Goal: Task Accomplishment & Management: Complete application form

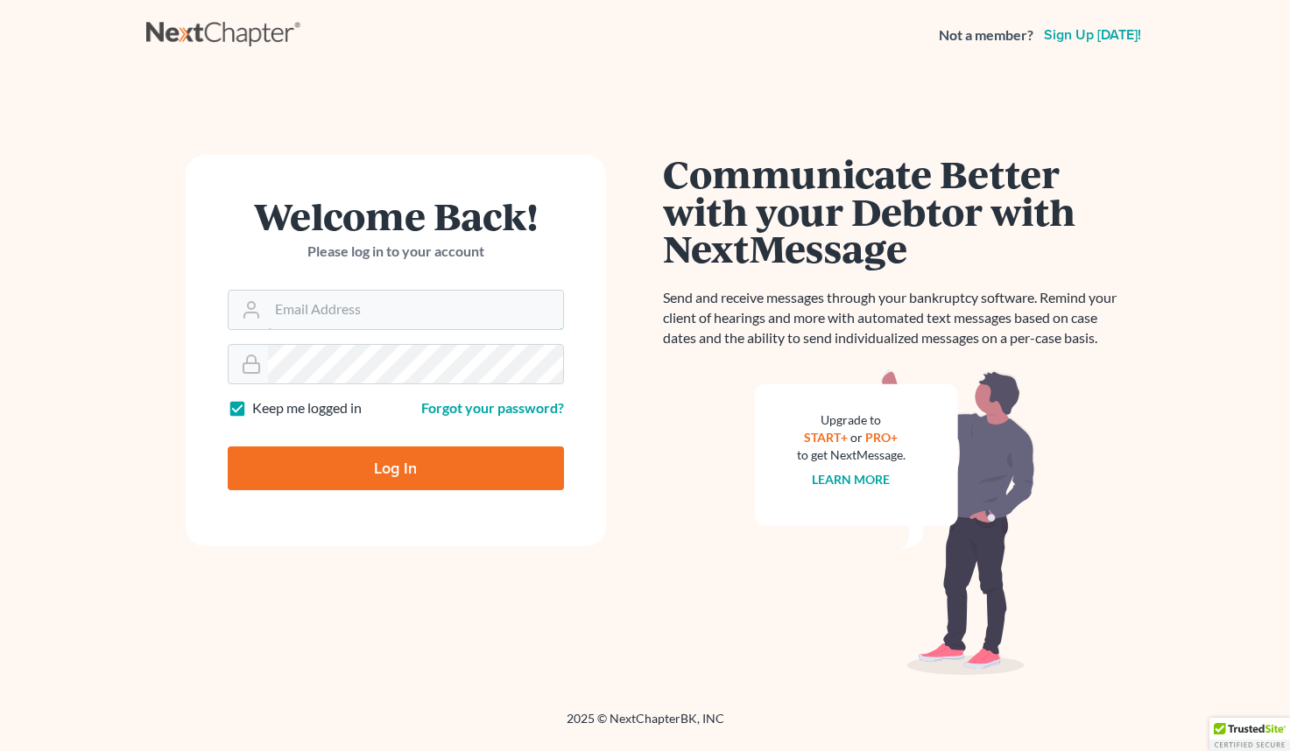
type input "paul@paulgrecolaw.com"
click at [395, 467] on input "Log In" at bounding box center [396, 469] width 336 height 44
type input "Thinking..."
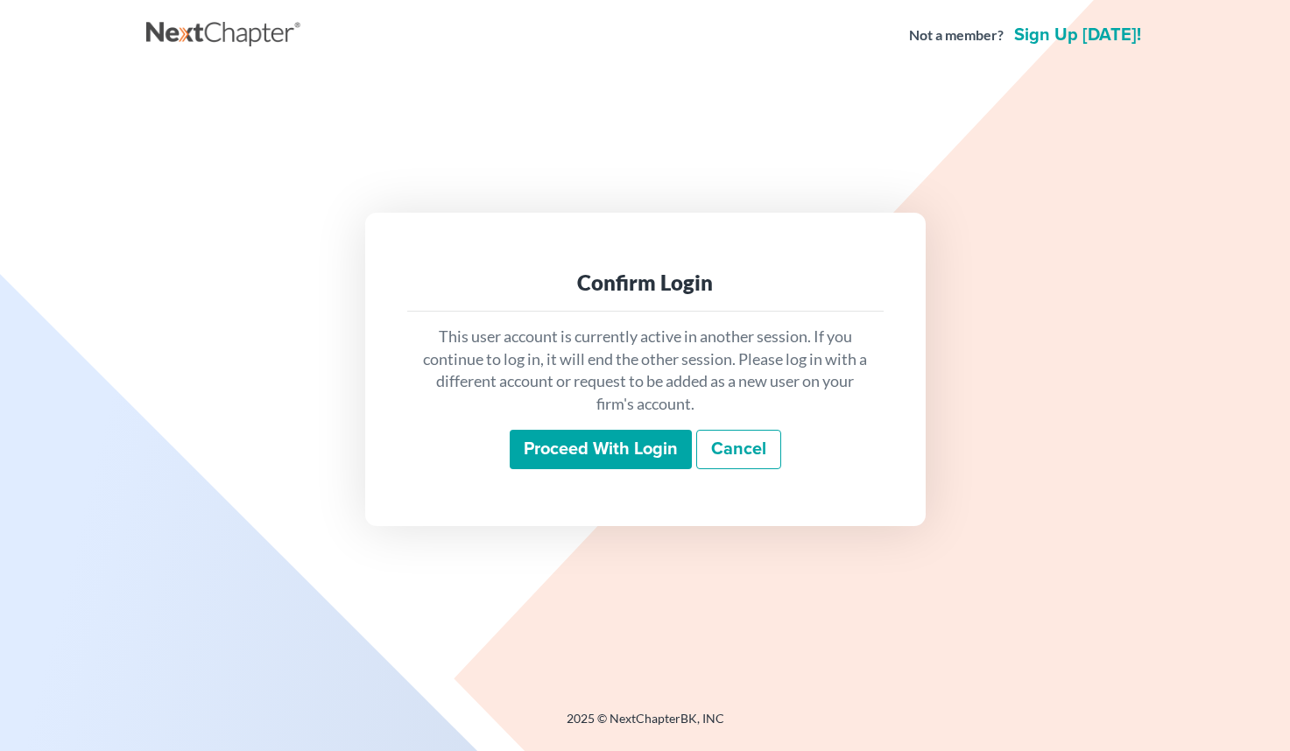
click at [657, 447] on input "Proceed with login" at bounding box center [601, 450] width 182 height 40
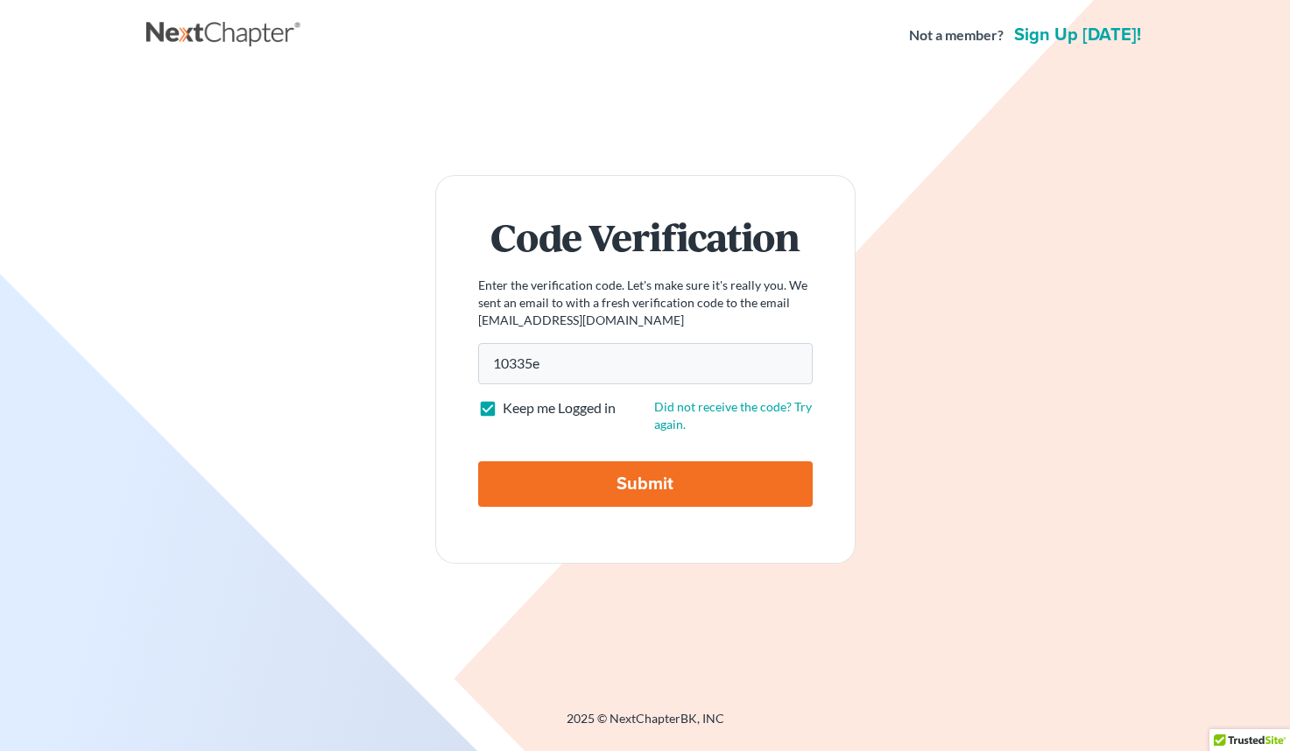
type input "10335e"
click at [664, 483] on input "Submit" at bounding box center [645, 484] width 334 height 46
type input "Thinking..."
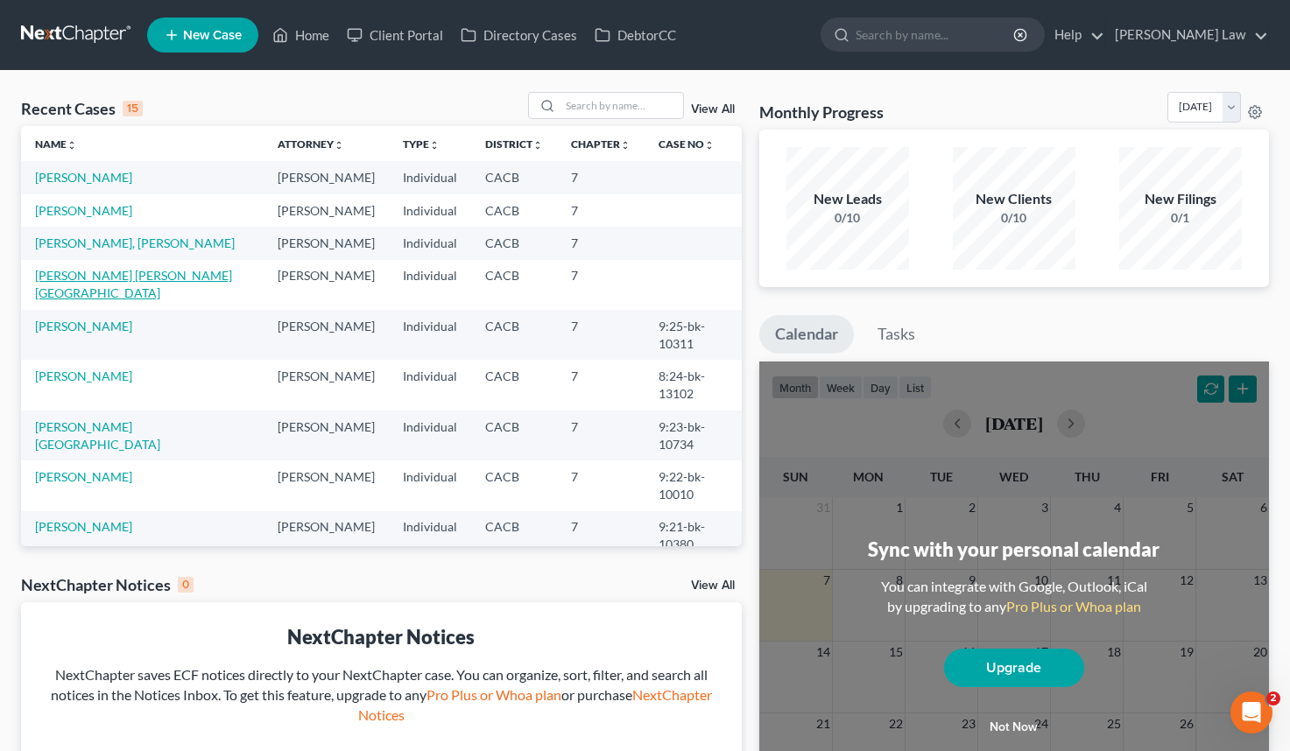
click at [127, 275] on link "SALAZAR GUEVARA, GUADALUPE" at bounding box center [133, 284] width 197 height 32
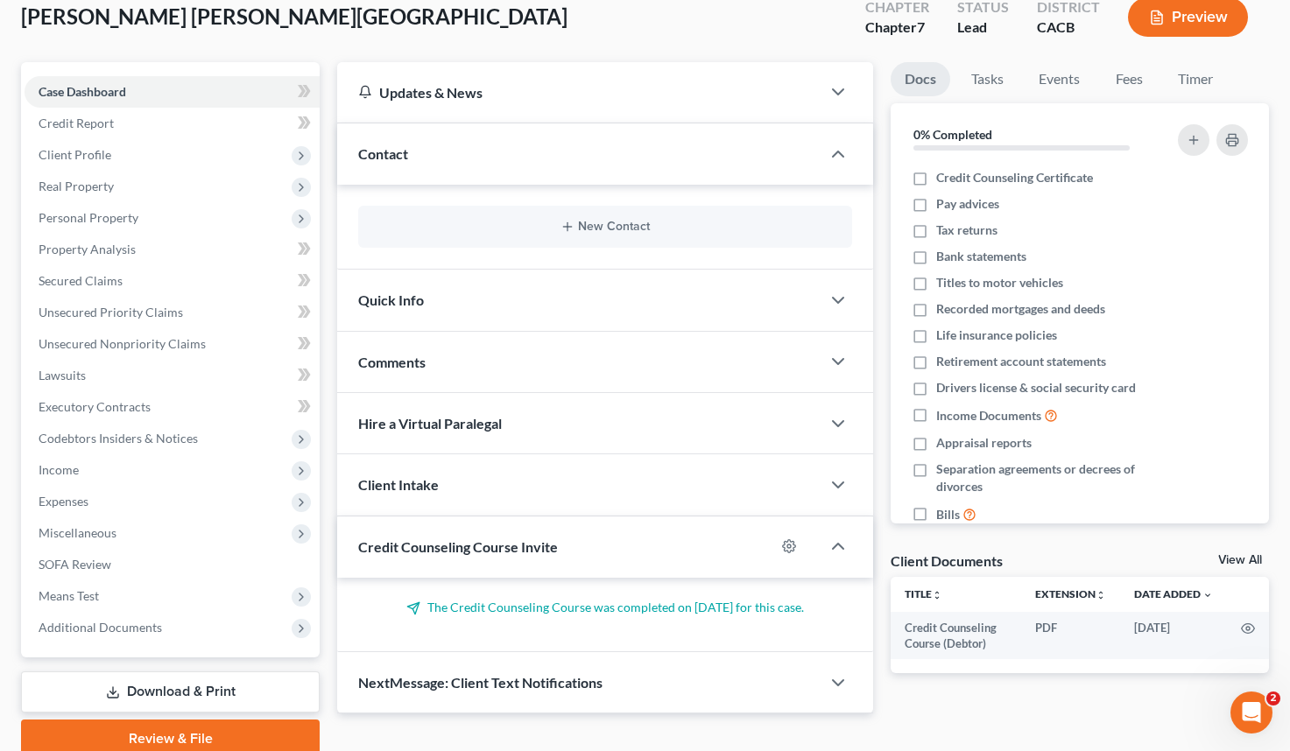
scroll to position [105, 0]
click at [136, 632] on span "Additional Documents" at bounding box center [100, 628] width 123 height 15
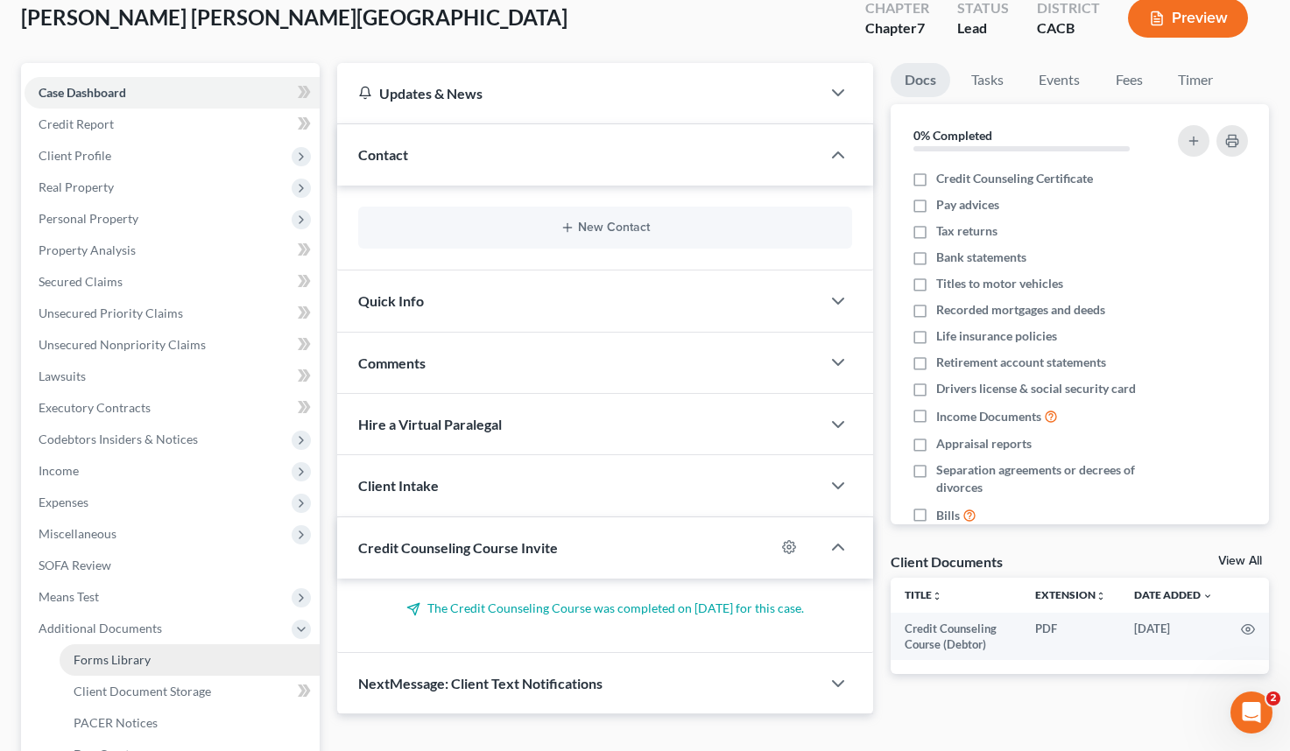
click at [151, 664] on link "Forms Library" at bounding box center [190, 660] width 260 height 32
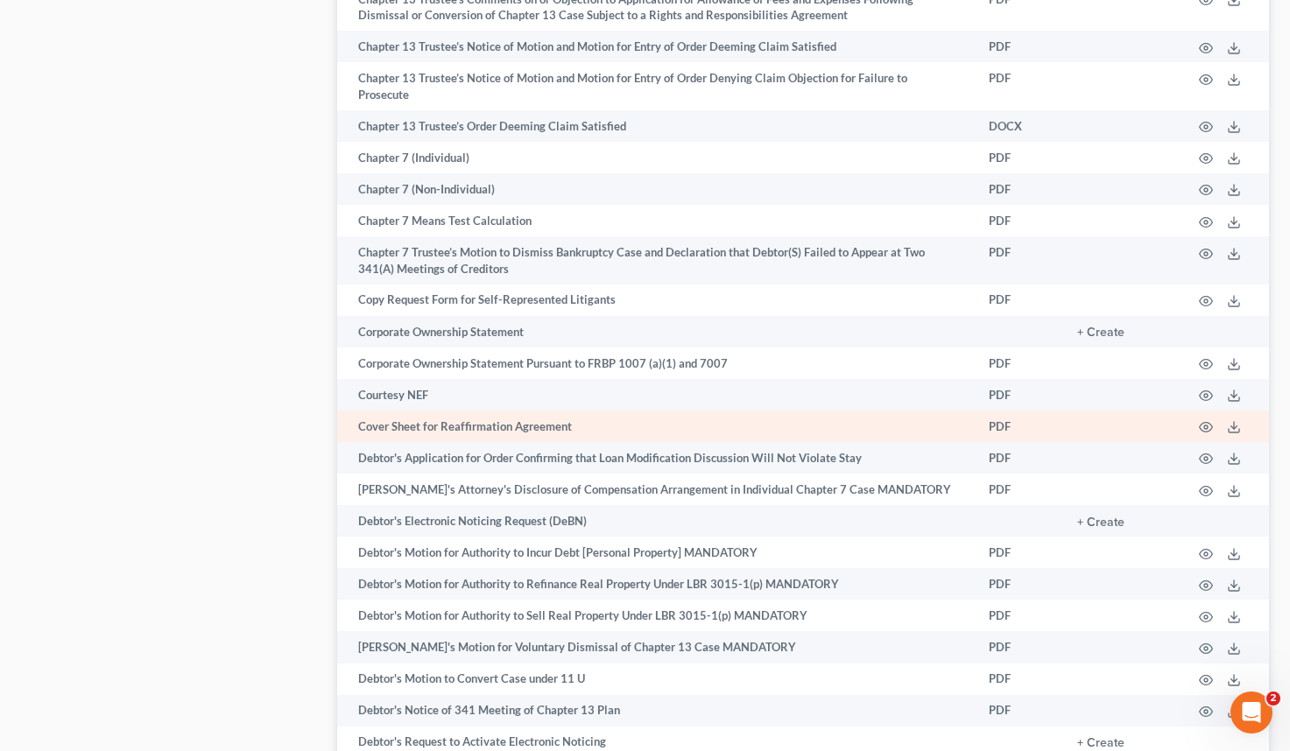
scroll to position [1793, 0]
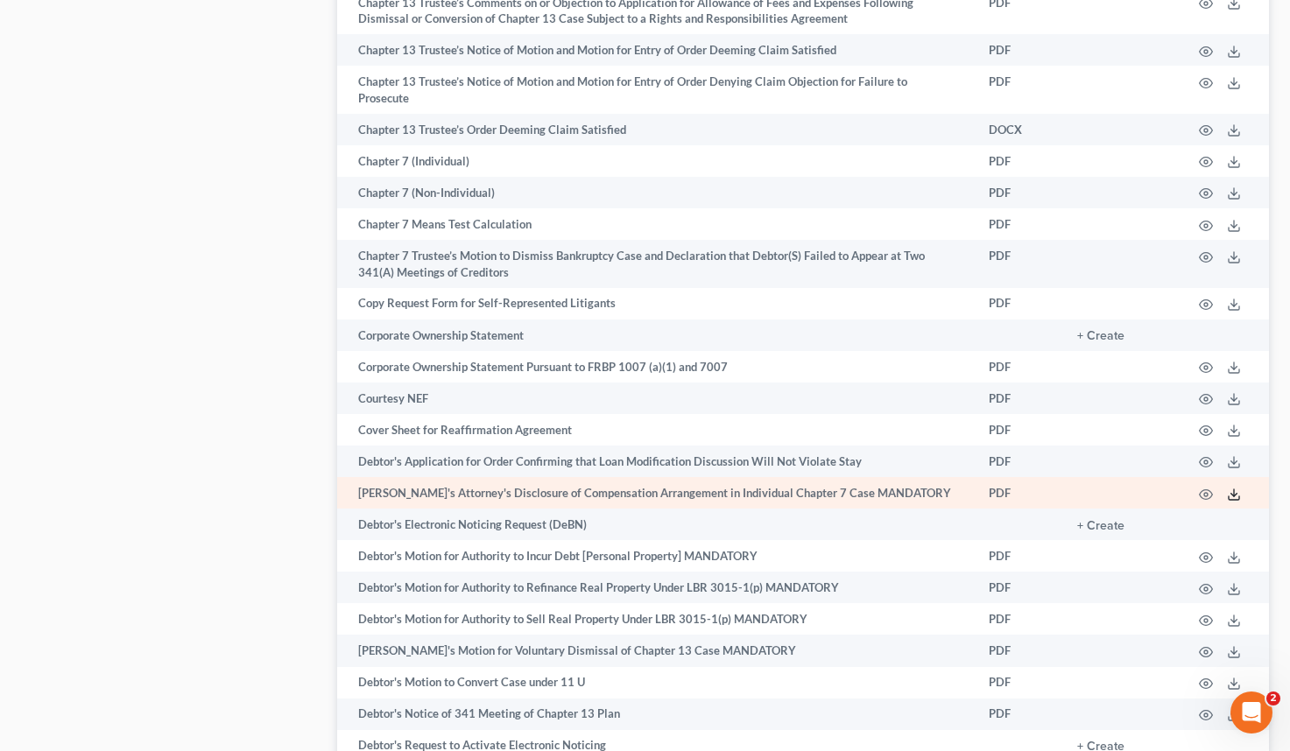
click at [1234, 488] on icon at bounding box center [1234, 495] width 14 height 14
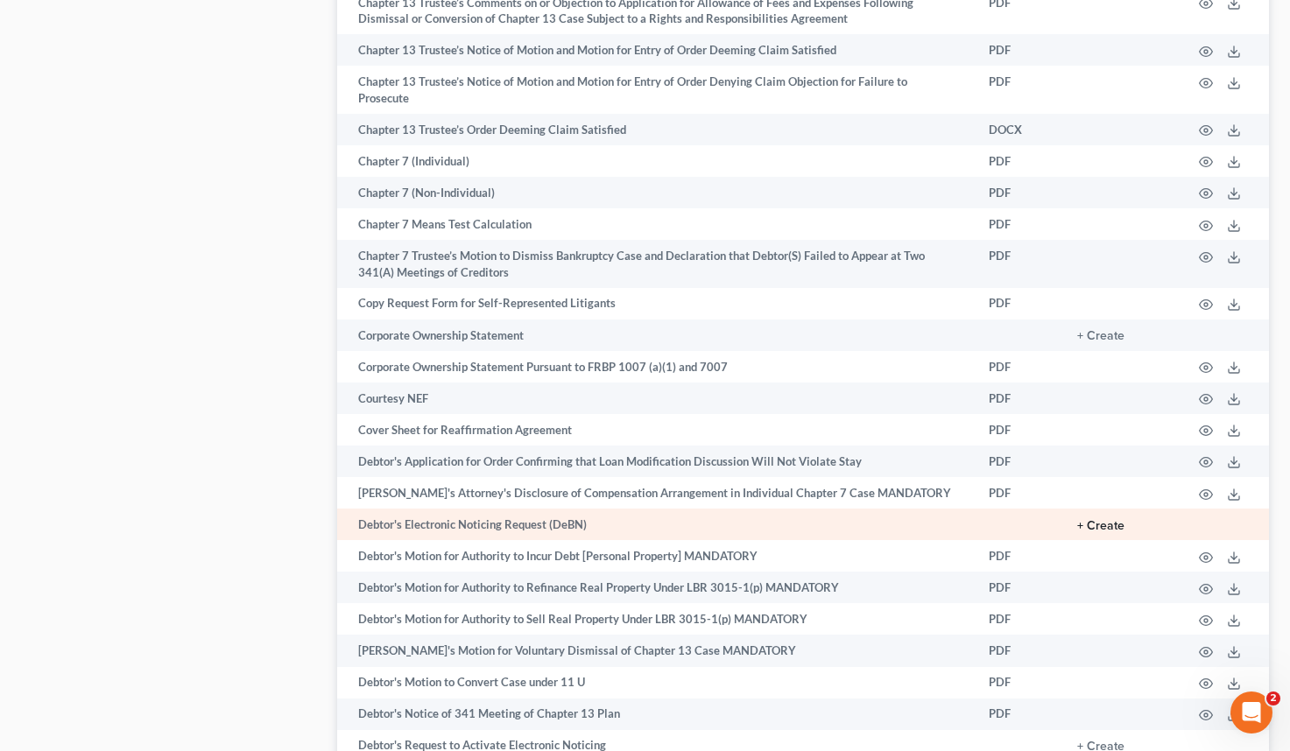
click at [1120, 520] on button "+ Create" at bounding box center [1100, 526] width 47 height 12
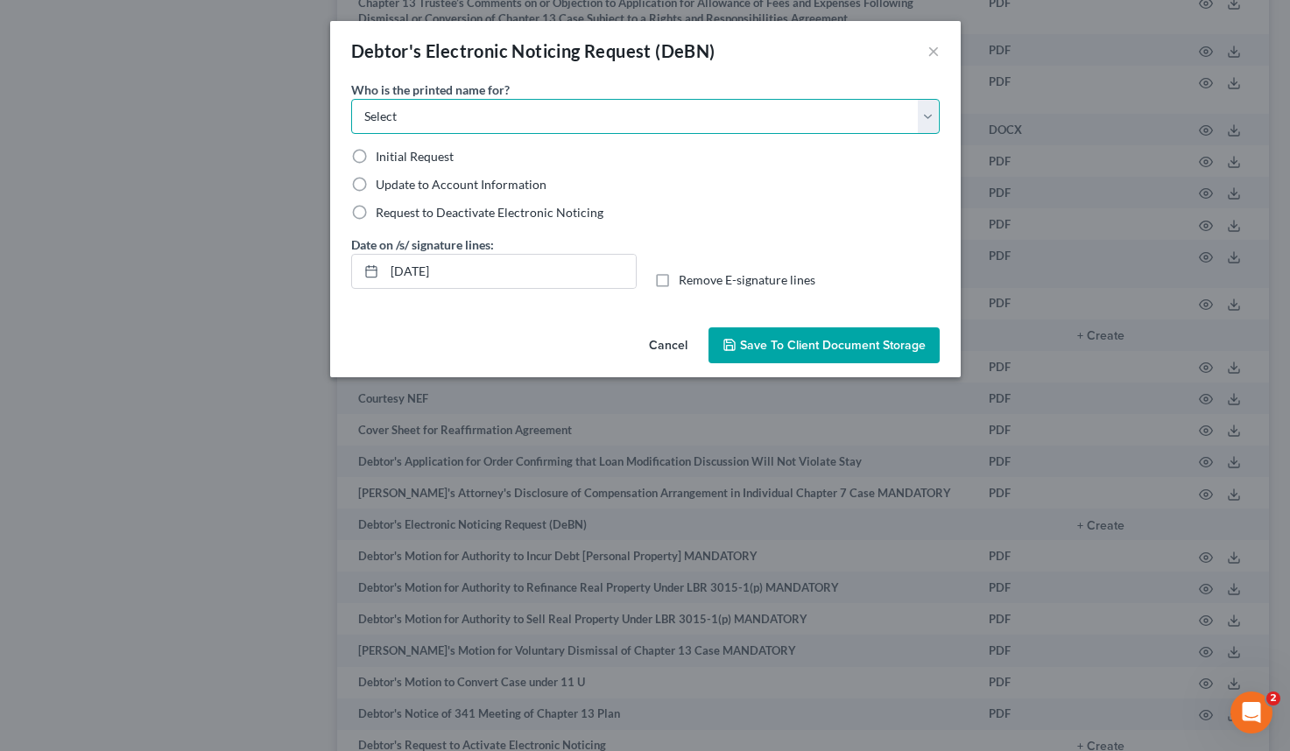
select select "0"
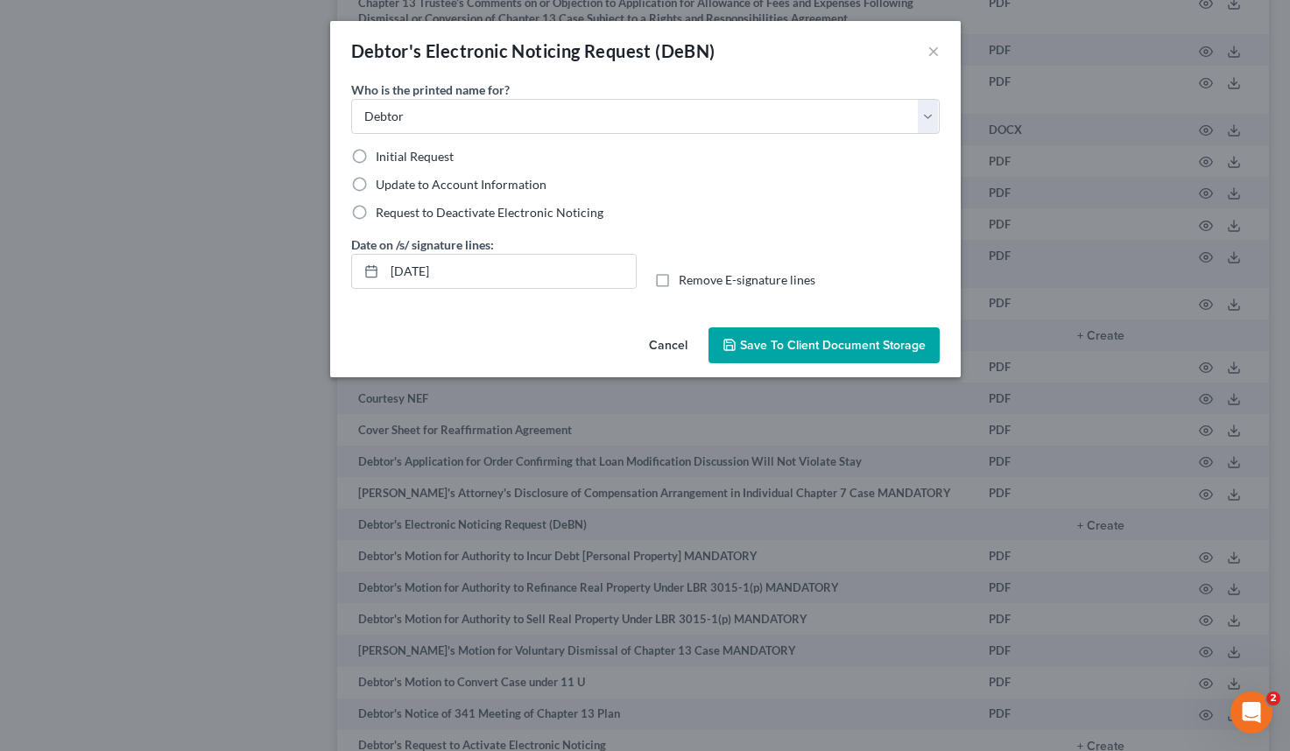
click at [376, 156] on label "Initial Request" at bounding box center [415, 157] width 78 height 18
click at [383, 156] on input "Initial Request" at bounding box center [388, 153] width 11 height 11
radio input "true"
click at [821, 350] on span "Save to Client Document Storage" at bounding box center [833, 345] width 186 height 15
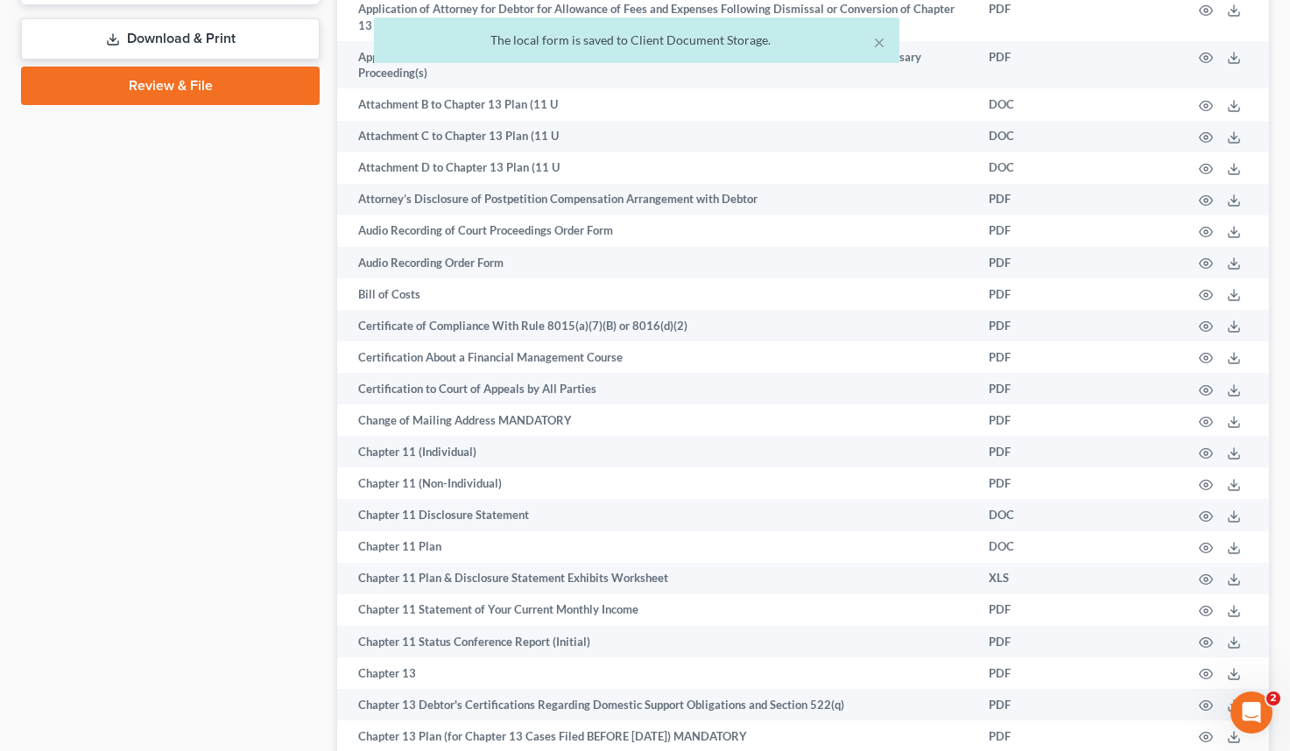
scroll to position [573, 0]
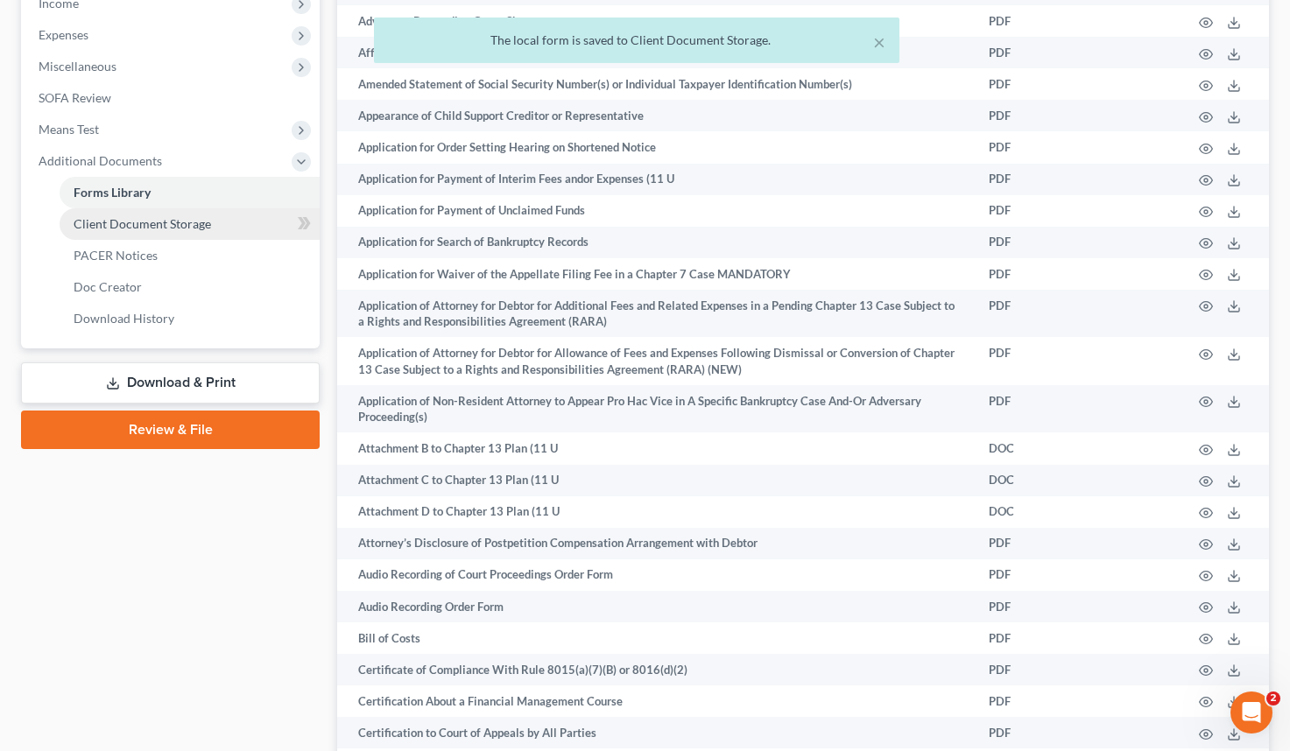
click at [171, 229] on span "Client Document Storage" at bounding box center [142, 223] width 137 height 15
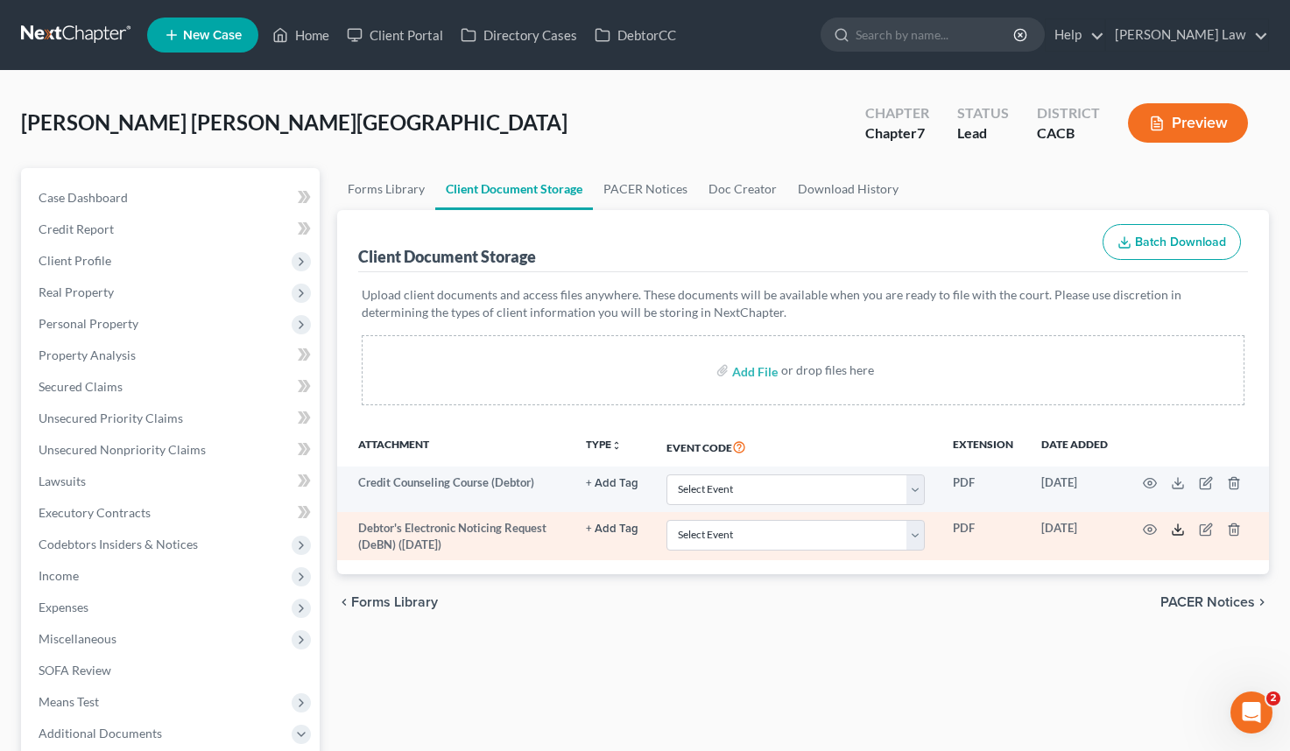
click at [1176, 528] on polyline at bounding box center [1178, 529] width 6 height 3
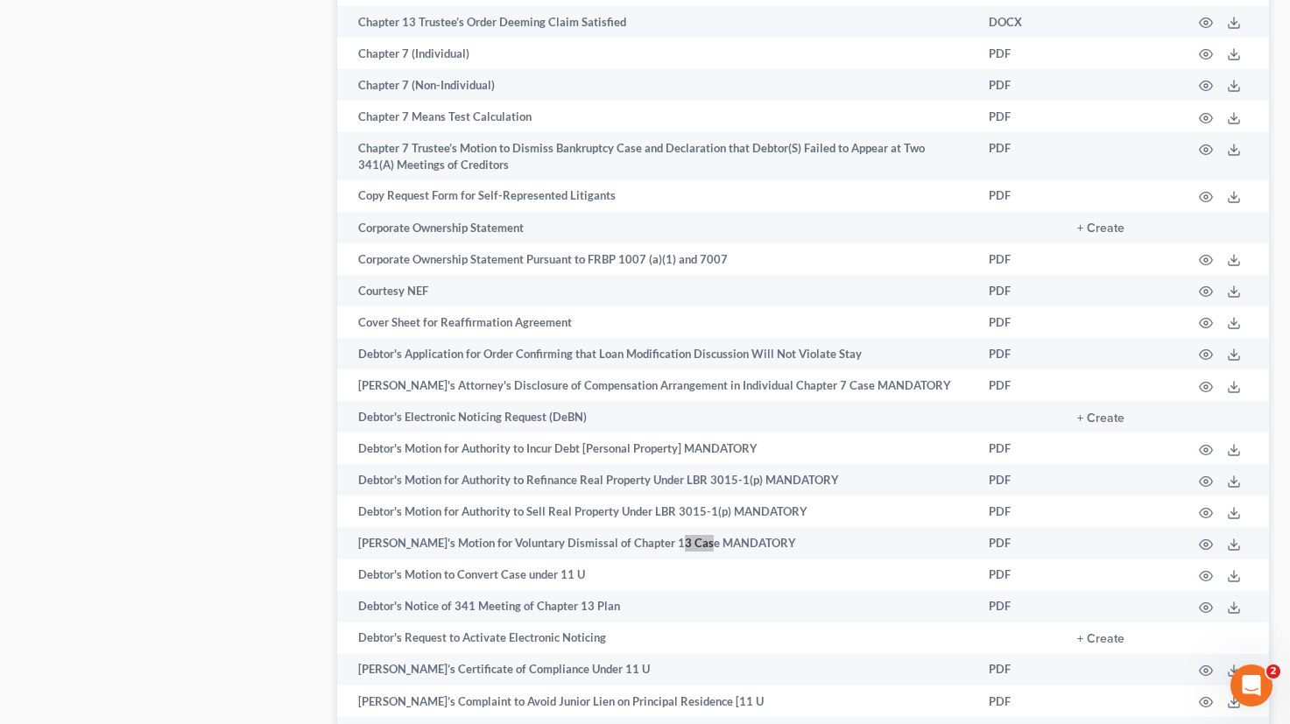
scroll to position [2593, 0]
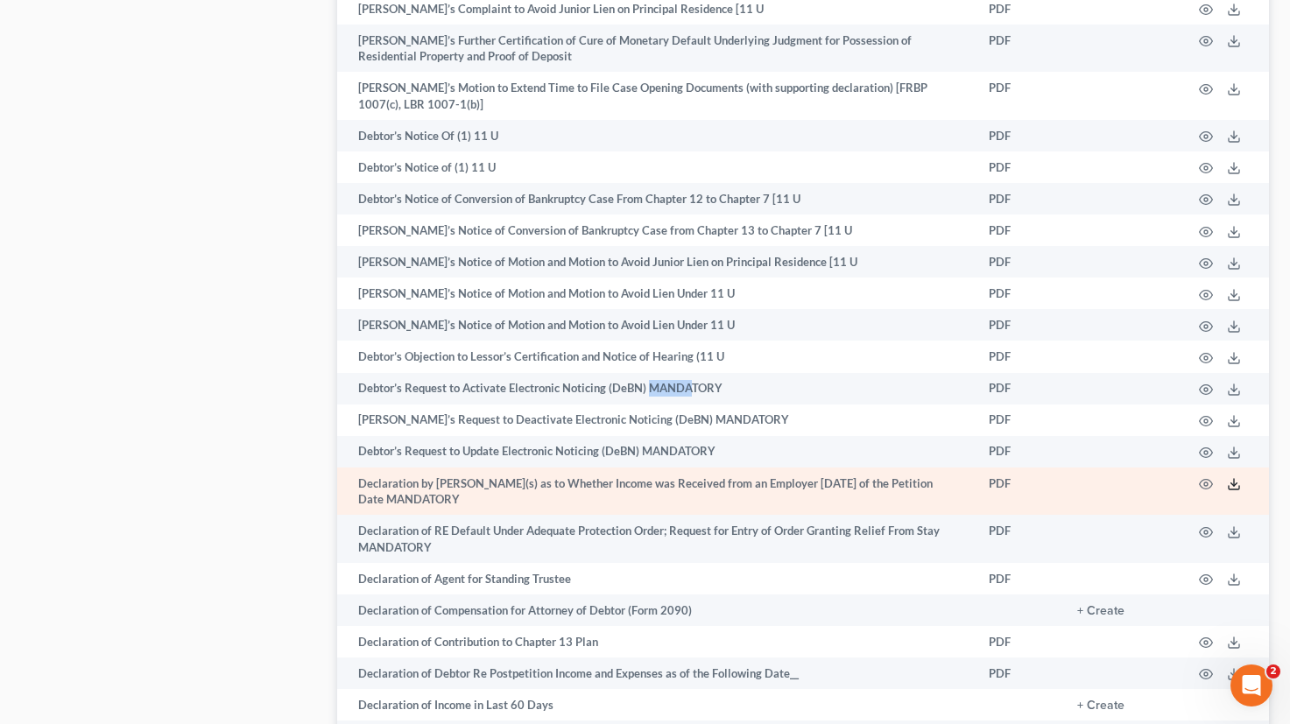
click at [1238, 477] on icon at bounding box center [1234, 484] width 14 height 14
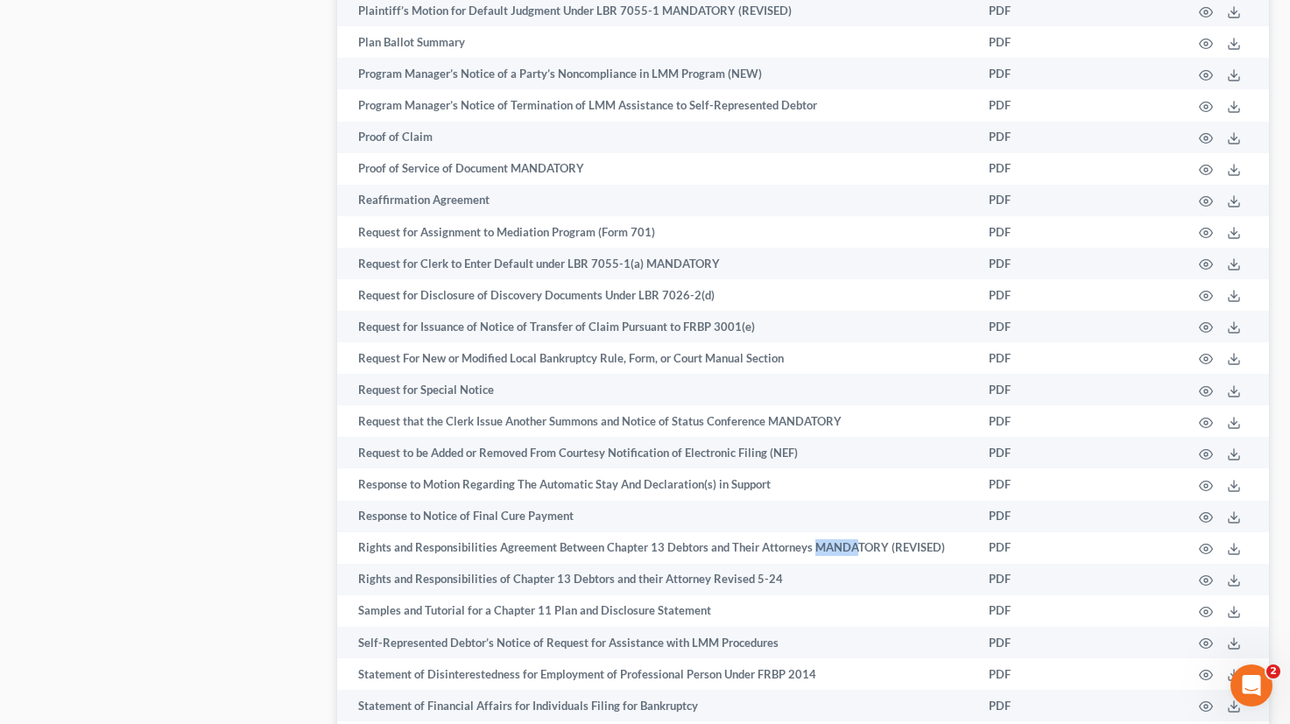
scroll to position [8983, 0]
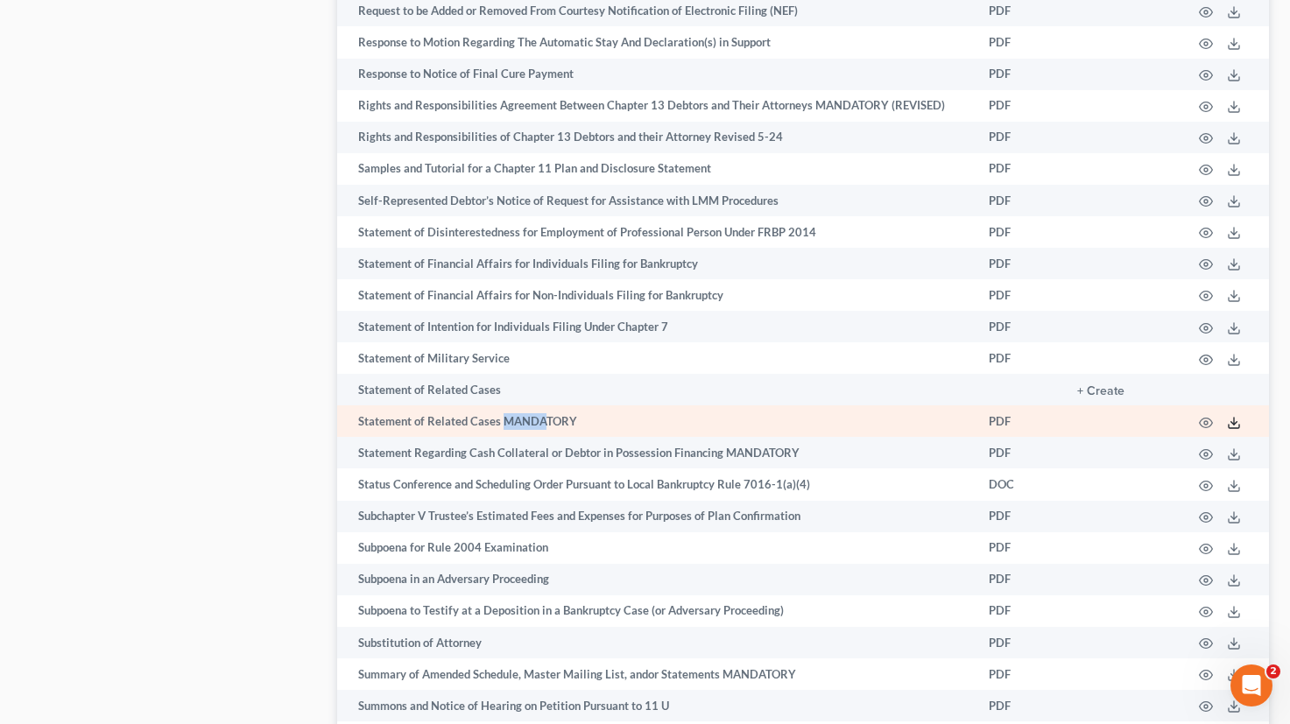
click at [1235, 416] on icon at bounding box center [1234, 423] width 14 height 14
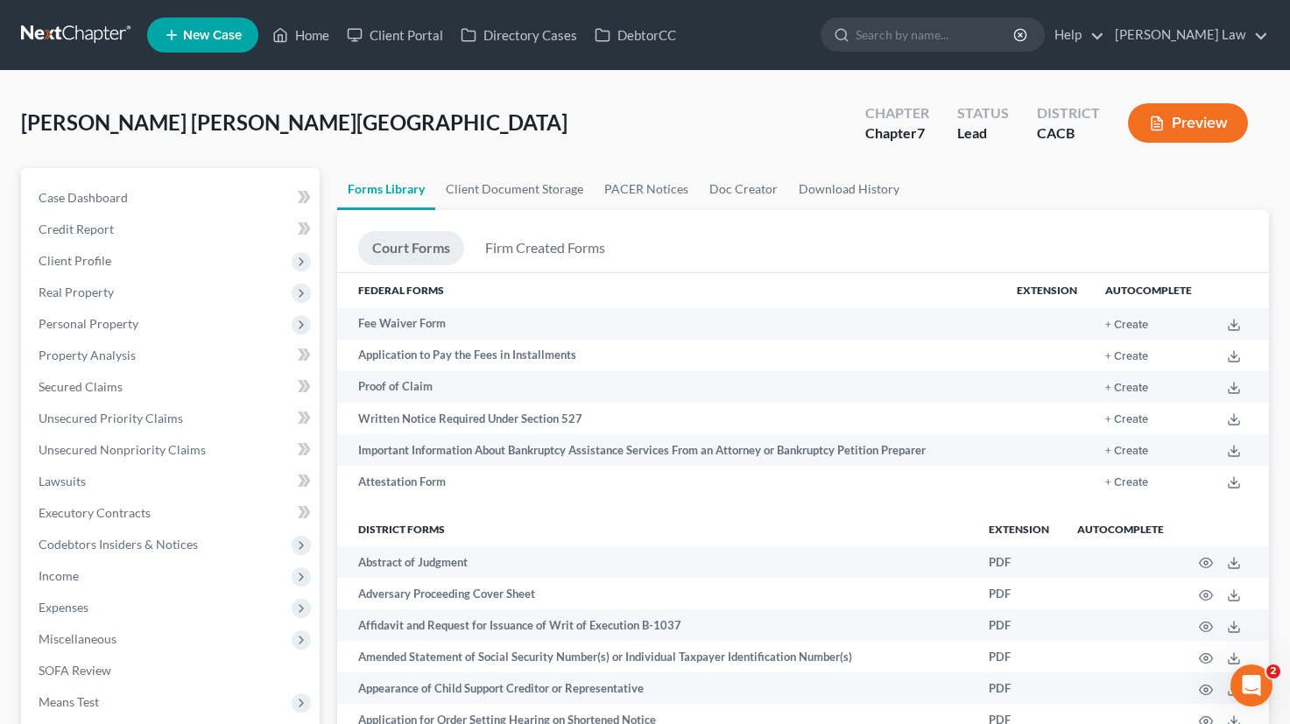
scroll to position [6, 0]
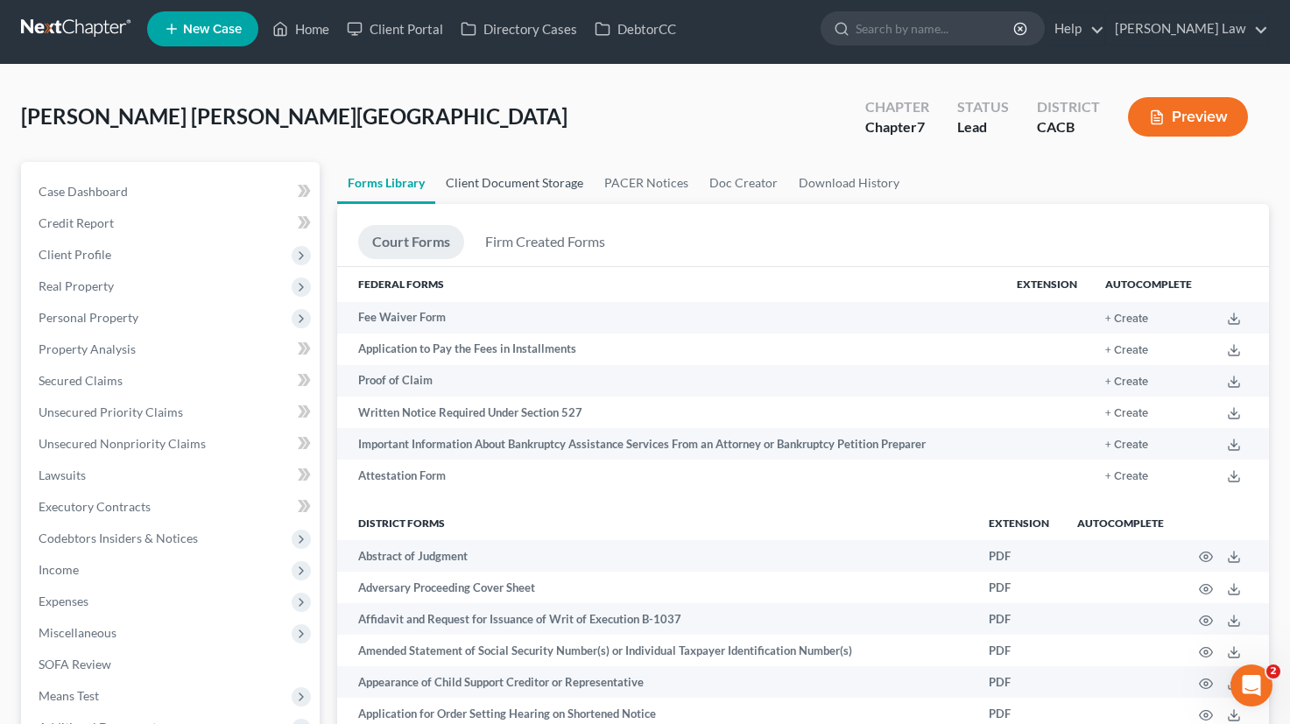
click at [500, 182] on link "Client Document Storage" at bounding box center [514, 183] width 158 height 42
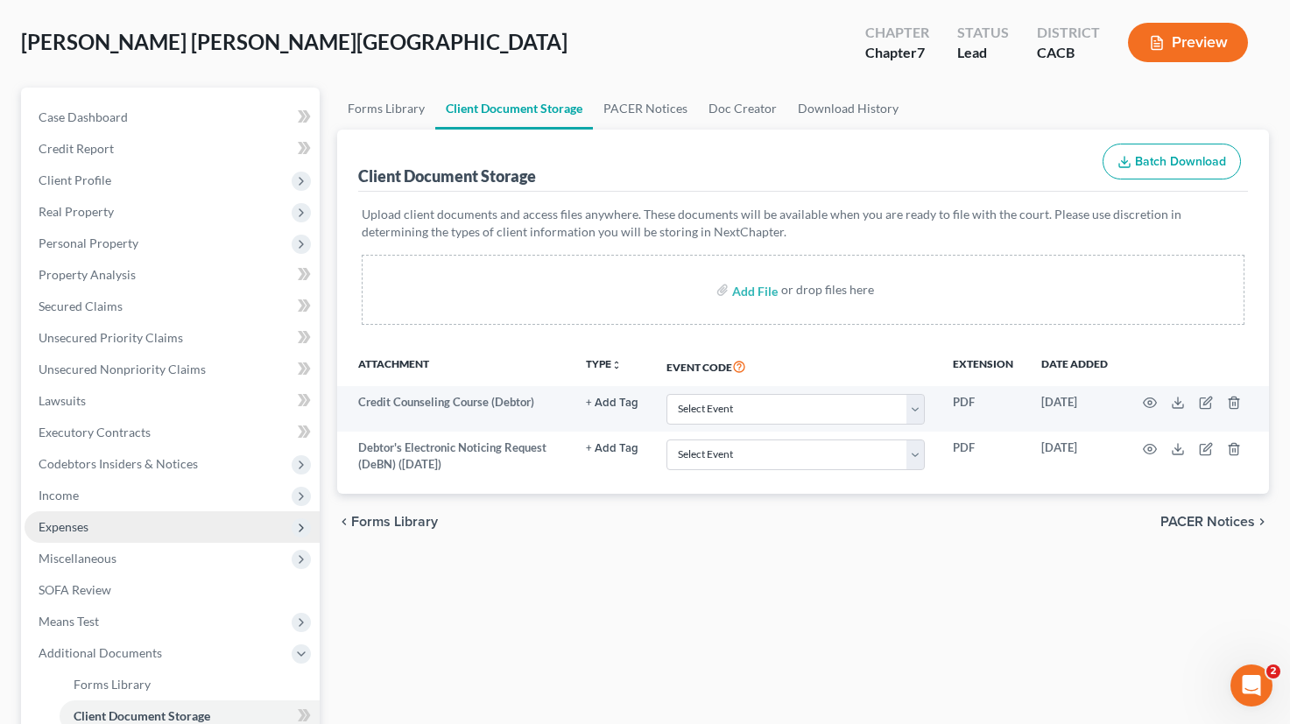
scroll to position [90, 0]
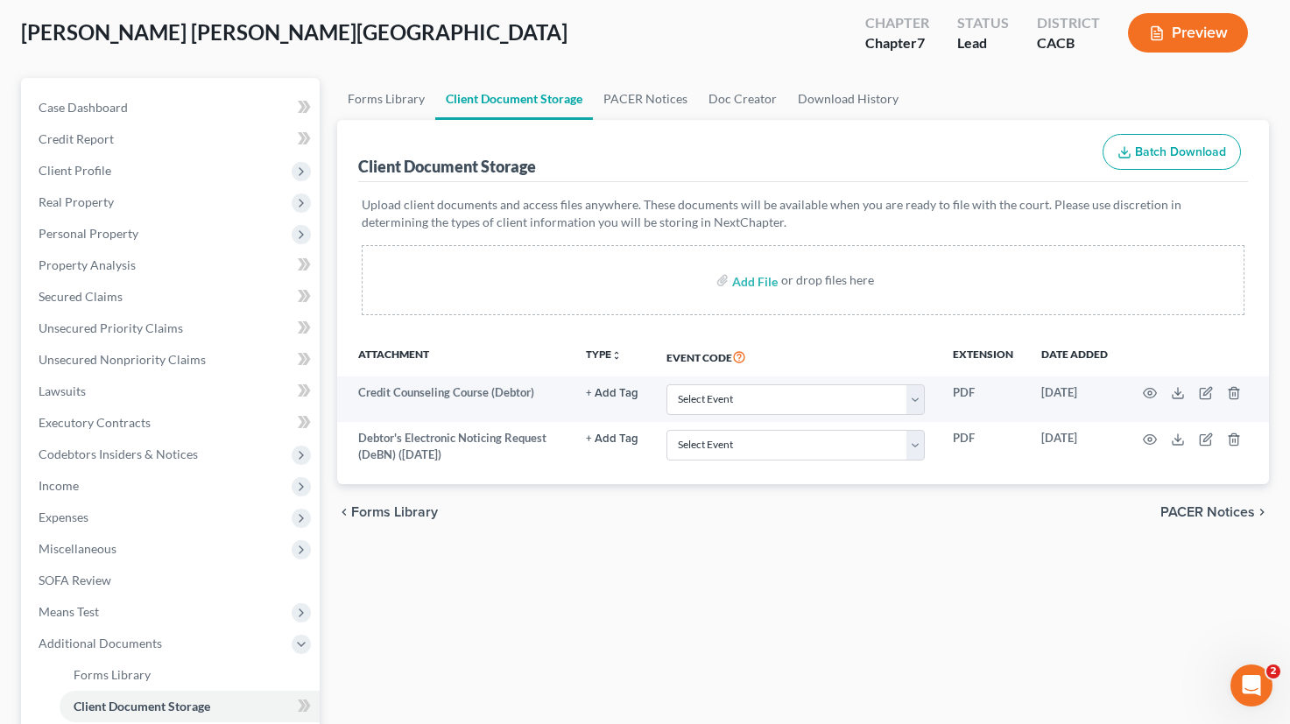
click at [375, 511] on span "Forms Library" at bounding box center [394, 512] width 87 height 14
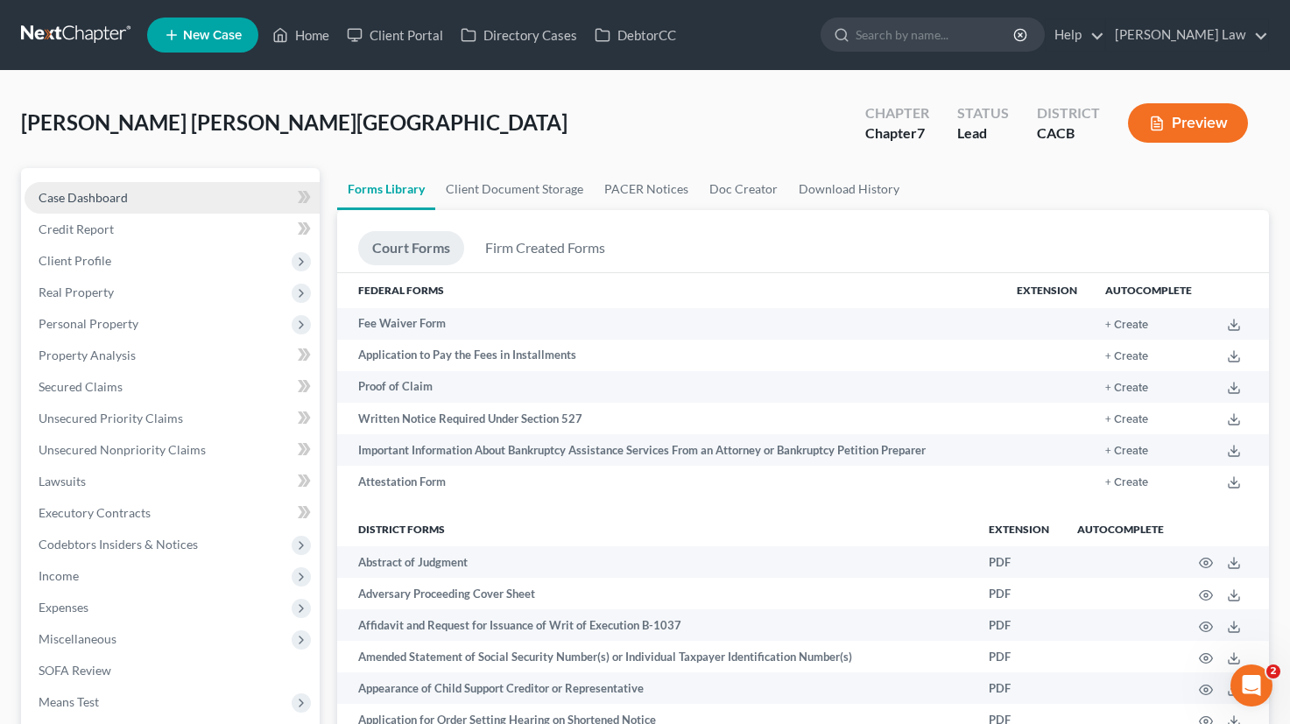
click at [148, 192] on link "Case Dashboard" at bounding box center [172, 198] width 295 height 32
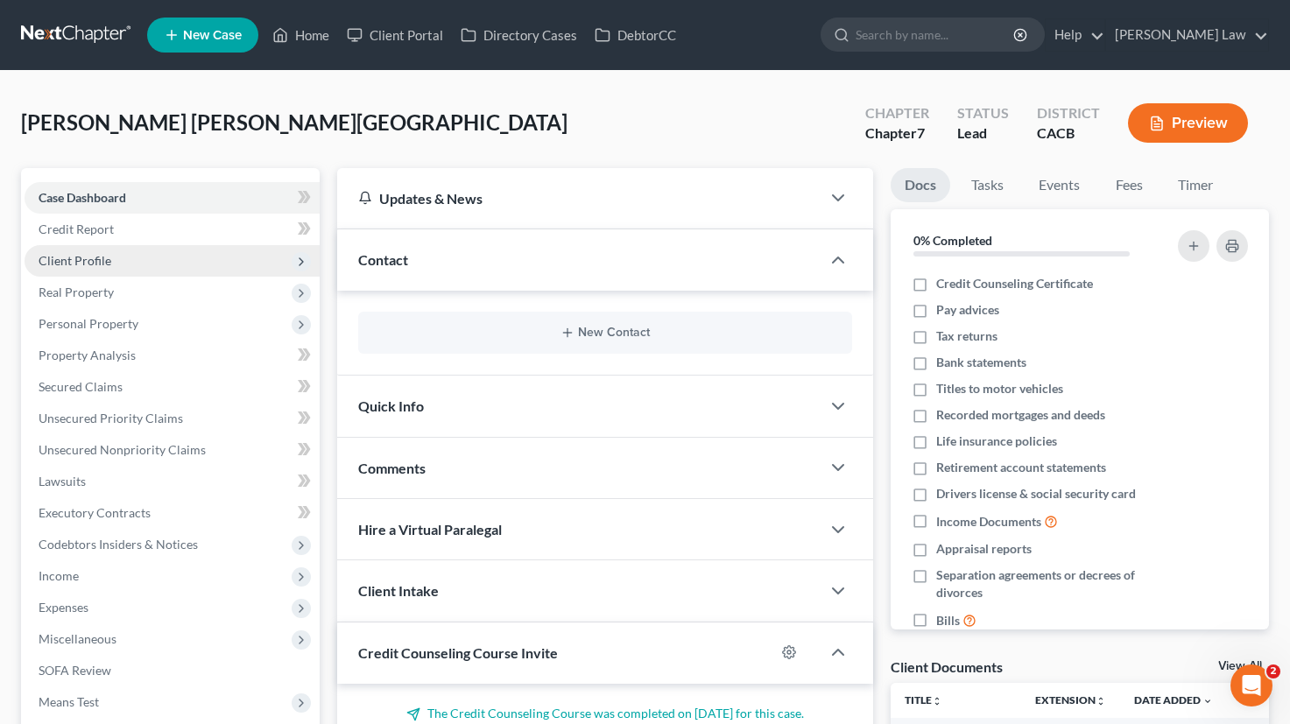
click at [233, 259] on span "Client Profile" at bounding box center [172, 261] width 295 height 32
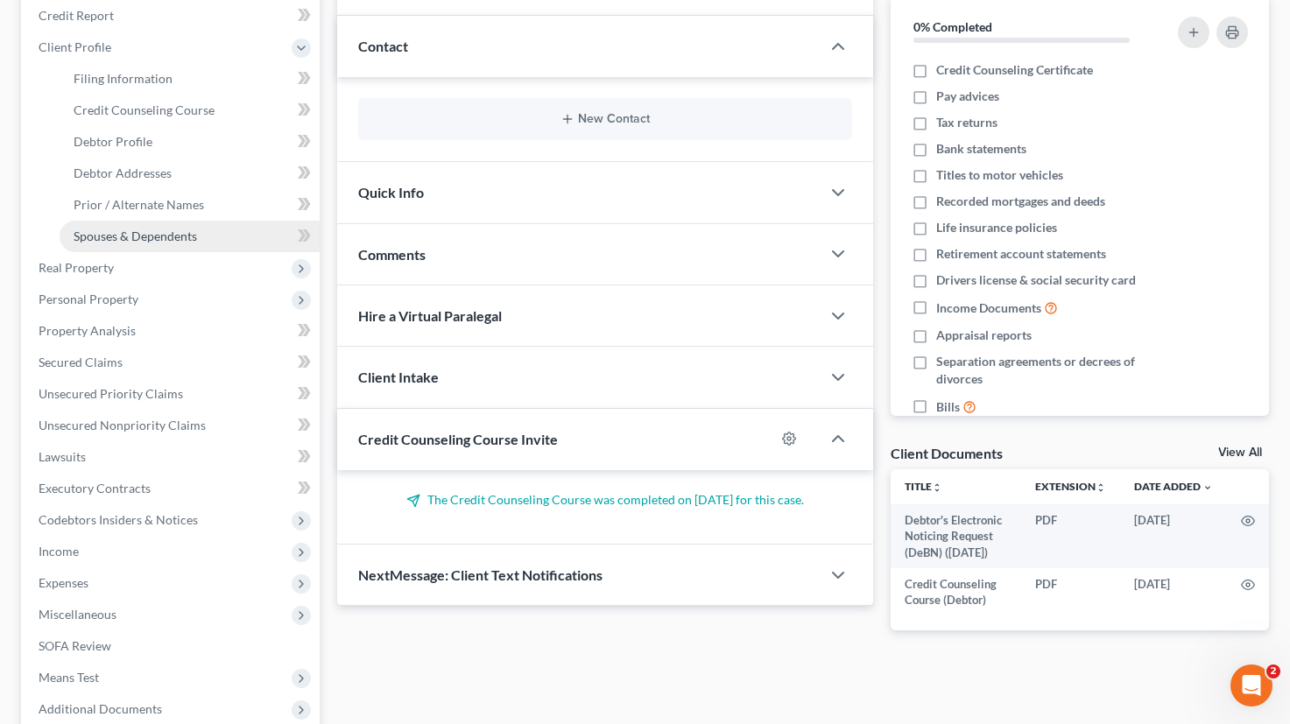
scroll to position [252, 0]
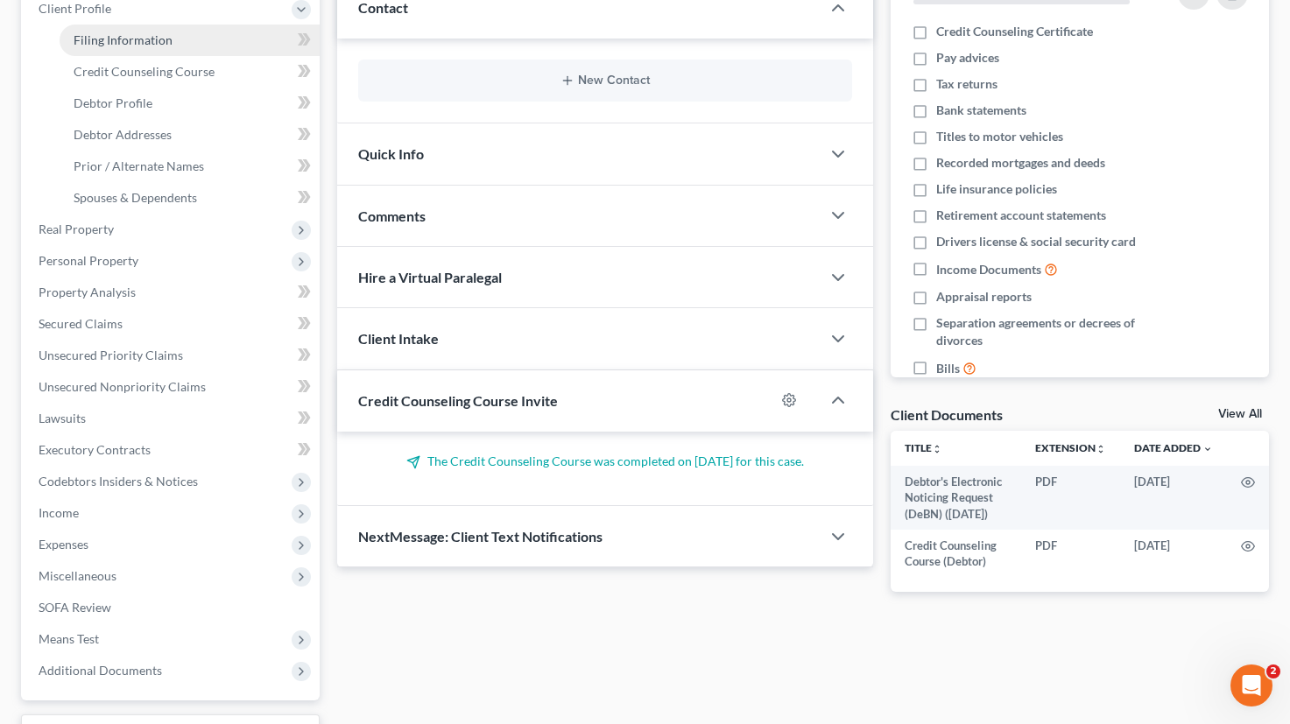
click at [179, 40] on link "Filing Information" at bounding box center [190, 41] width 260 height 32
select select "1"
select select "0"
select select "4"
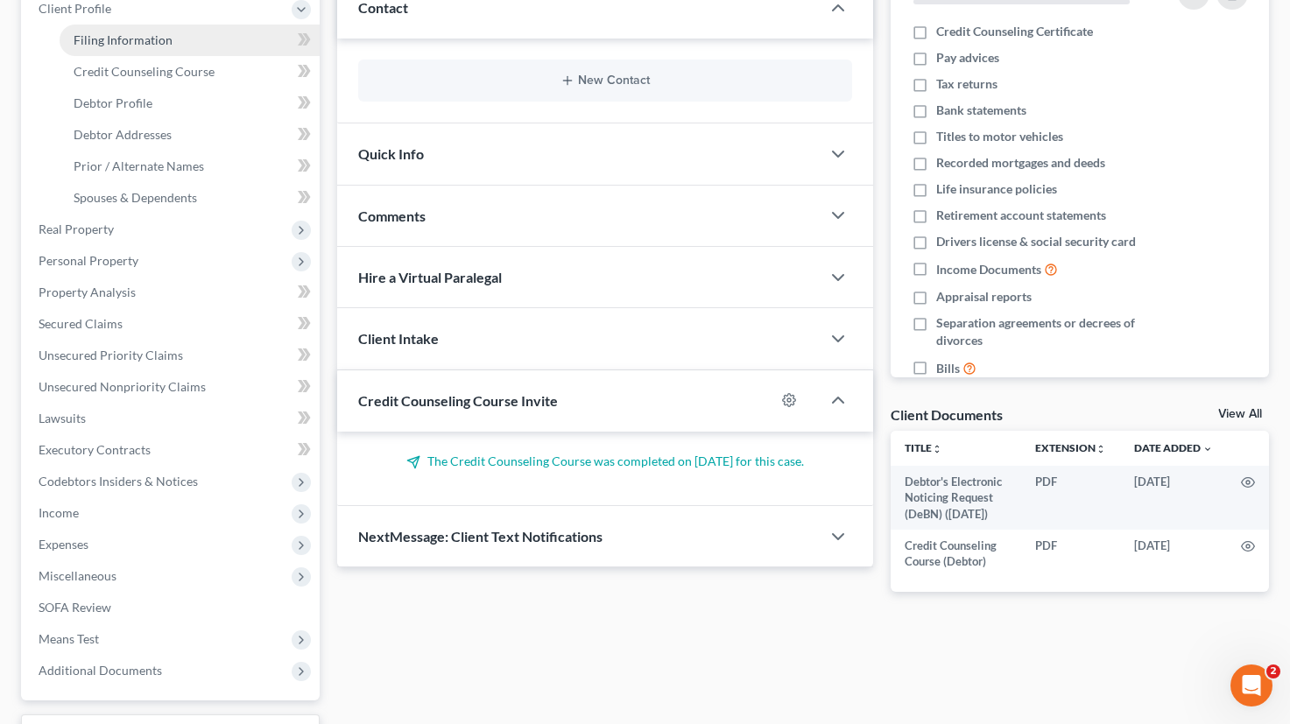
select select "0"
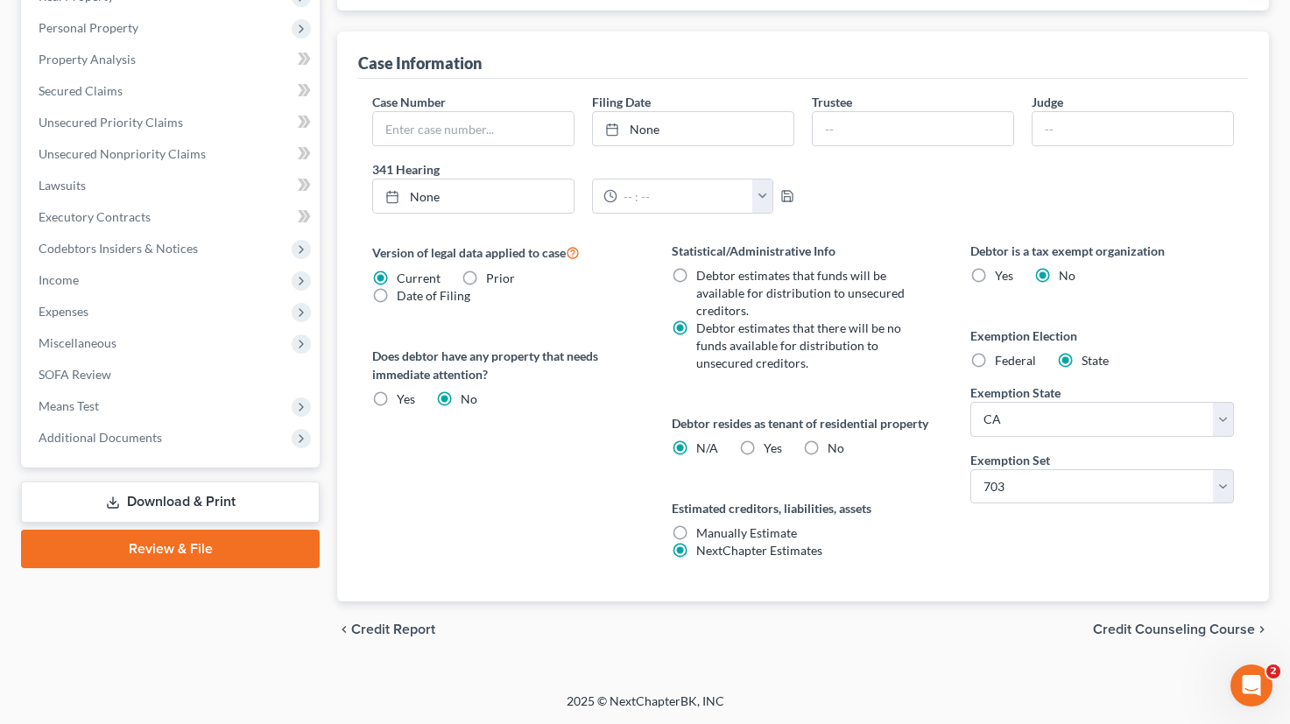
scroll to position [485, 0]
click at [1141, 633] on span "Credit Counseling Course" at bounding box center [1174, 629] width 162 height 14
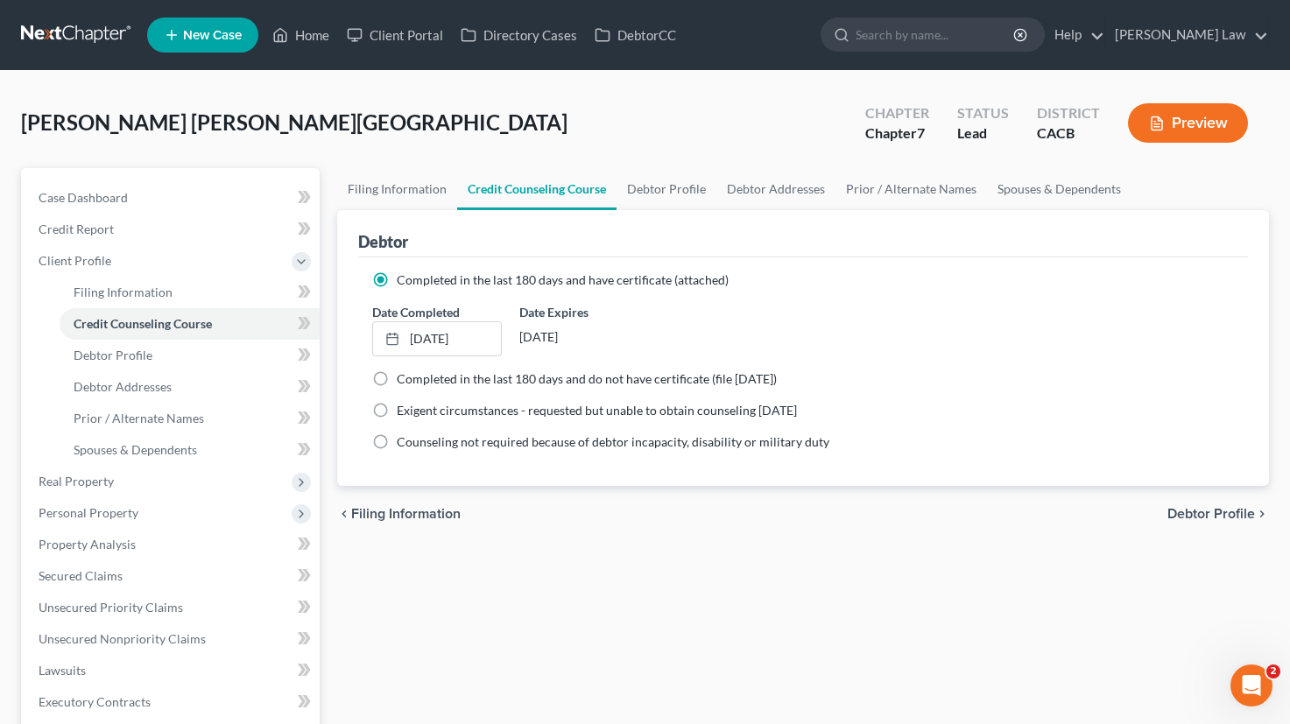
click at [1226, 517] on span "Debtor Profile" at bounding box center [1211, 514] width 88 height 14
select select "0"
select select "2"
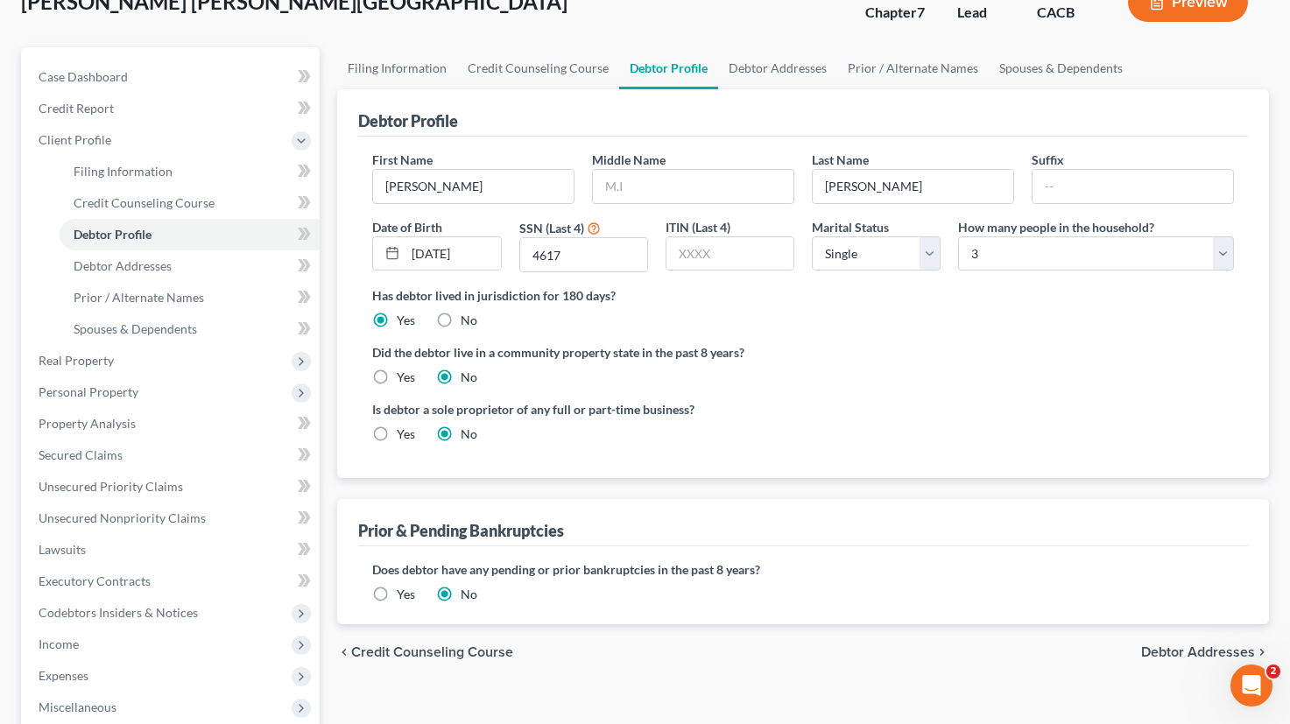
scroll to position [203, 0]
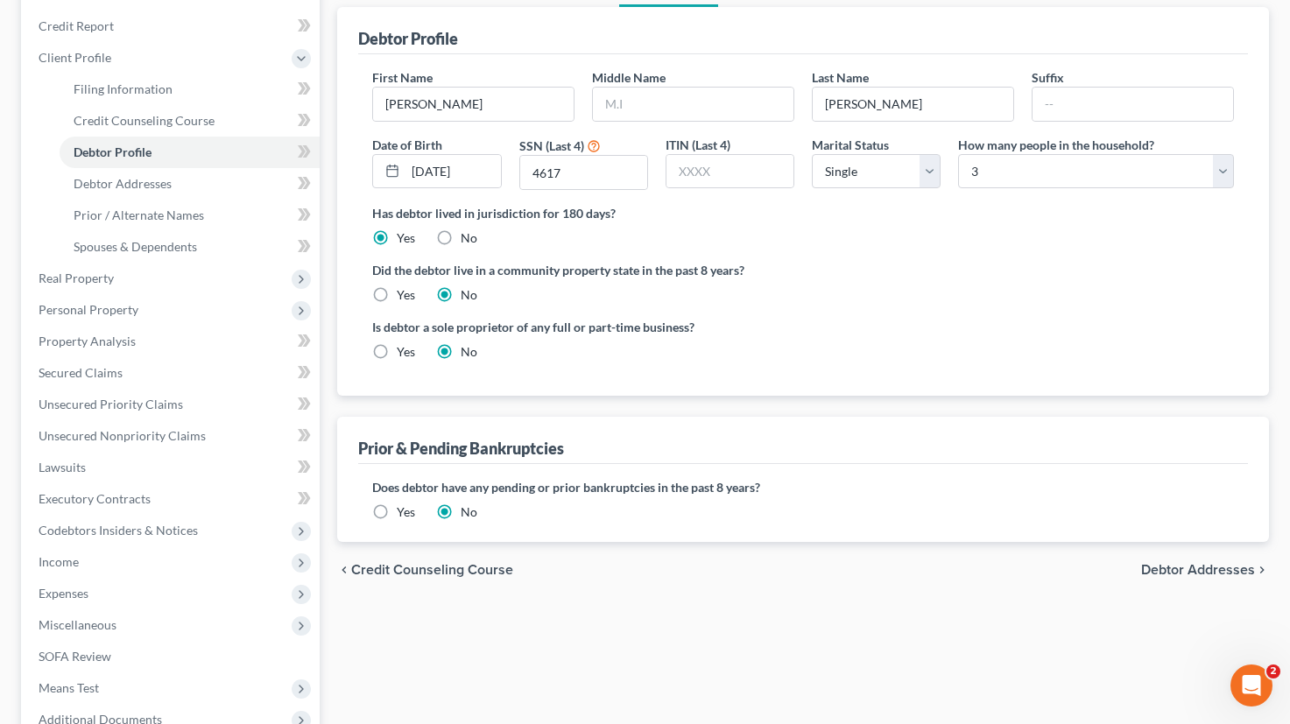
click at [1192, 570] on span "Debtor Addresses" at bounding box center [1198, 570] width 114 height 14
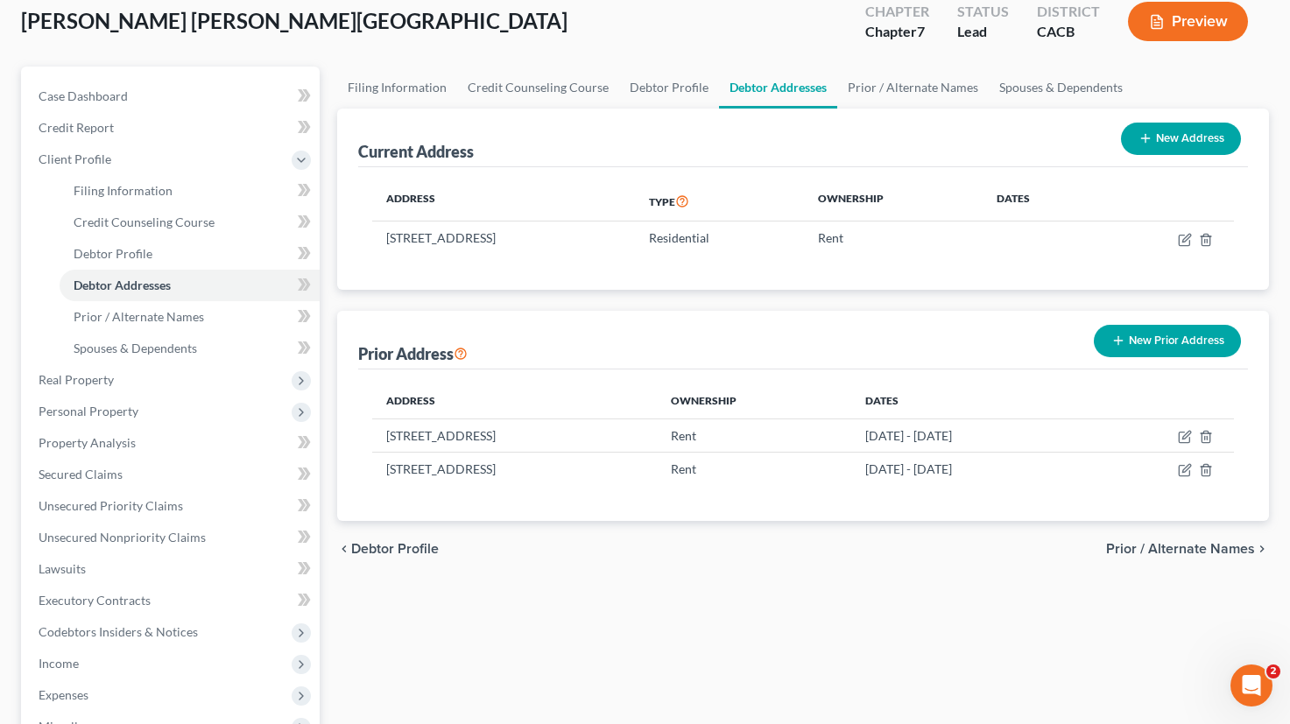
scroll to position [100, 0]
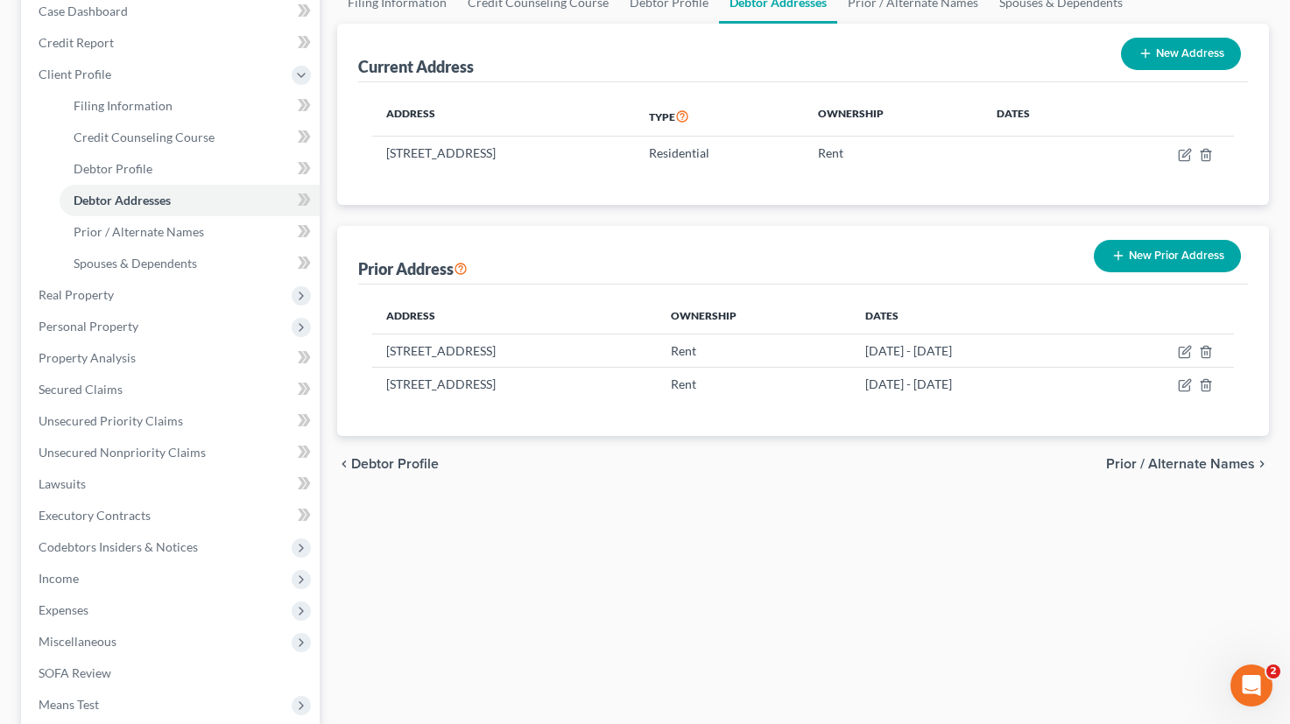
click at [1153, 469] on span "Prior / Alternate Names" at bounding box center [1180, 464] width 149 height 14
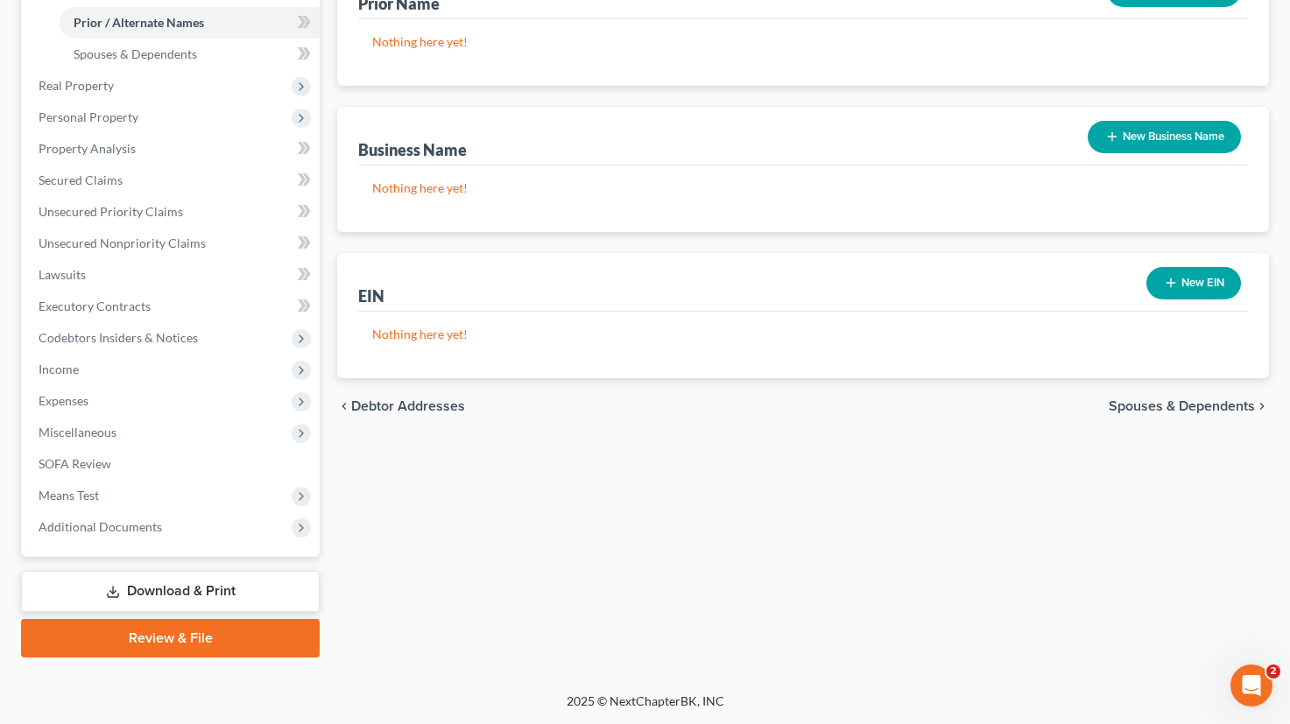
scroll to position [396, 0]
click at [1195, 403] on span "Spouses & Dependents" at bounding box center [1181, 406] width 146 height 14
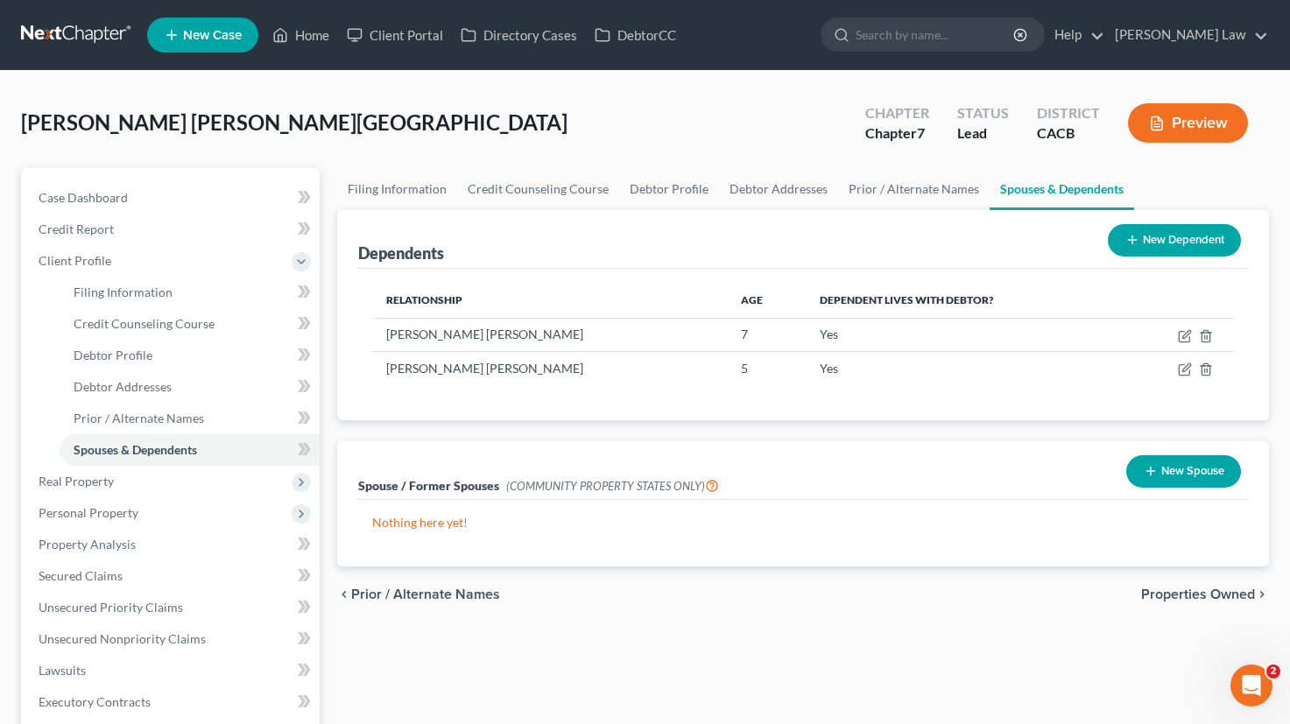
click at [1196, 592] on span "Properties Owned" at bounding box center [1198, 594] width 114 height 14
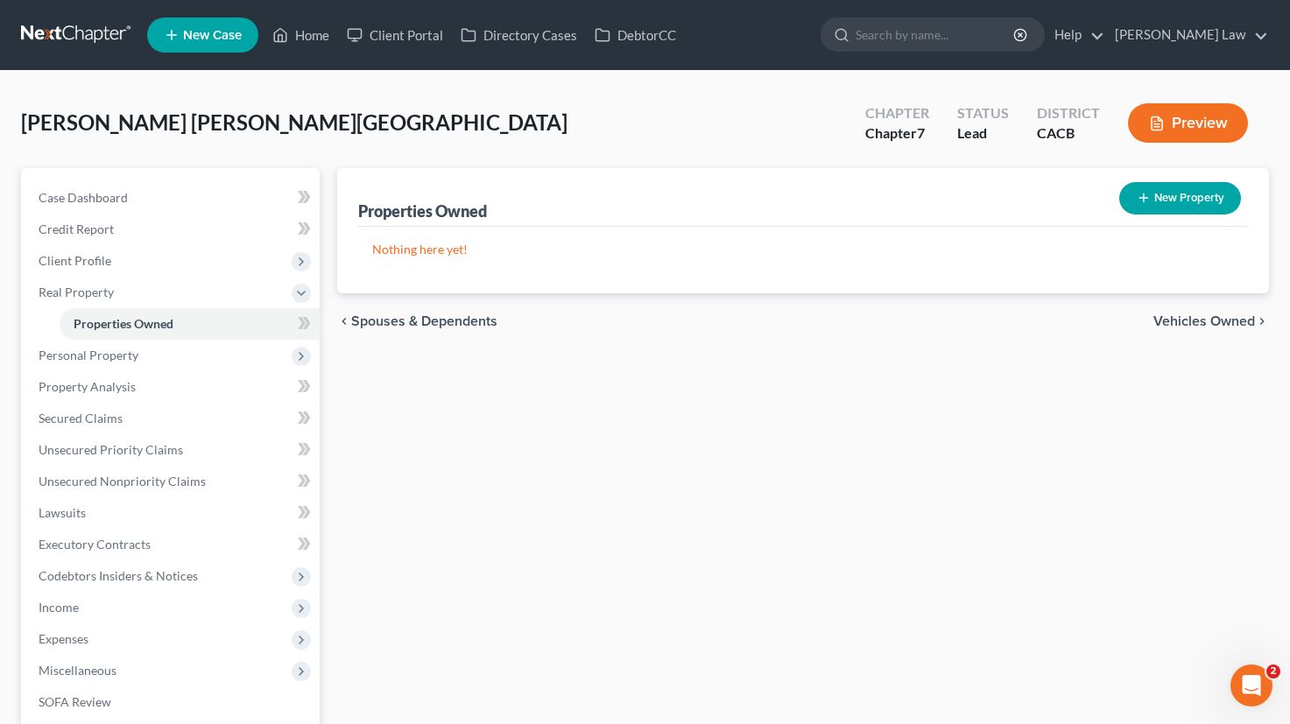
click at [1173, 317] on span "Vehicles Owned" at bounding box center [1204, 321] width 102 height 14
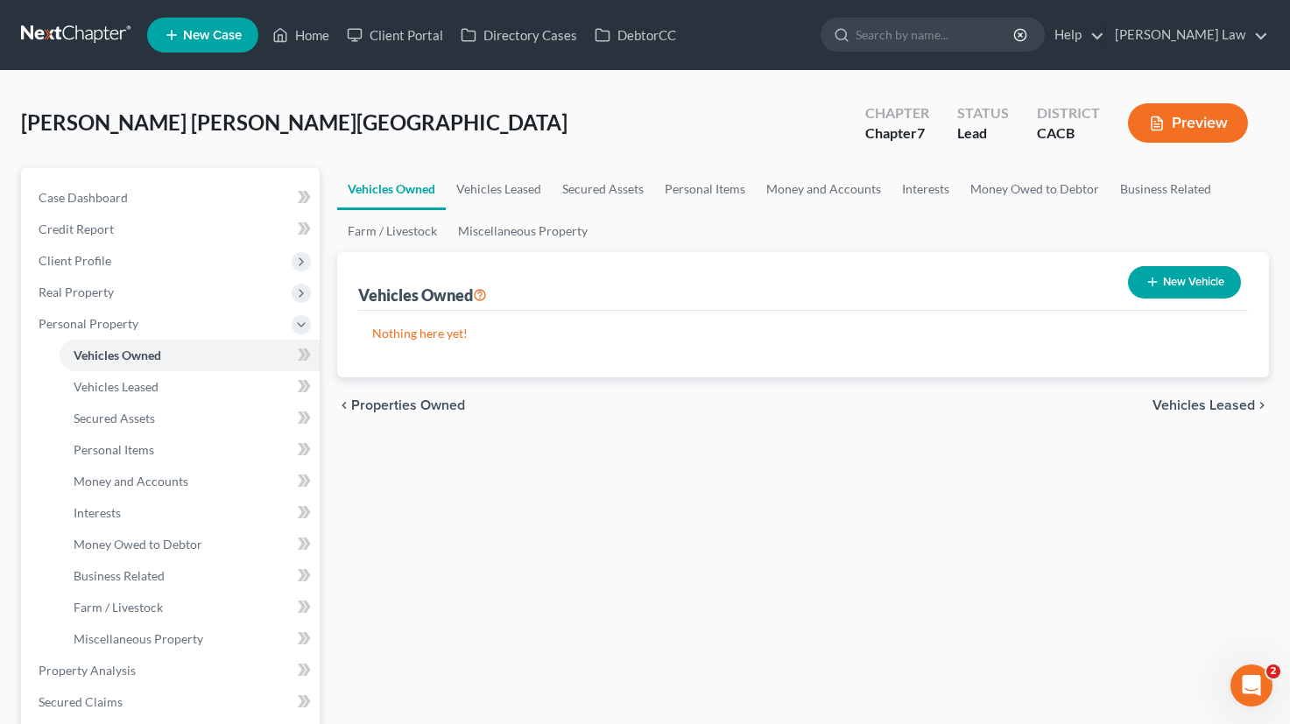
click at [1224, 408] on span "Vehicles Leased" at bounding box center [1203, 405] width 102 height 14
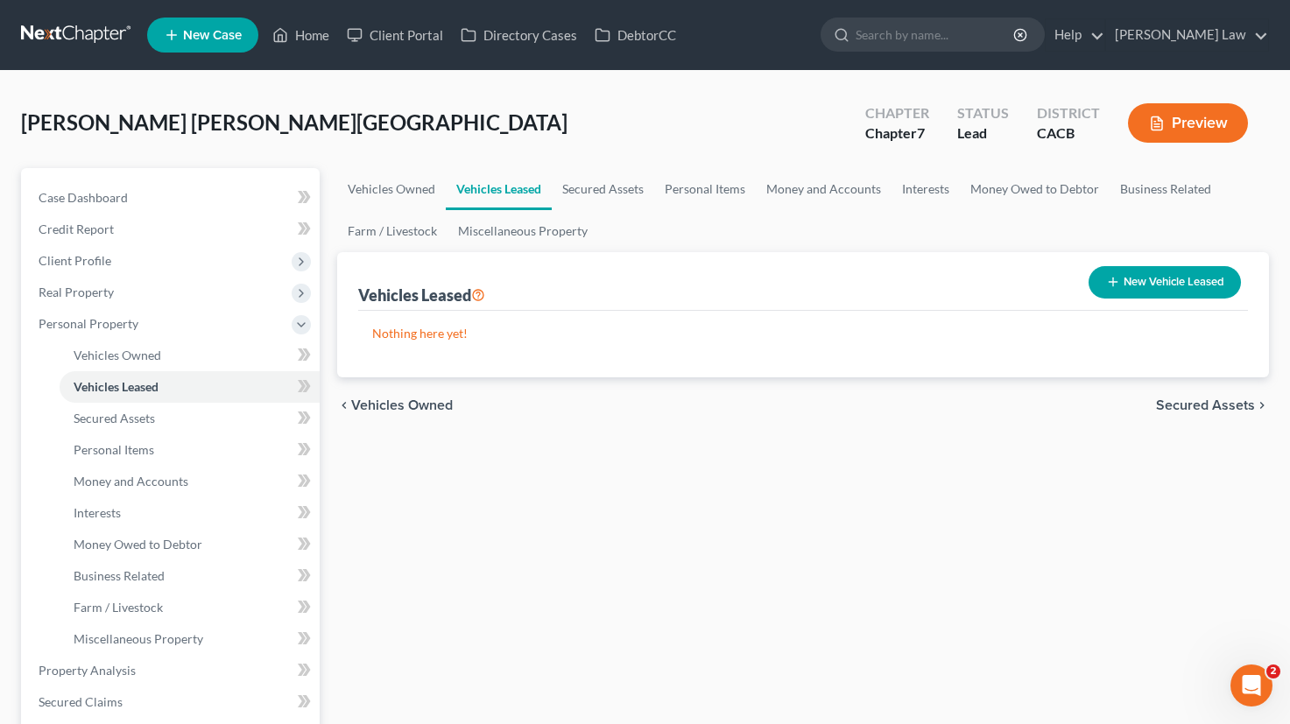
click at [1222, 404] on span "Secured Assets" at bounding box center [1205, 405] width 99 height 14
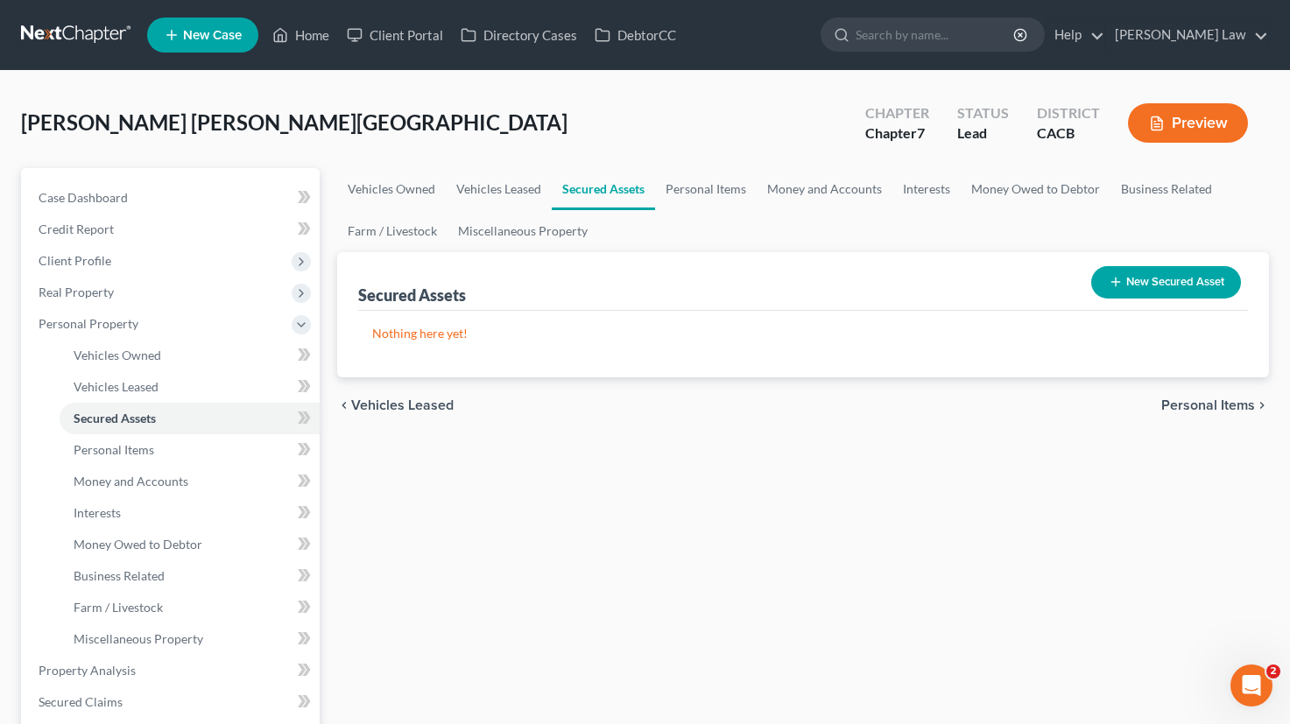
click at [1222, 404] on span "Personal Items" at bounding box center [1208, 405] width 94 height 14
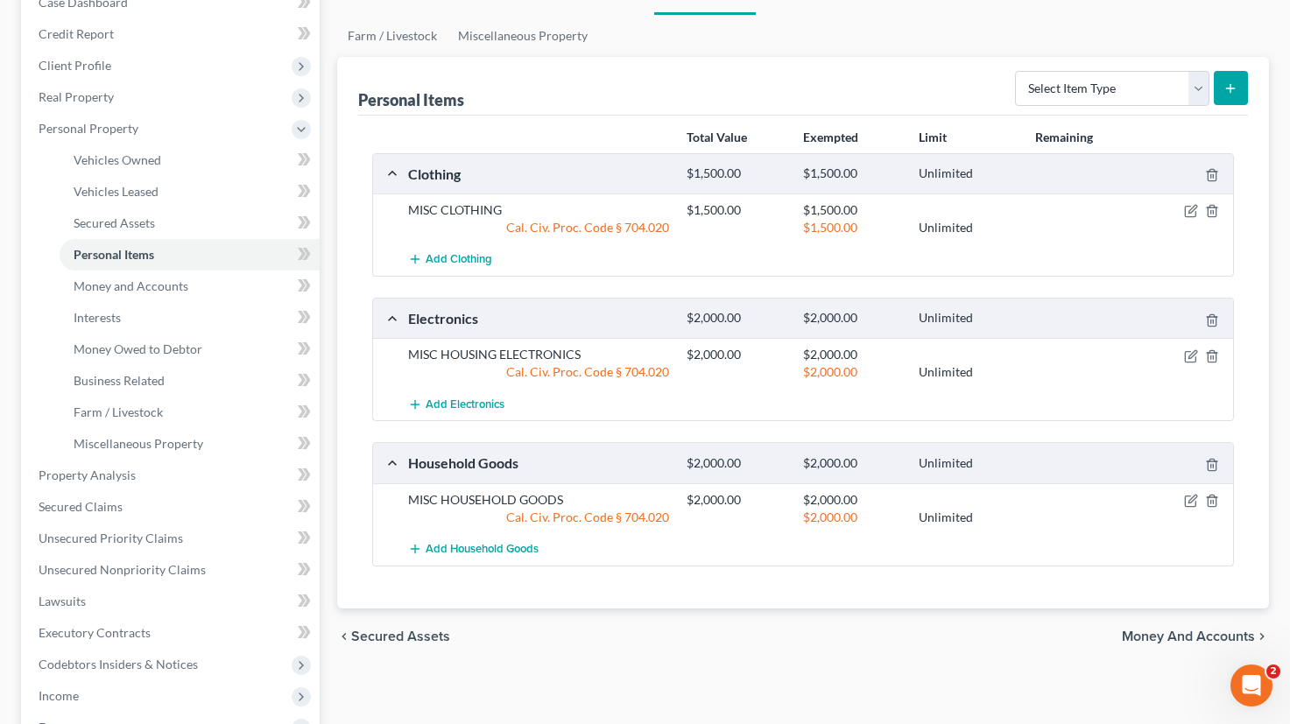
scroll to position [183, 0]
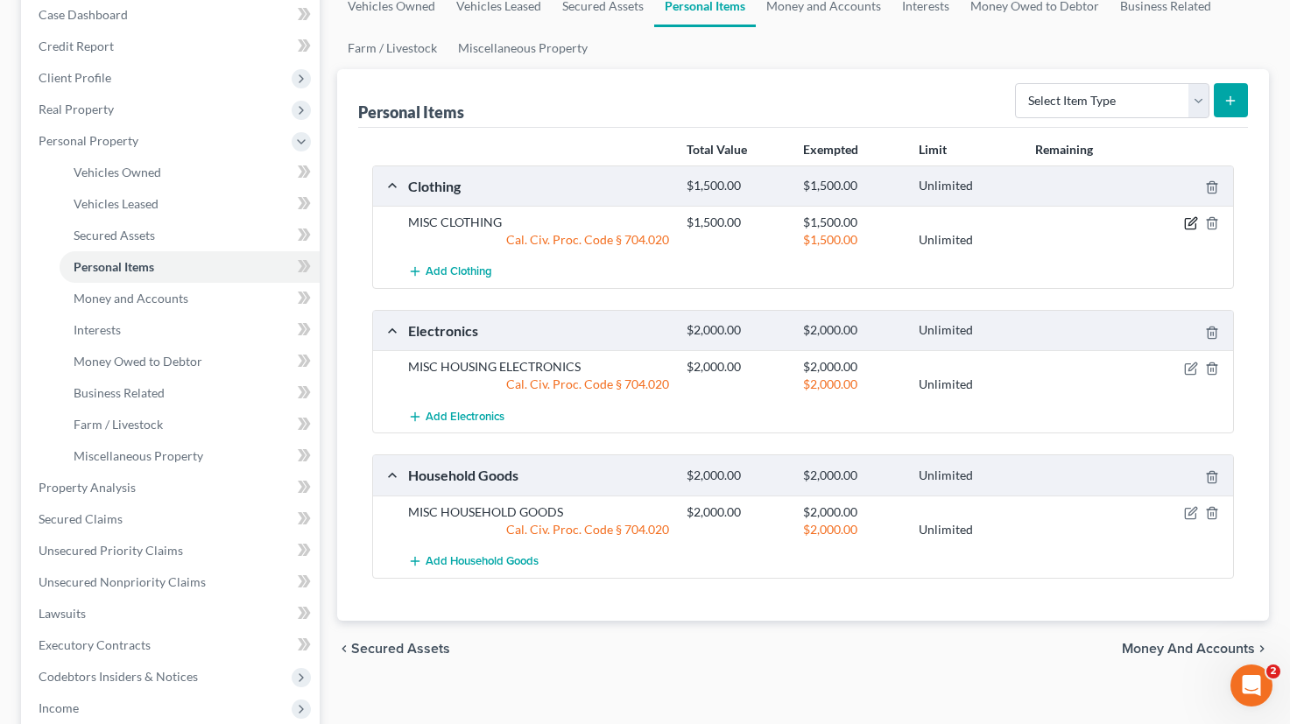
click at [1187, 221] on icon "button" at bounding box center [1191, 223] width 14 height 14
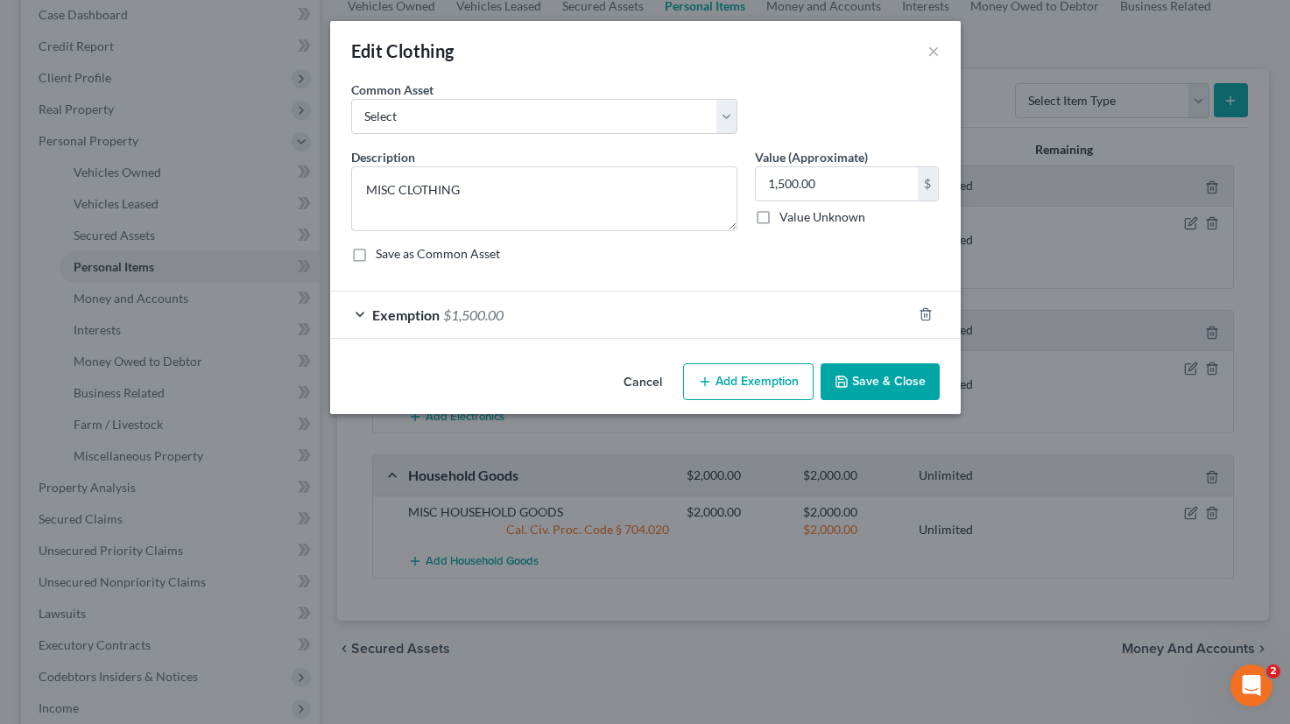
click at [784, 315] on div "Exemption $1,500.00" at bounding box center [620, 315] width 581 height 46
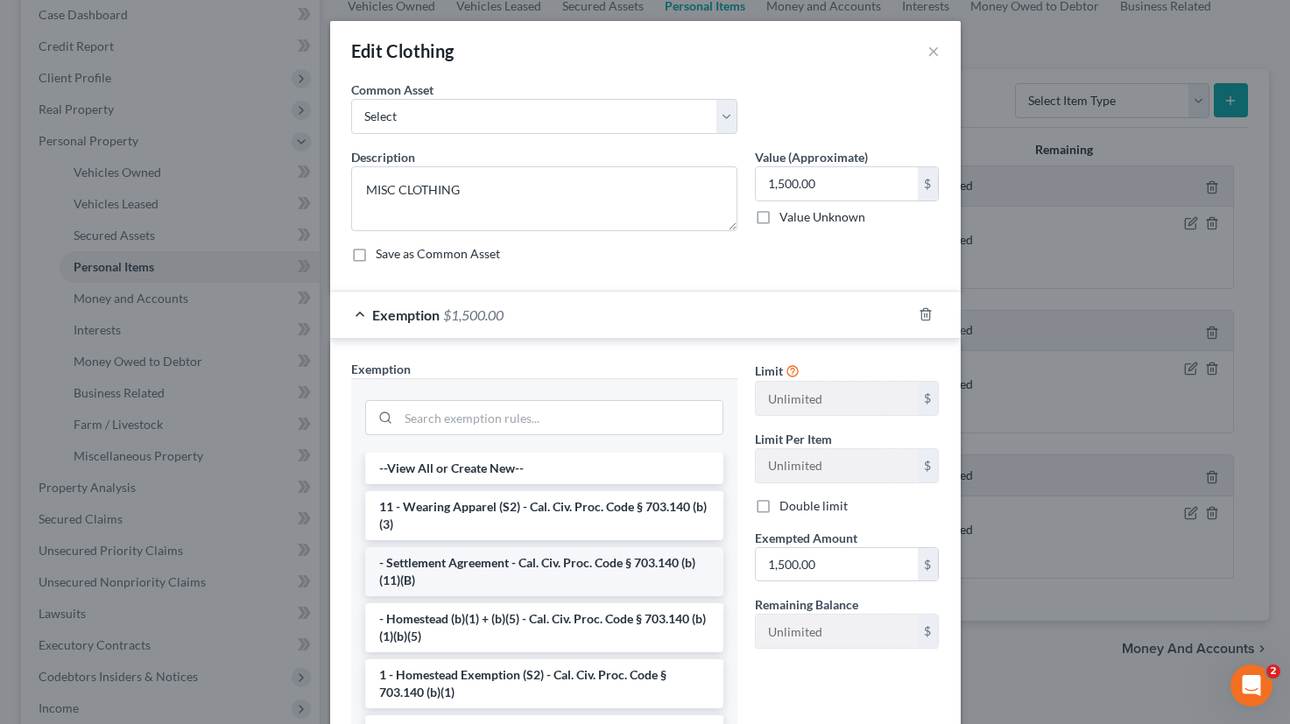
scroll to position [1, 0]
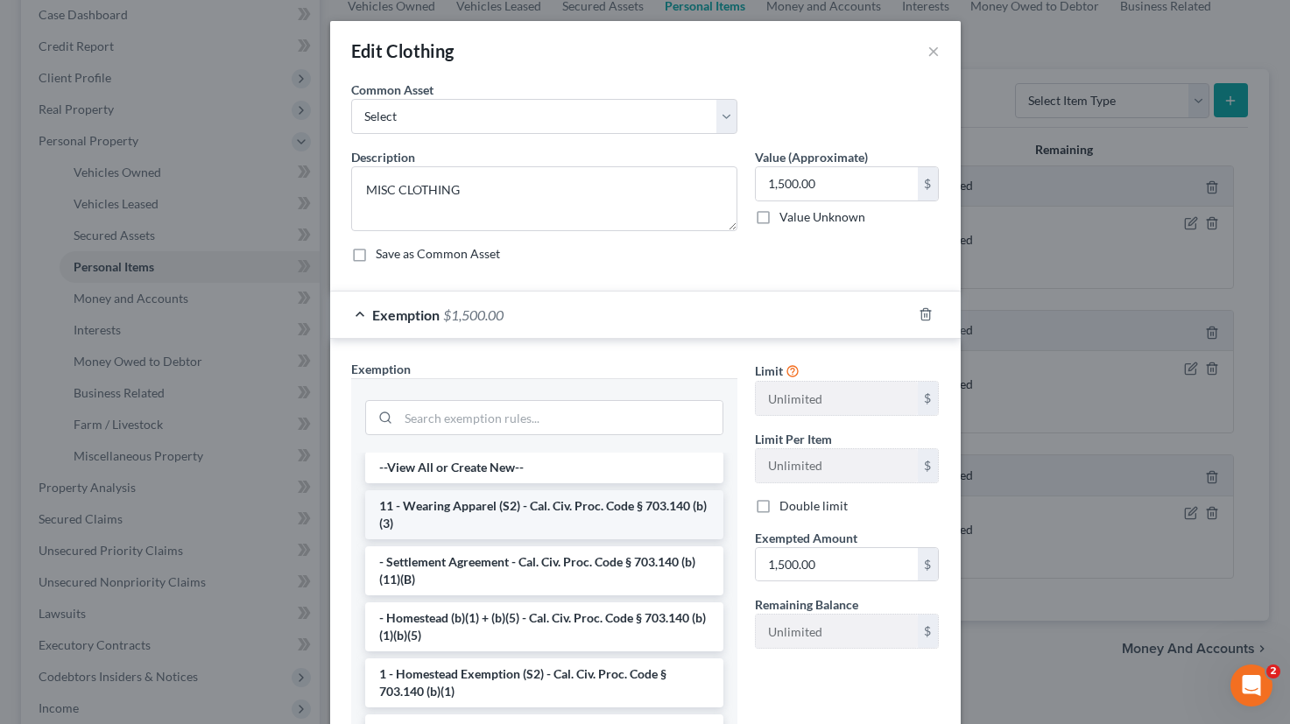
click at [656, 525] on li "11 - Wearing Apparel (S2) - Cal. Civ. Proc. Code § 703.140 (b)(3)" at bounding box center [544, 514] width 358 height 49
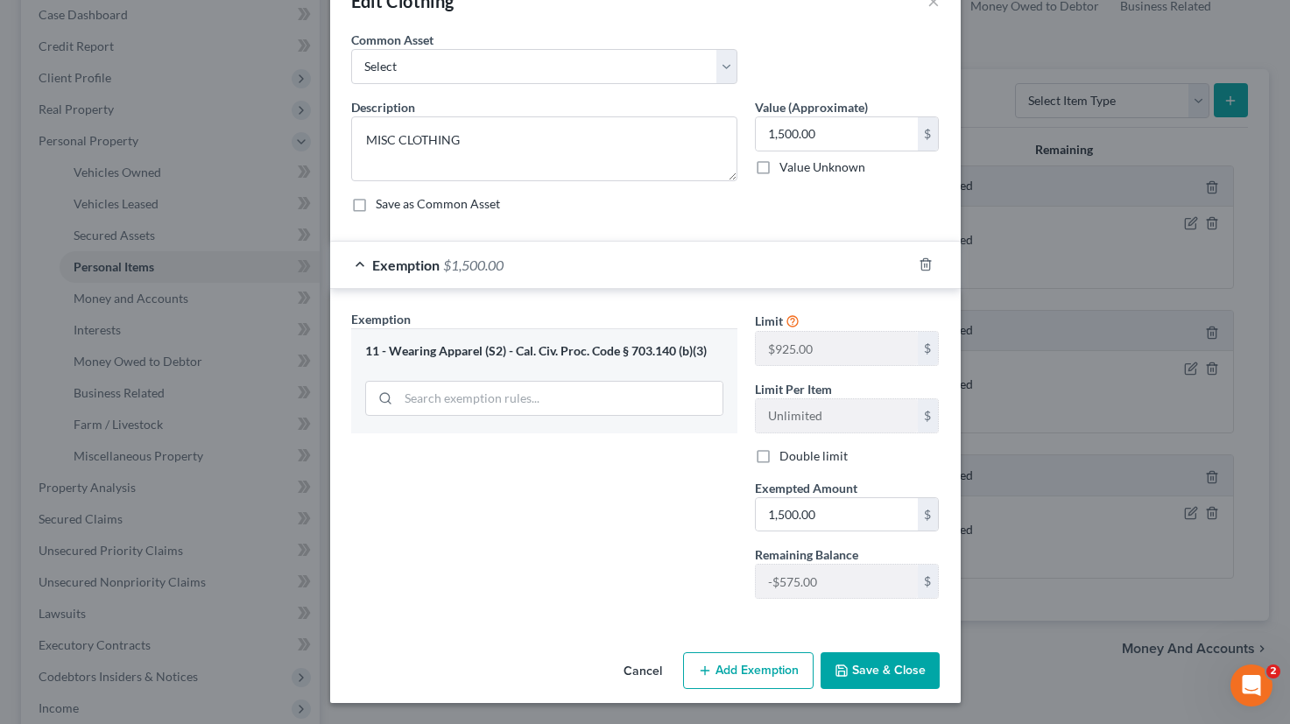
scroll to position [50, 0]
click at [918, 672] on button "Save & Close" at bounding box center [879, 670] width 119 height 37
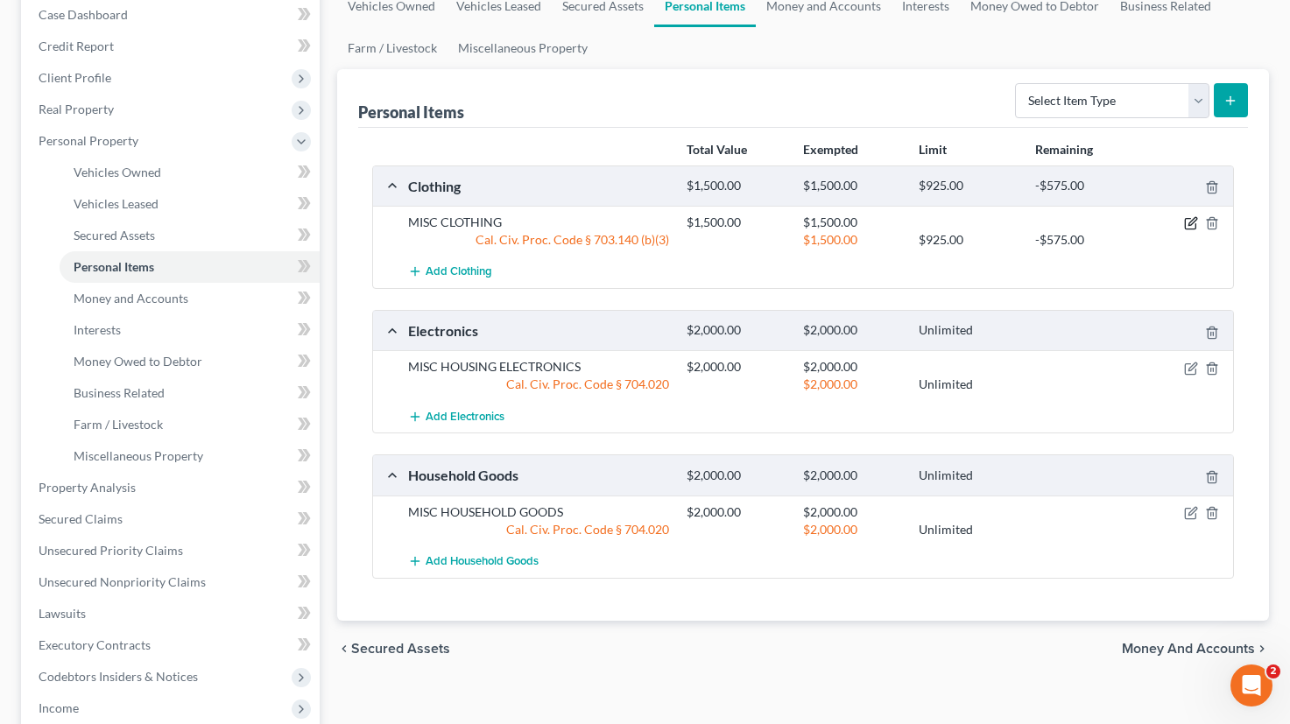
click at [1191, 227] on icon "button" at bounding box center [1191, 223] width 14 height 14
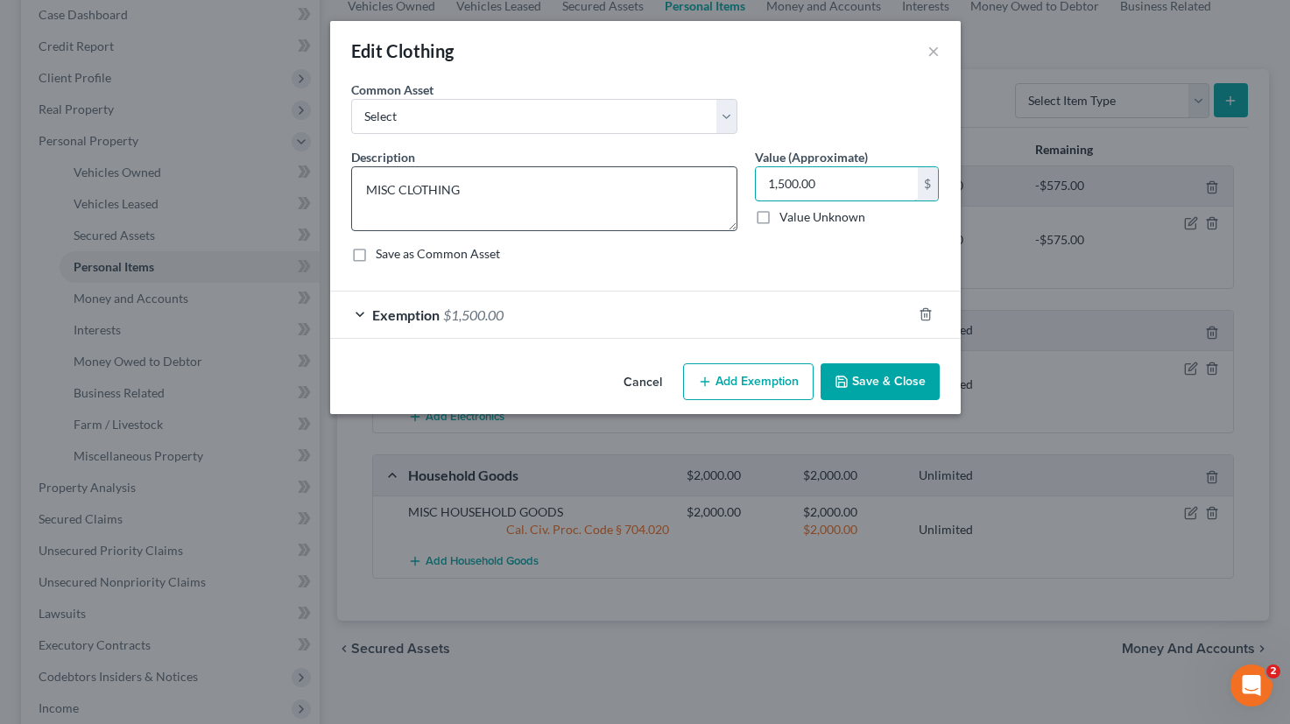
drag, startPoint x: 846, startPoint y: 186, endPoint x: 693, endPoint y: 184, distance: 153.2
click at [693, 184] on div "Description * MISC CLOTHING Value (Approximate) 1,500.00 $ Value Unknown Balanc…" at bounding box center [645, 212] width 606 height 129
type input "900"
click at [878, 400] on div "Cancel Add Exemption Save & Close" at bounding box center [645, 385] width 630 height 58
click at [878, 383] on button "Save & Close" at bounding box center [879, 381] width 119 height 37
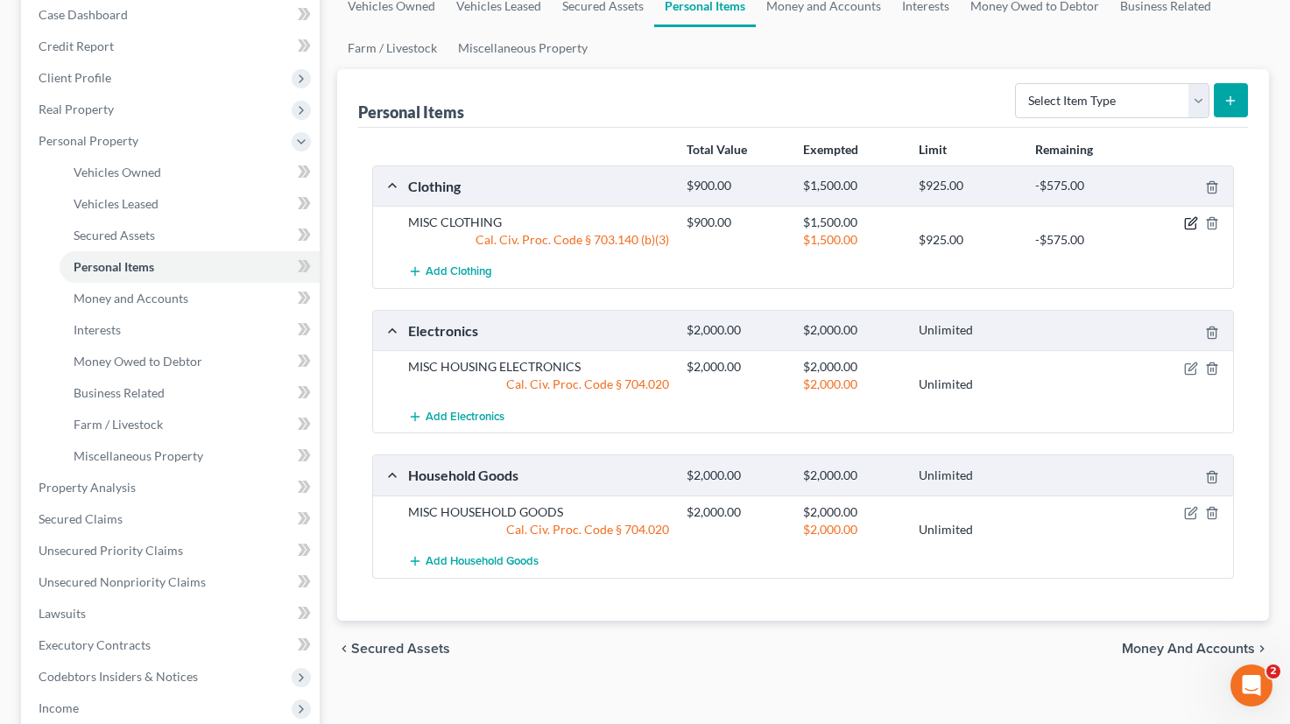
click at [1187, 216] on icon "button" at bounding box center [1191, 223] width 14 height 14
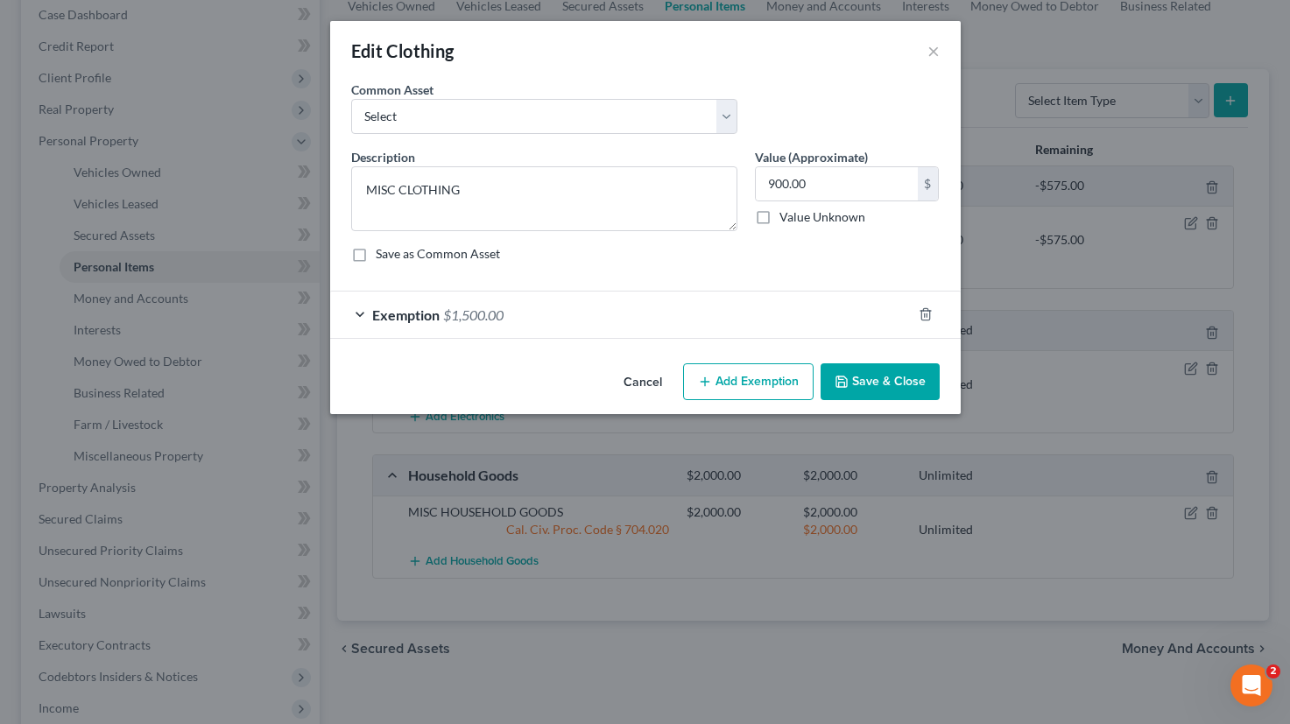
click at [667, 308] on div "Exemption $1,500.00" at bounding box center [620, 315] width 581 height 46
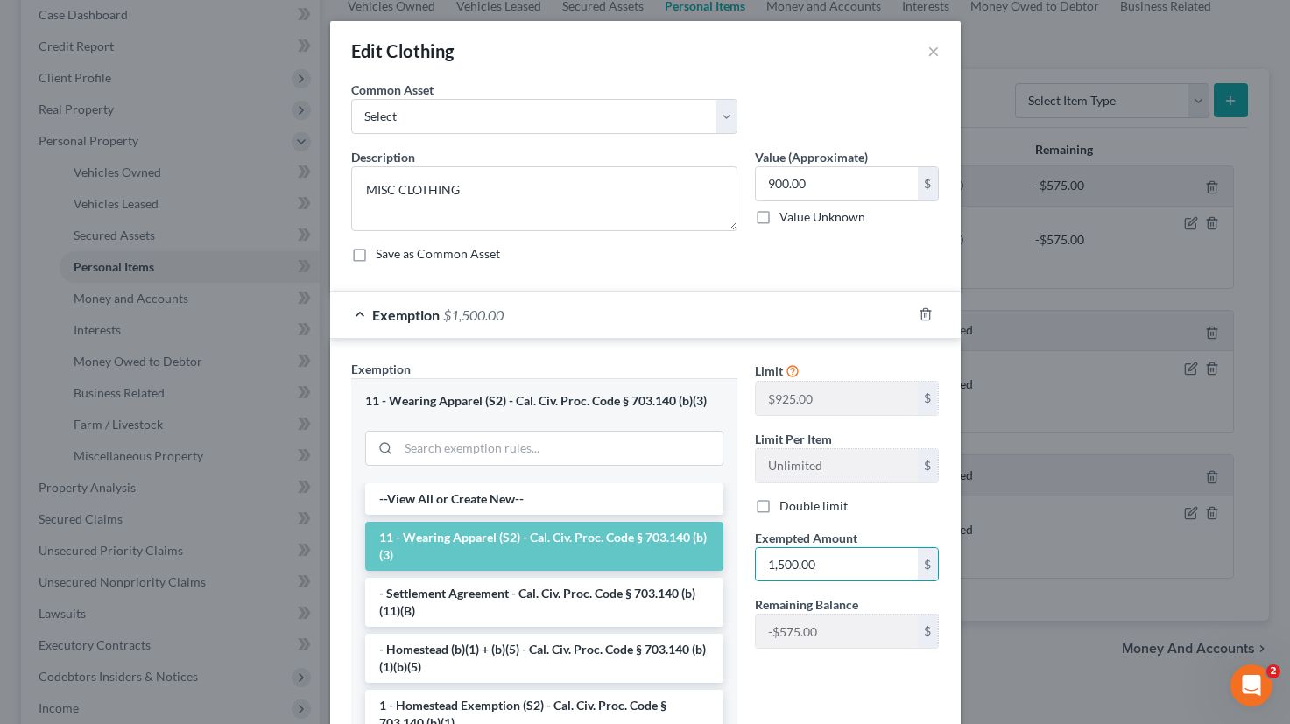
drag, startPoint x: 836, startPoint y: 563, endPoint x: 643, endPoint y: 552, distance: 193.8
click at [643, 552] on div "Exemption Set must be selected for CA. Exemption * 11 - Wearing Apparel (S2) - …" at bounding box center [645, 569] width 606 height 418
type input "900"
click at [795, 661] on div "Limit $925.00 $ Limit Per Item Unlimited $ Double limit Exempted Amount * 900 $…" at bounding box center [847, 511] width 202 height 303
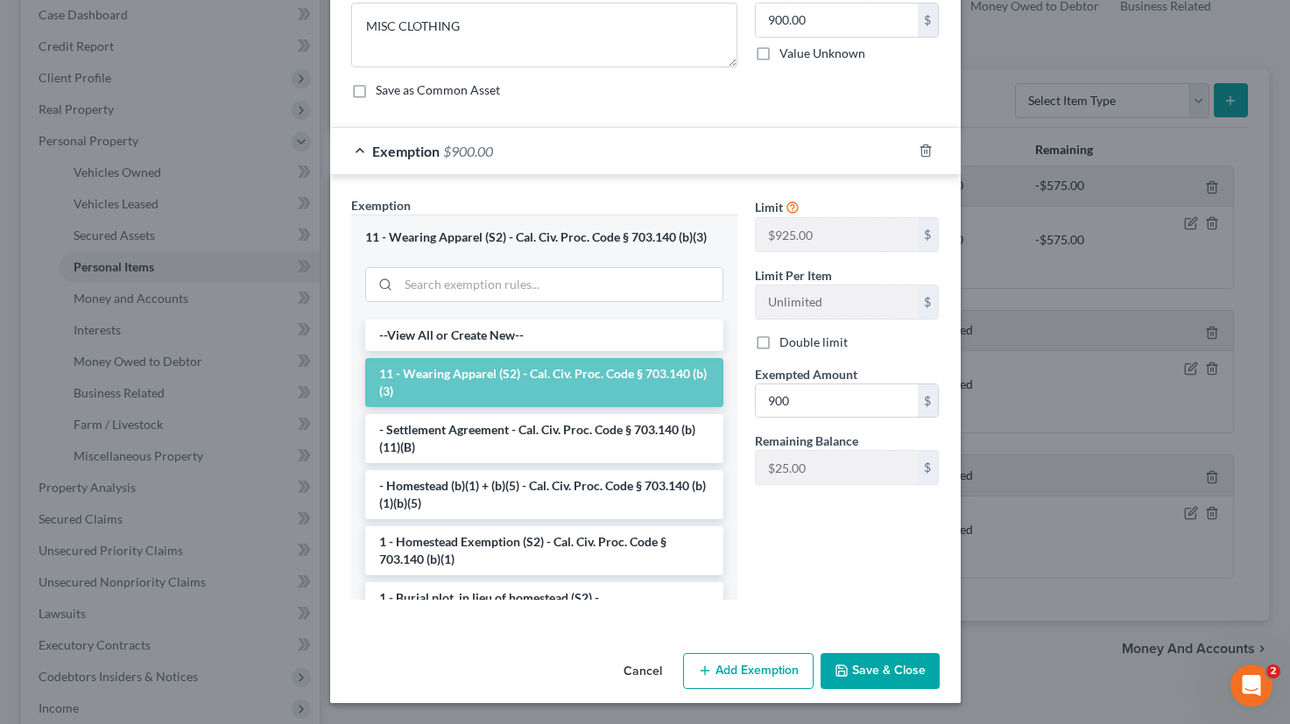
scroll to position [163, 0]
click at [878, 678] on button "Save & Close" at bounding box center [879, 672] width 119 height 37
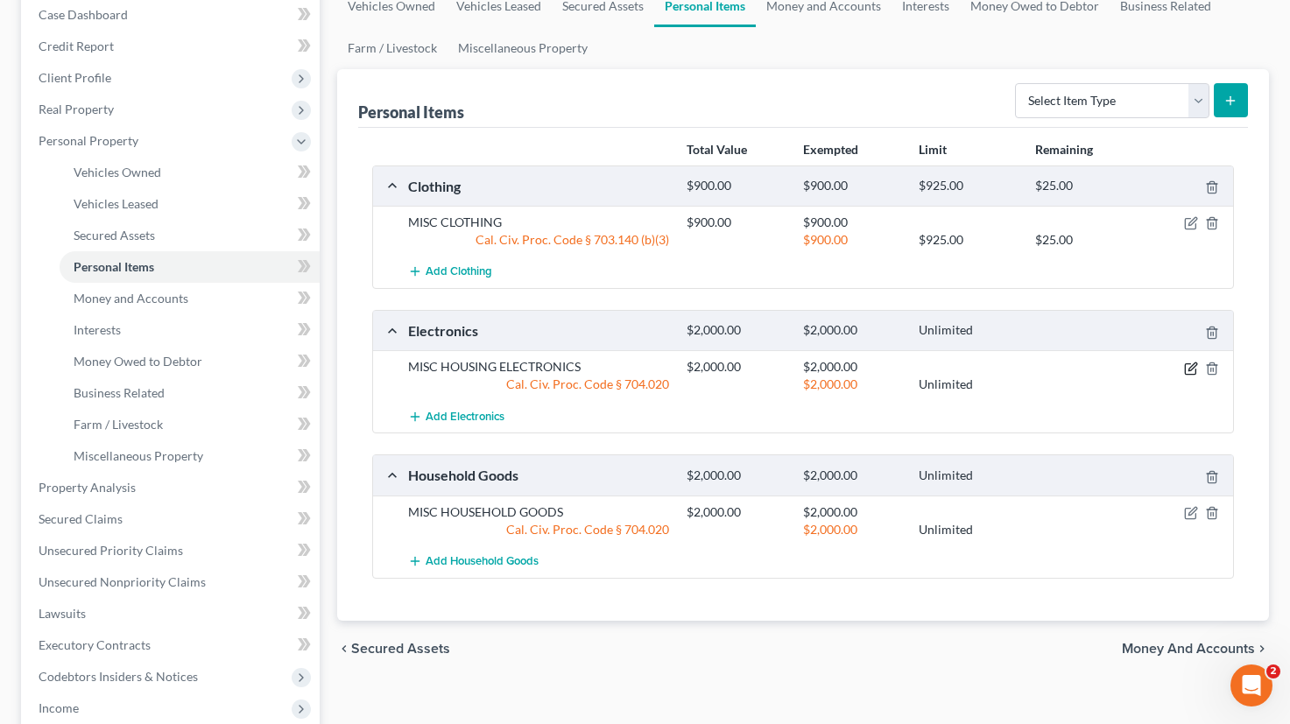
click at [1192, 370] on icon "button" at bounding box center [1191, 369] width 14 height 14
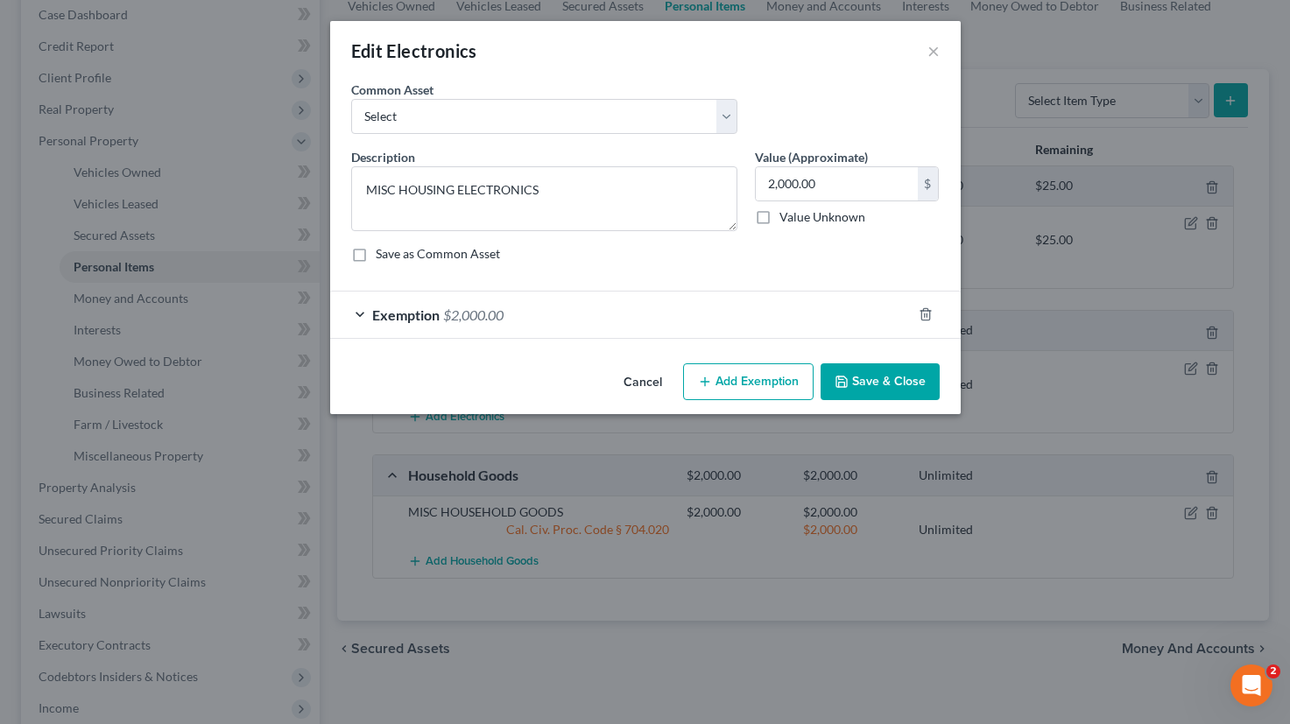
click at [728, 376] on button "Add Exemption" at bounding box center [748, 381] width 130 height 37
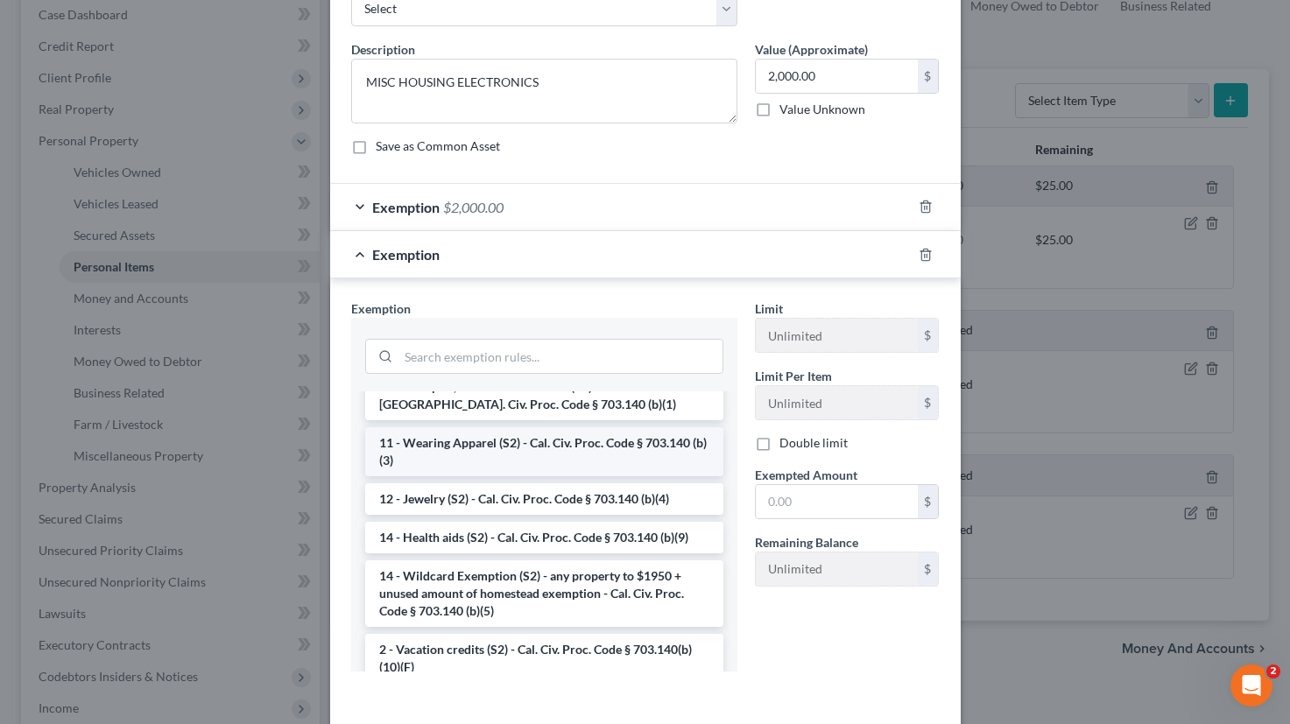
scroll to position [264, 0]
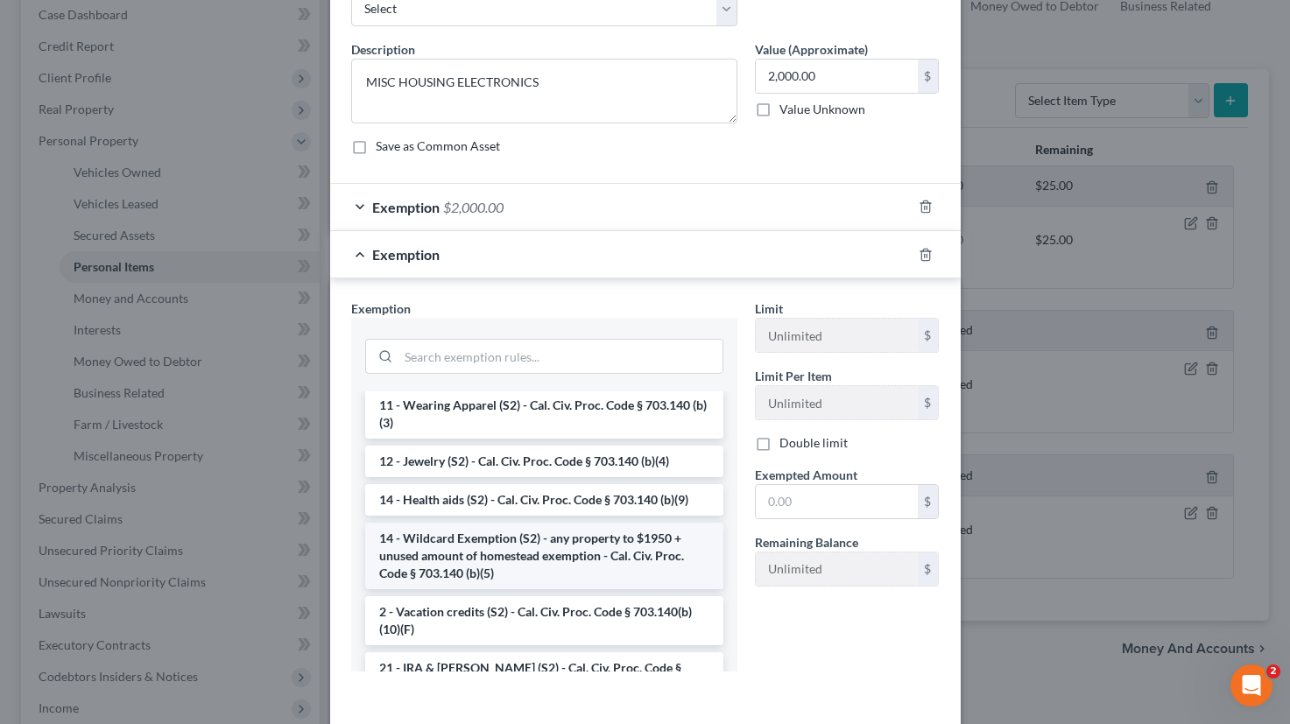
click at [631, 558] on li "14 - Wildcard Exemption (S2) - any property to $1950 + unused amount of homeste…" at bounding box center [544, 556] width 358 height 67
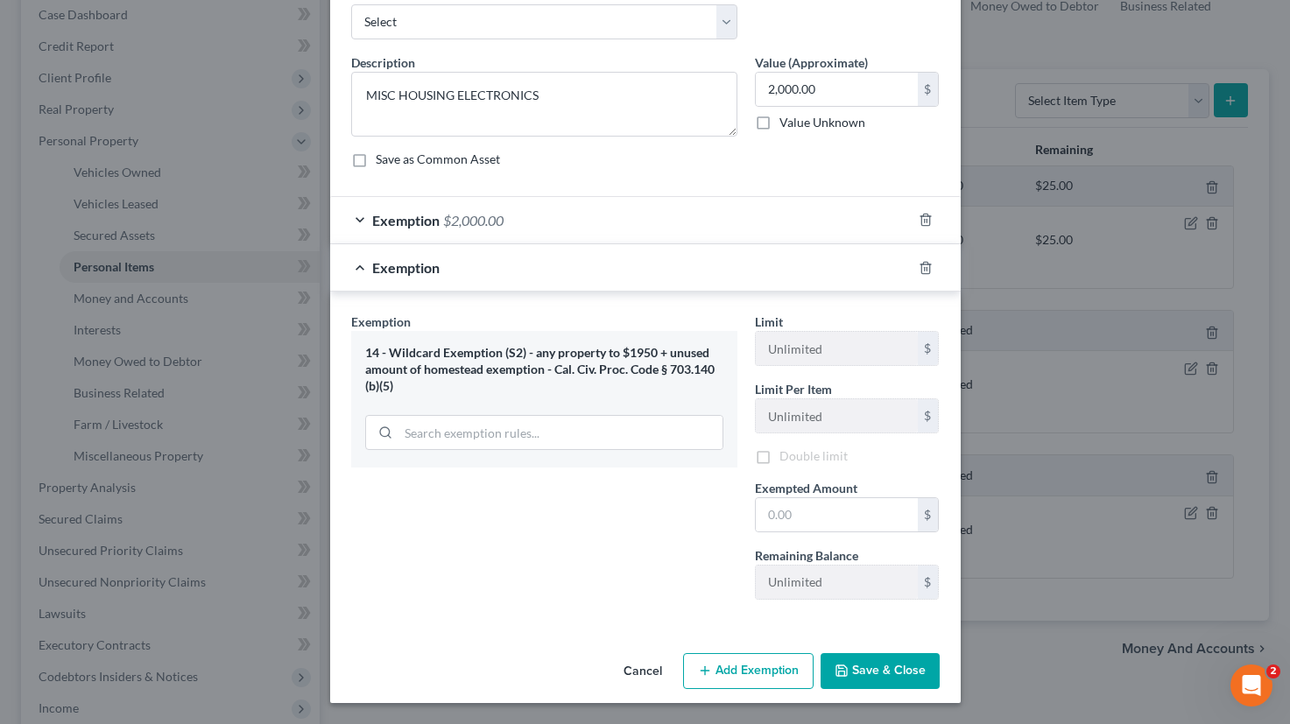
scroll to position [95, 0]
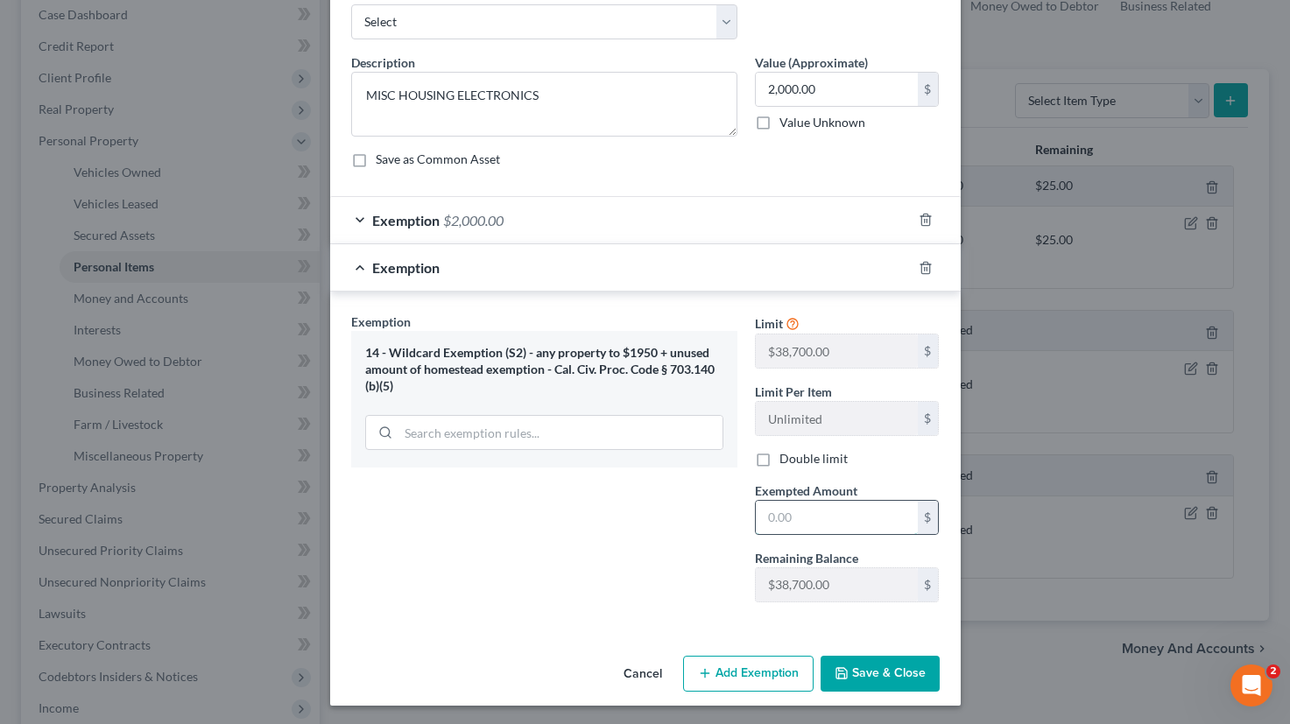
click at [879, 516] on input "text" at bounding box center [837, 517] width 162 height 33
click at [582, 369] on div "14 - Wildcard Exemption (S2) - any property to $1950 + unused amount of homeste…" at bounding box center [544, 369] width 358 height 49
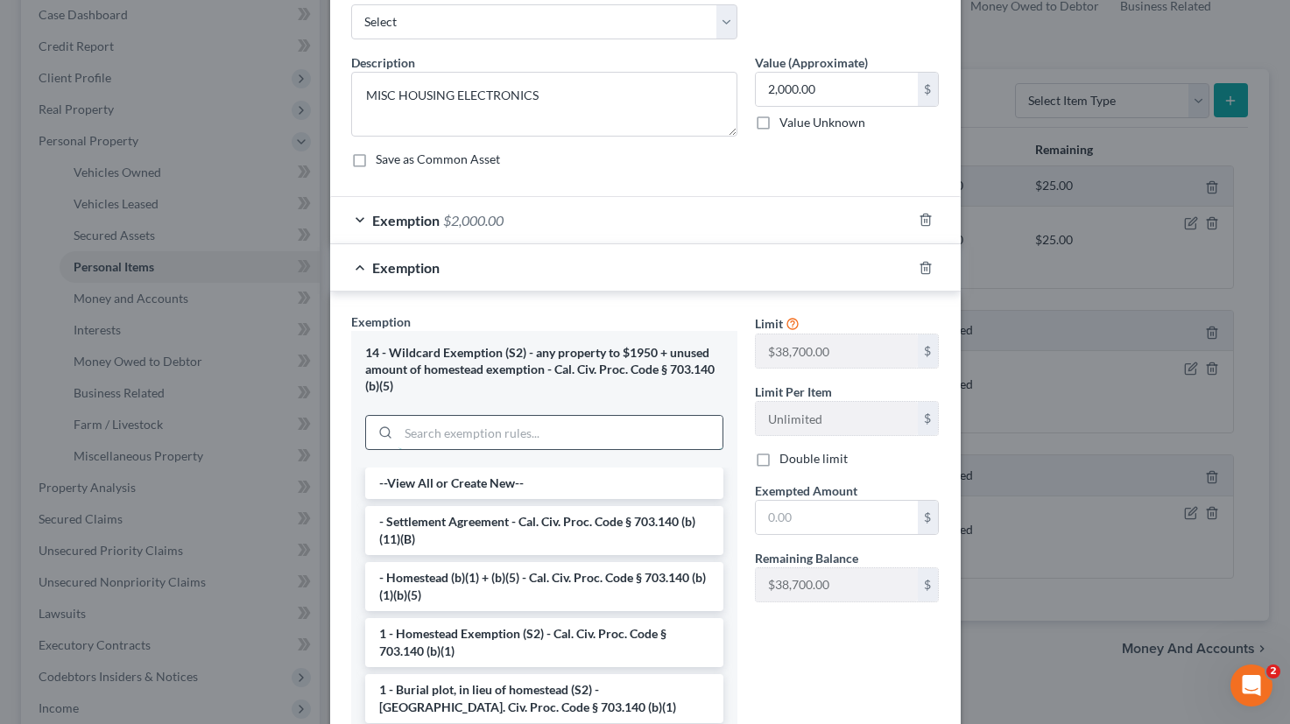
click at [632, 426] on input "search" at bounding box center [560, 432] width 324 height 33
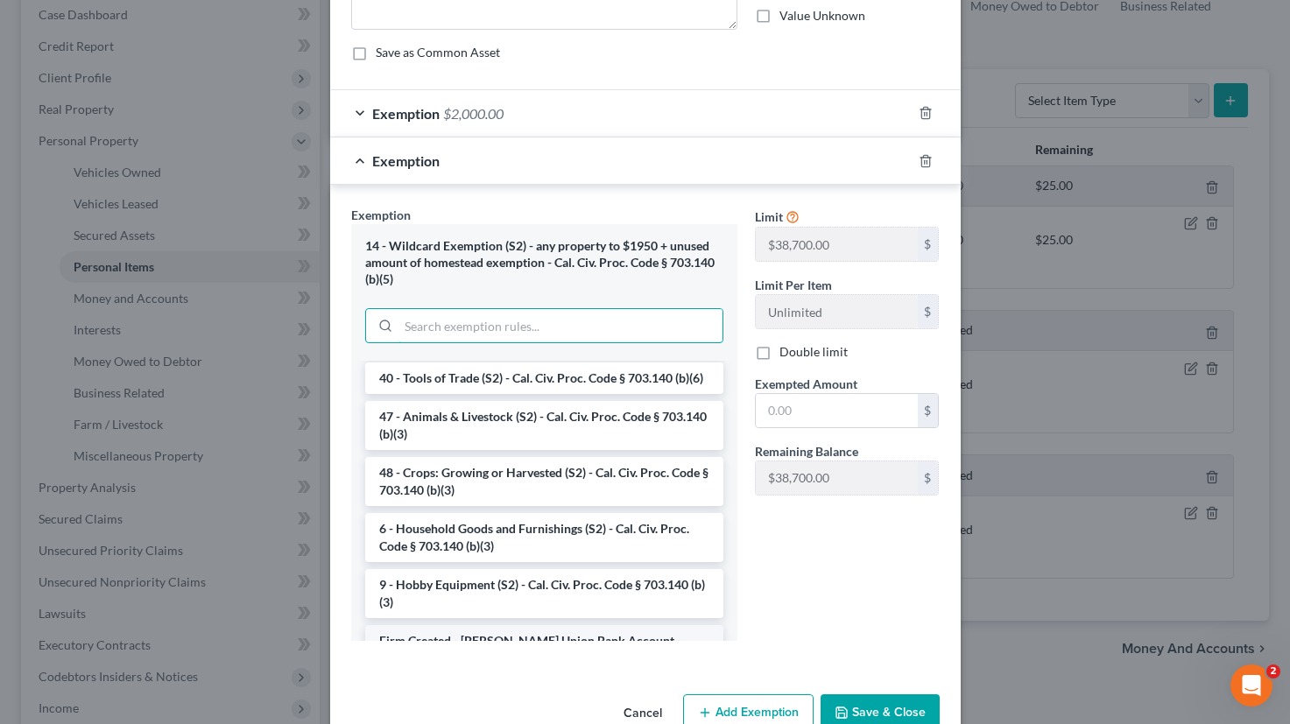
scroll to position [1398, 0]
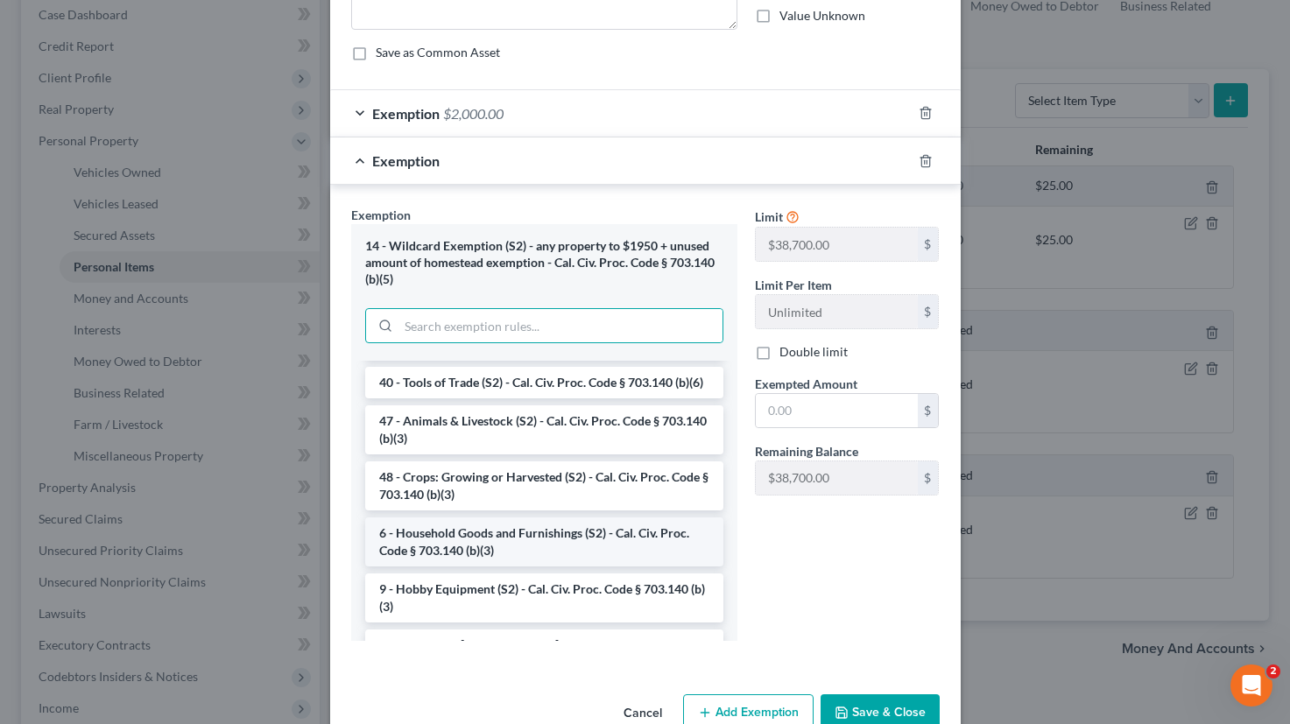
click at [630, 537] on li "6 - Household Goods and Furnishings (S2) - Cal. Civ. Proc. Code § 703.140 (b)(3)" at bounding box center [544, 541] width 358 height 49
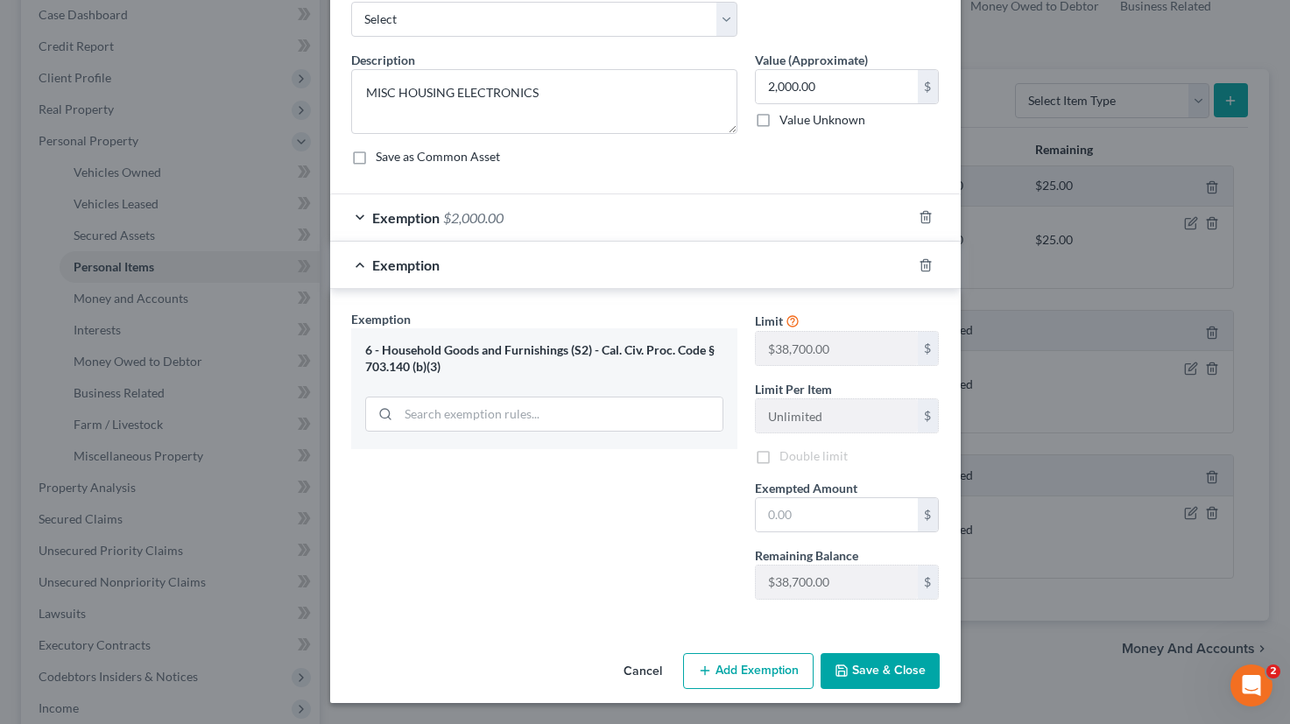
scroll to position [97, 0]
click at [845, 518] on input "text" at bounding box center [837, 514] width 162 height 33
type input "875"
click at [878, 671] on button "Save & Close" at bounding box center [879, 671] width 119 height 37
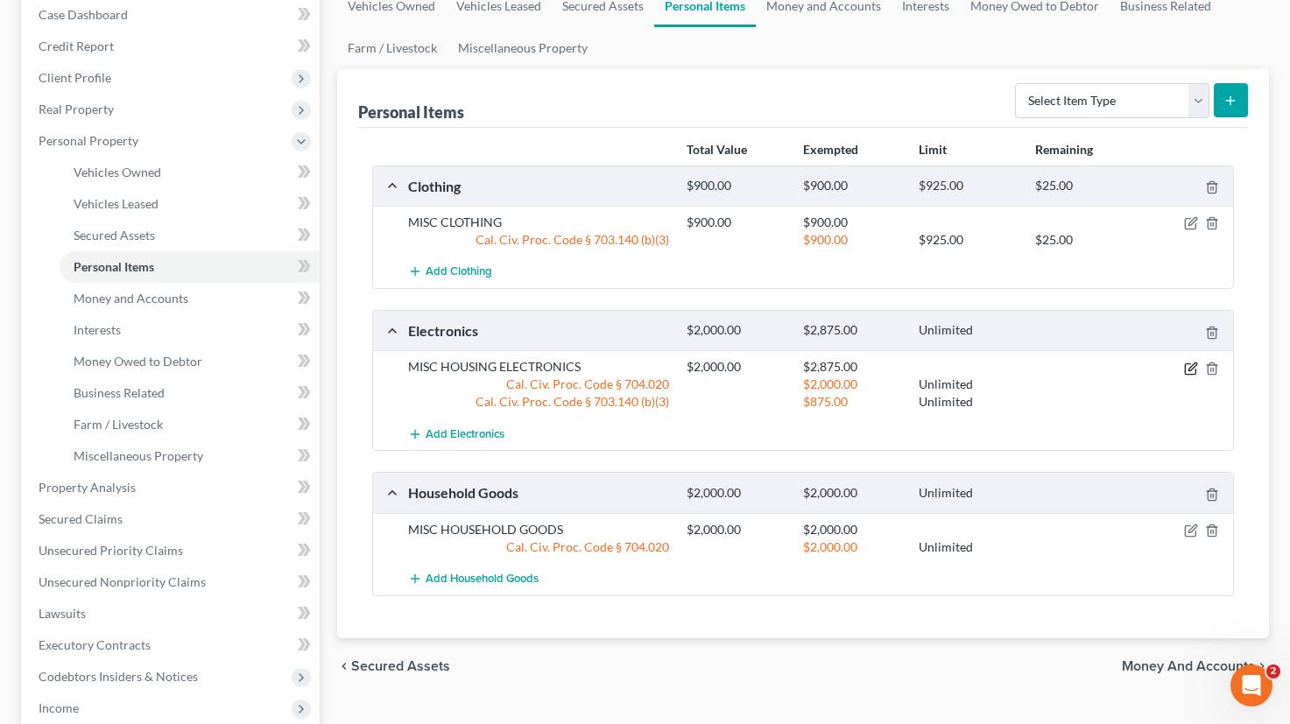
click at [1196, 366] on icon "button" at bounding box center [1191, 369] width 14 height 14
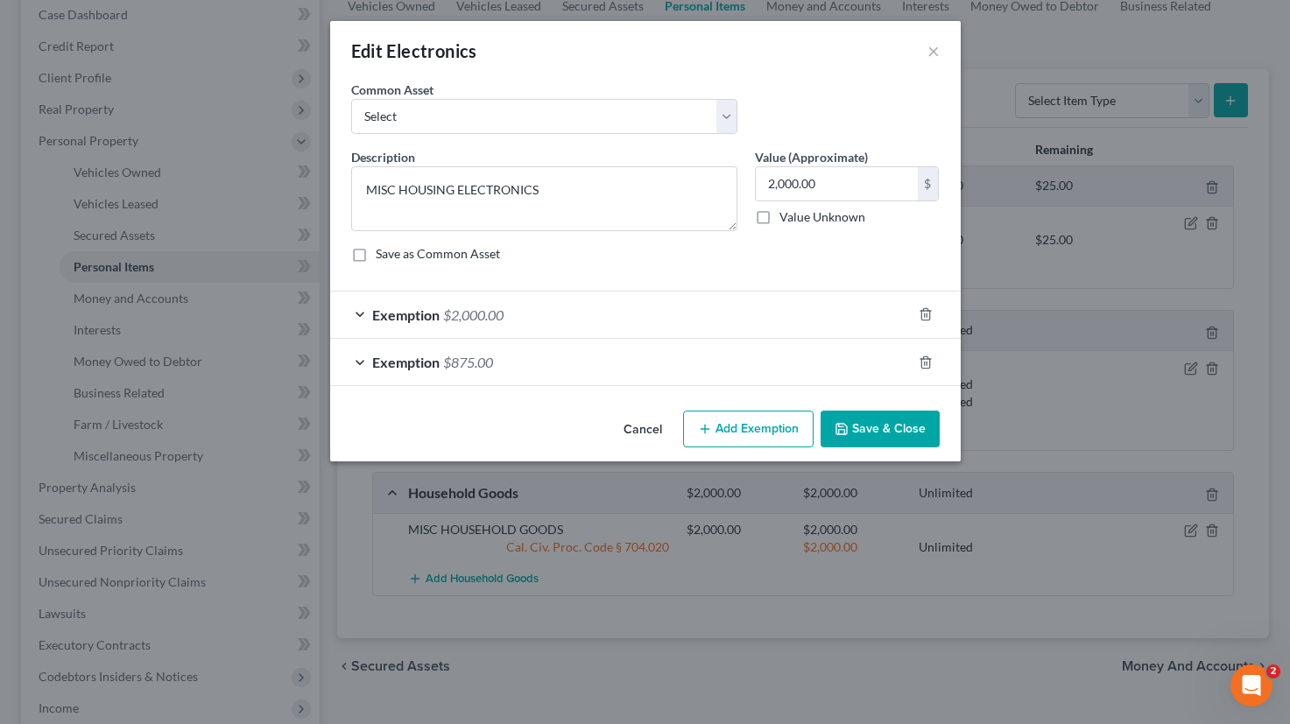
click at [768, 303] on div "Exemption $2,000.00" at bounding box center [620, 315] width 581 height 46
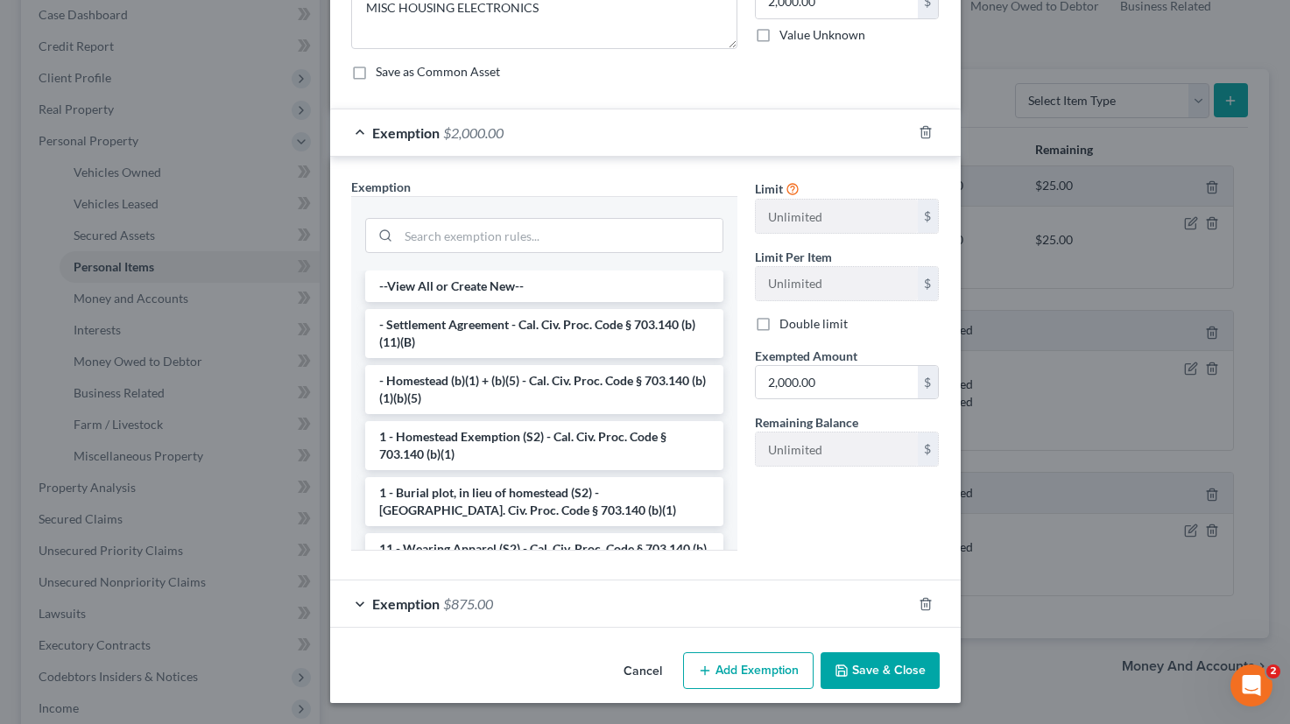
scroll to position [181, 0]
click at [681, 608] on div "Exemption $875.00" at bounding box center [620, 604] width 581 height 46
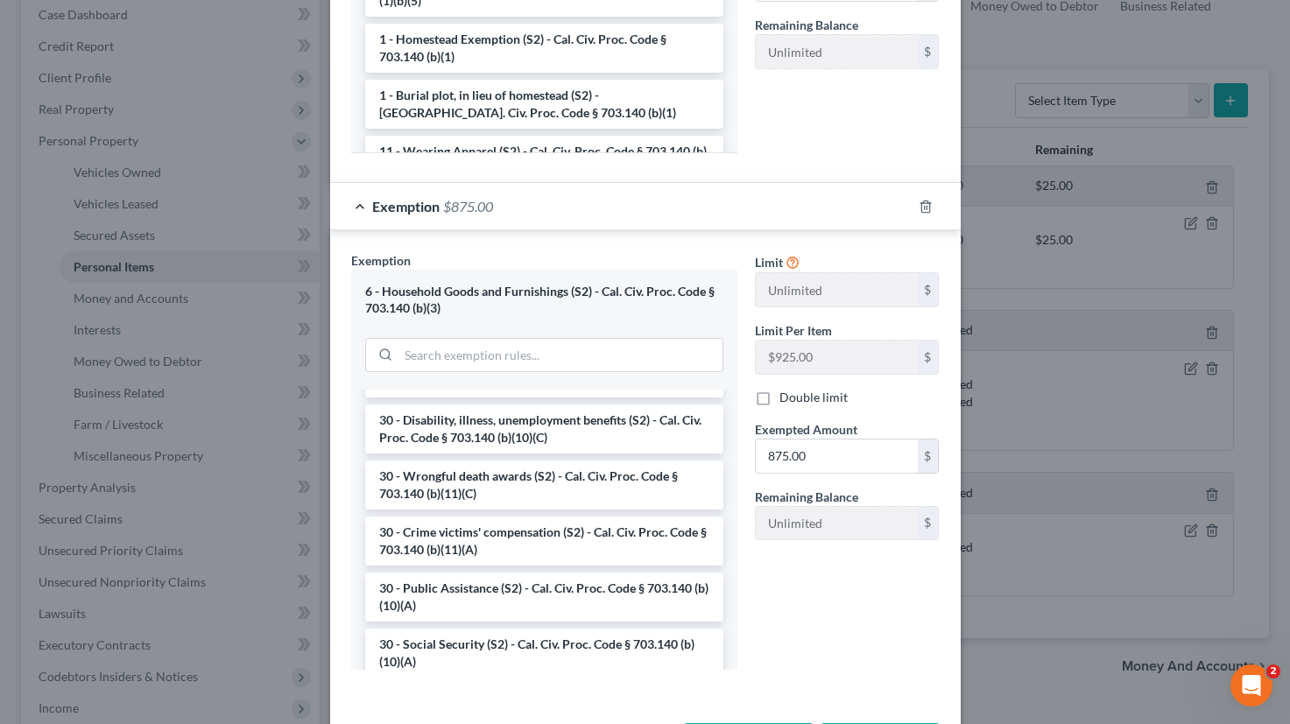
scroll to position [566, 0]
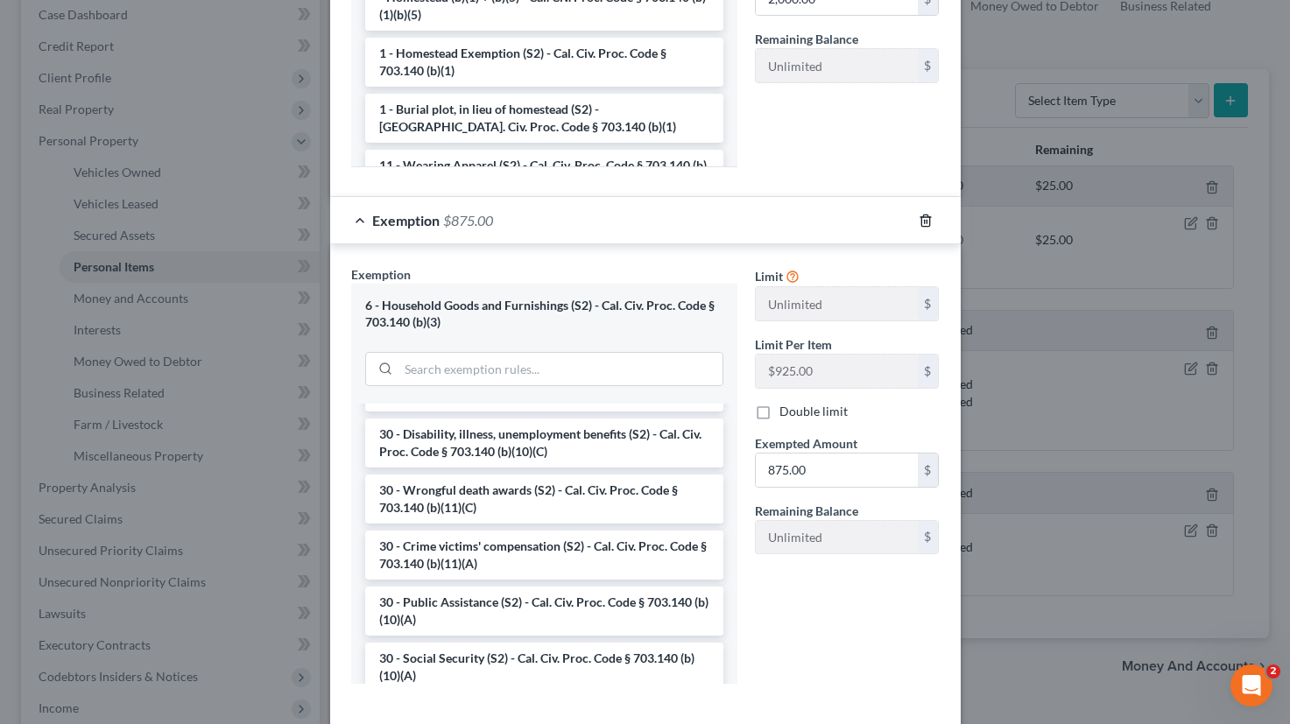
click at [922, 219] on icon "button" at bounding box center [925, 221] width 14 height 14
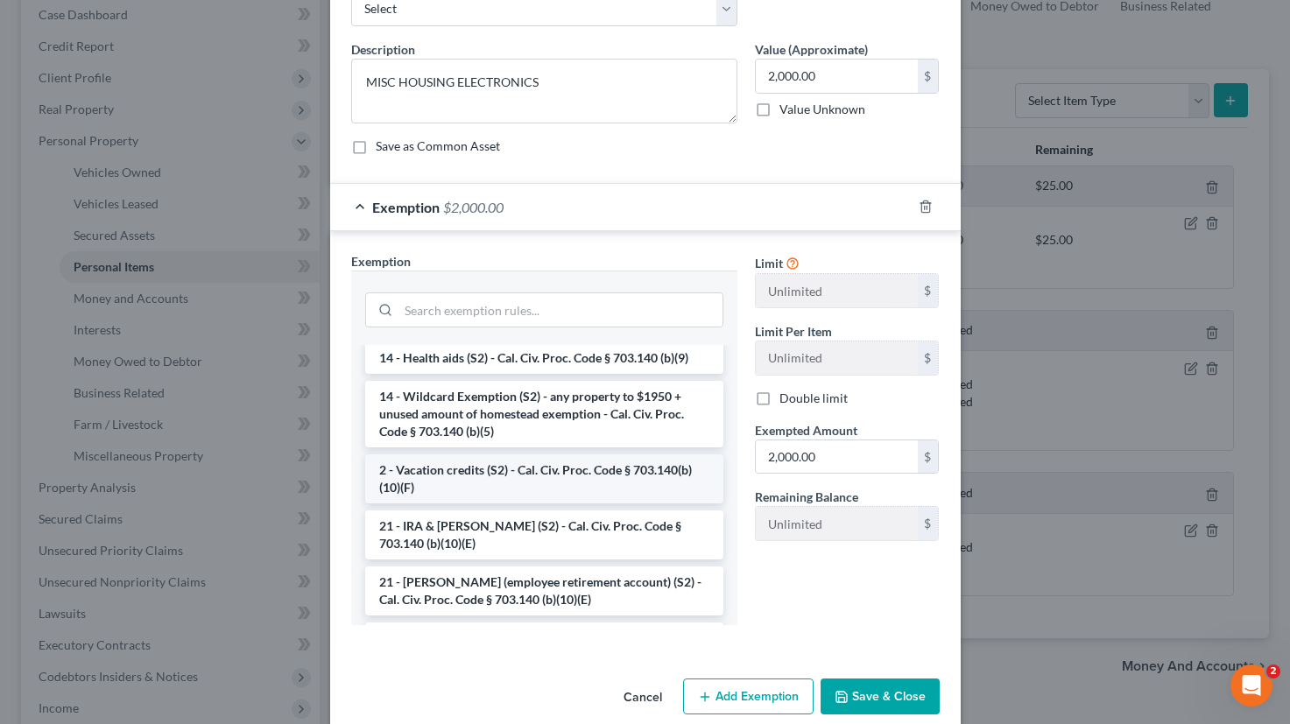
scroll to position [360, 0]
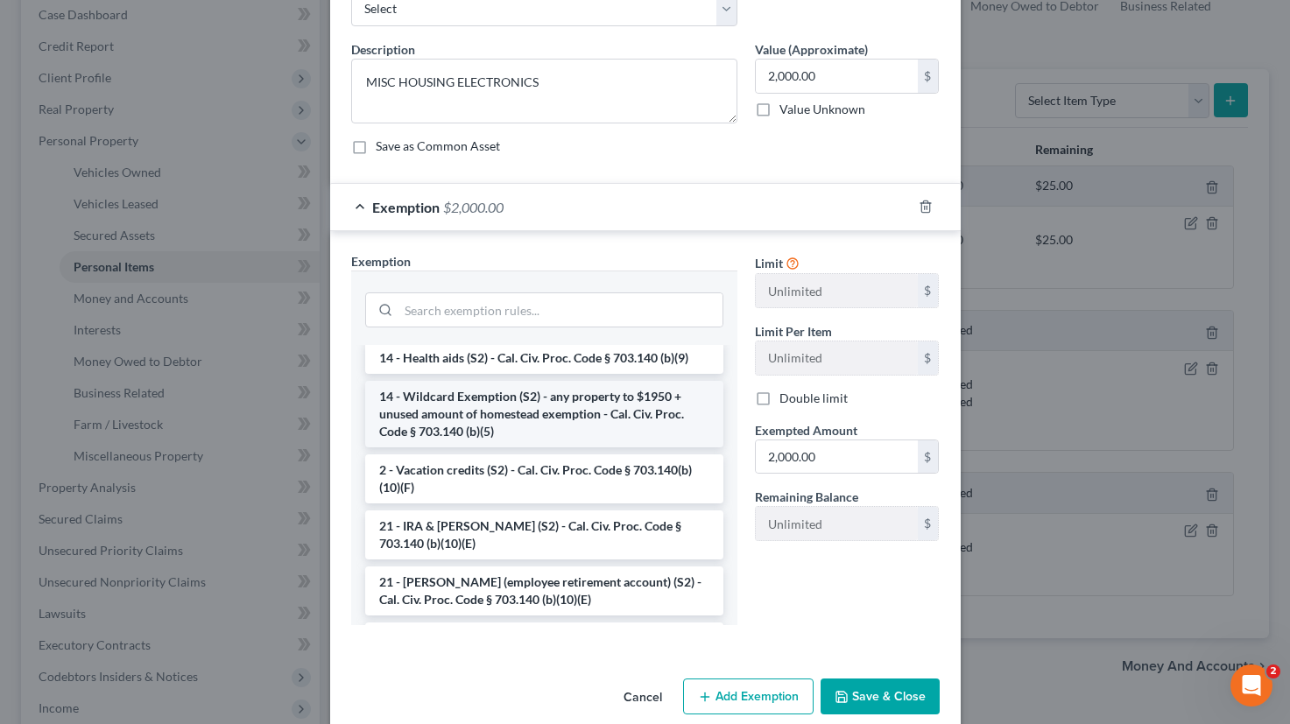
click at [677, 405] on li "14 - Wildcard Exemption (S2) - any property to $1950 + unused amount of homeste…" at bounding box center [544, 414] width 358 height 67
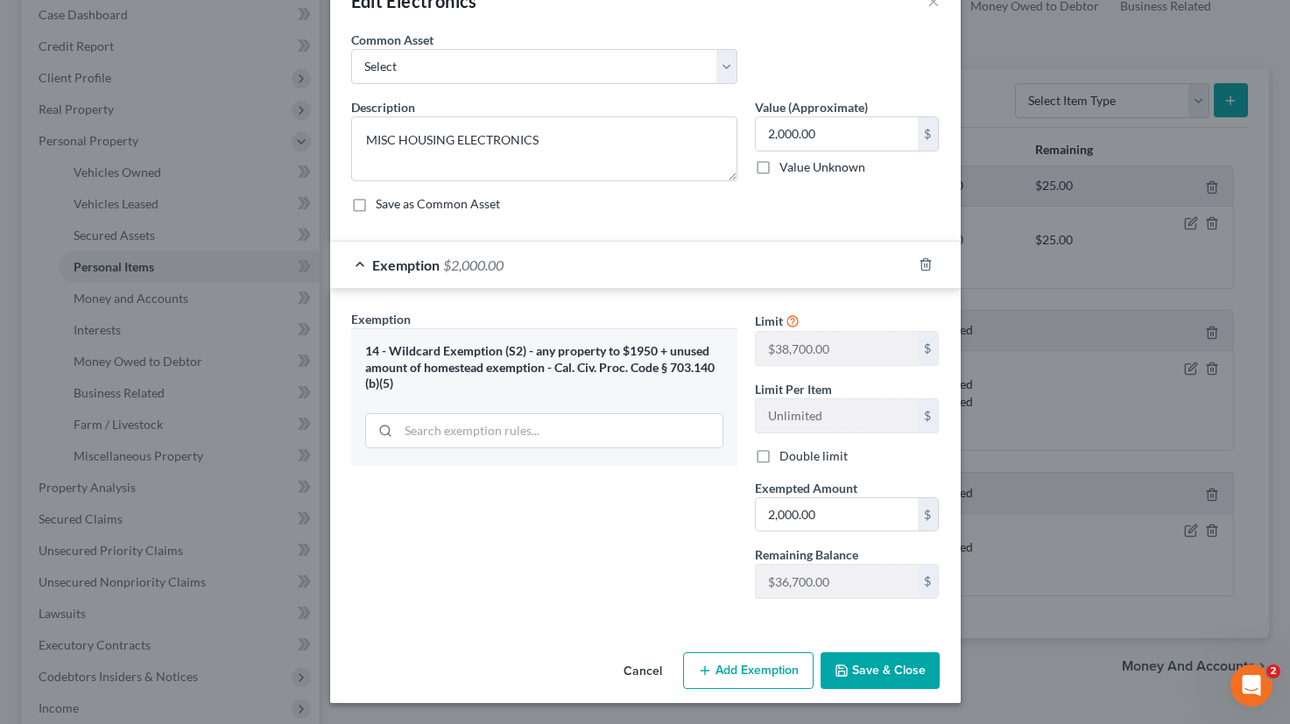
click at [890, 677] on button "Save & Close" at bounding box center [879, 670] width 119 height 37
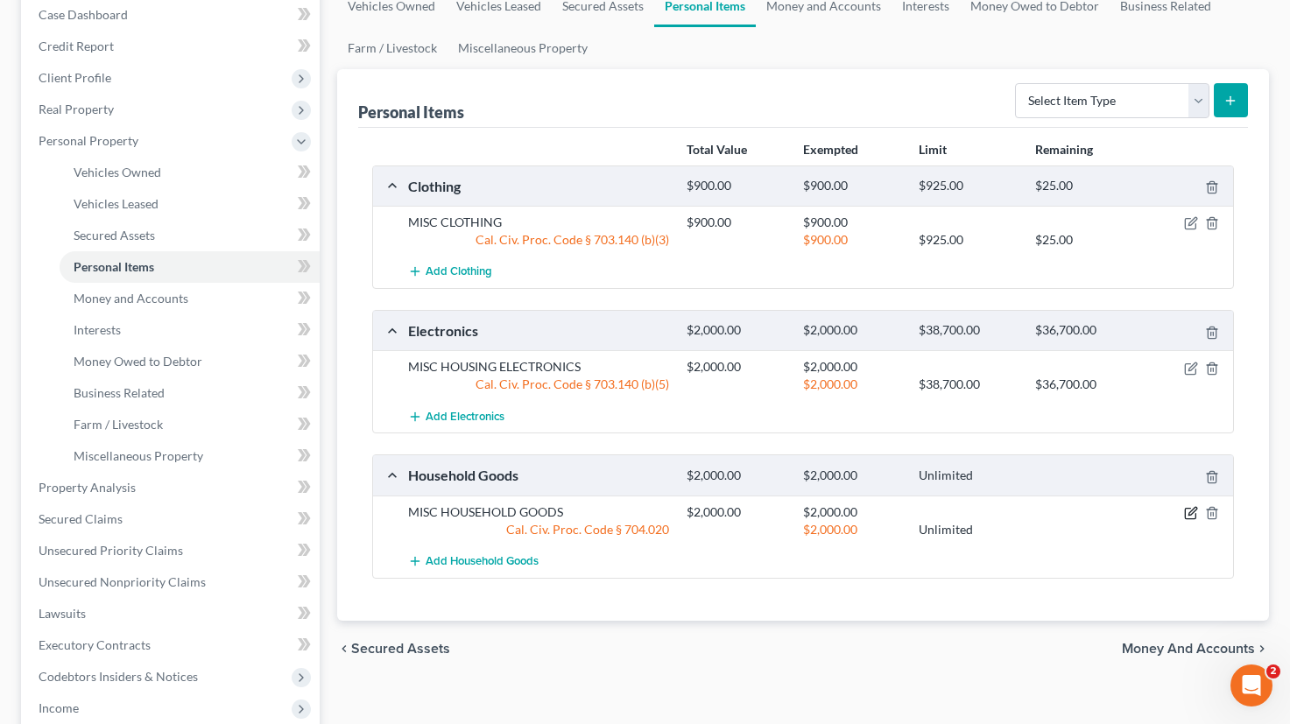
click at [1186, 512] on icon "button" at bounding box center [1191, 513] width 14 height 14
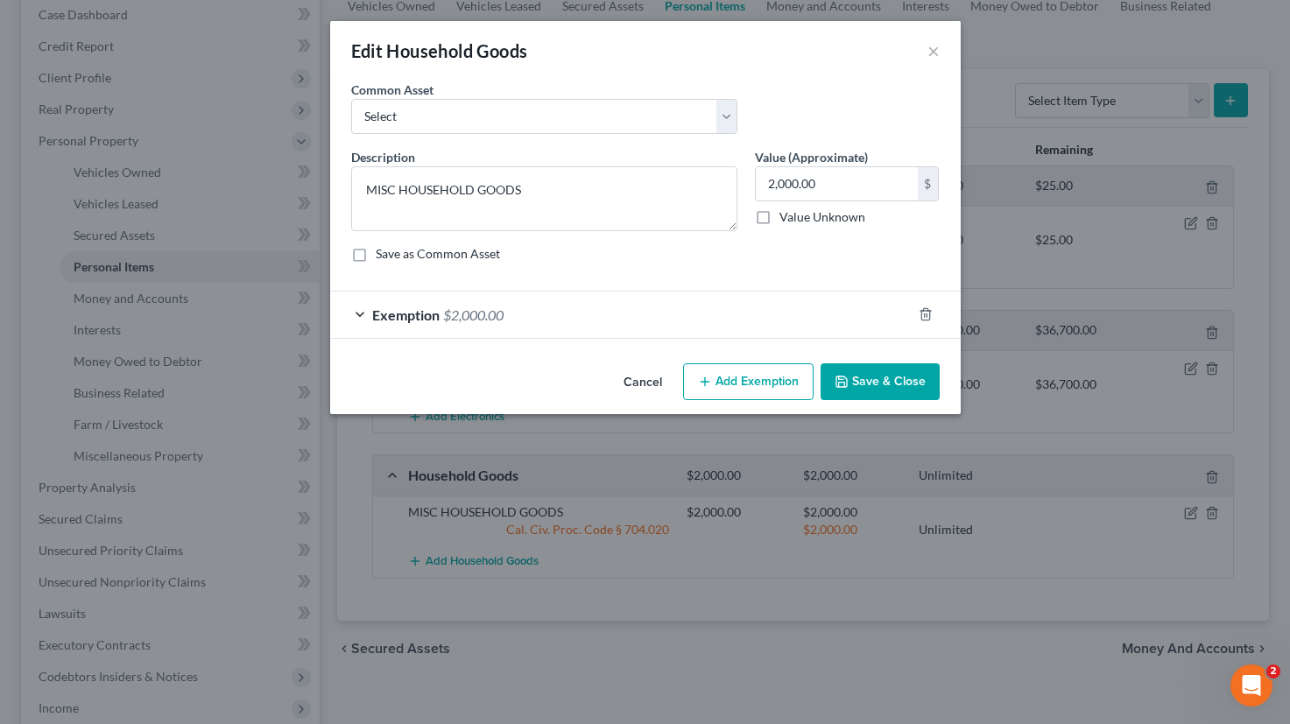
click at [780, 312] on div "Exemption $2,000.00" at bounding box center [620, 315] width 581 height 46
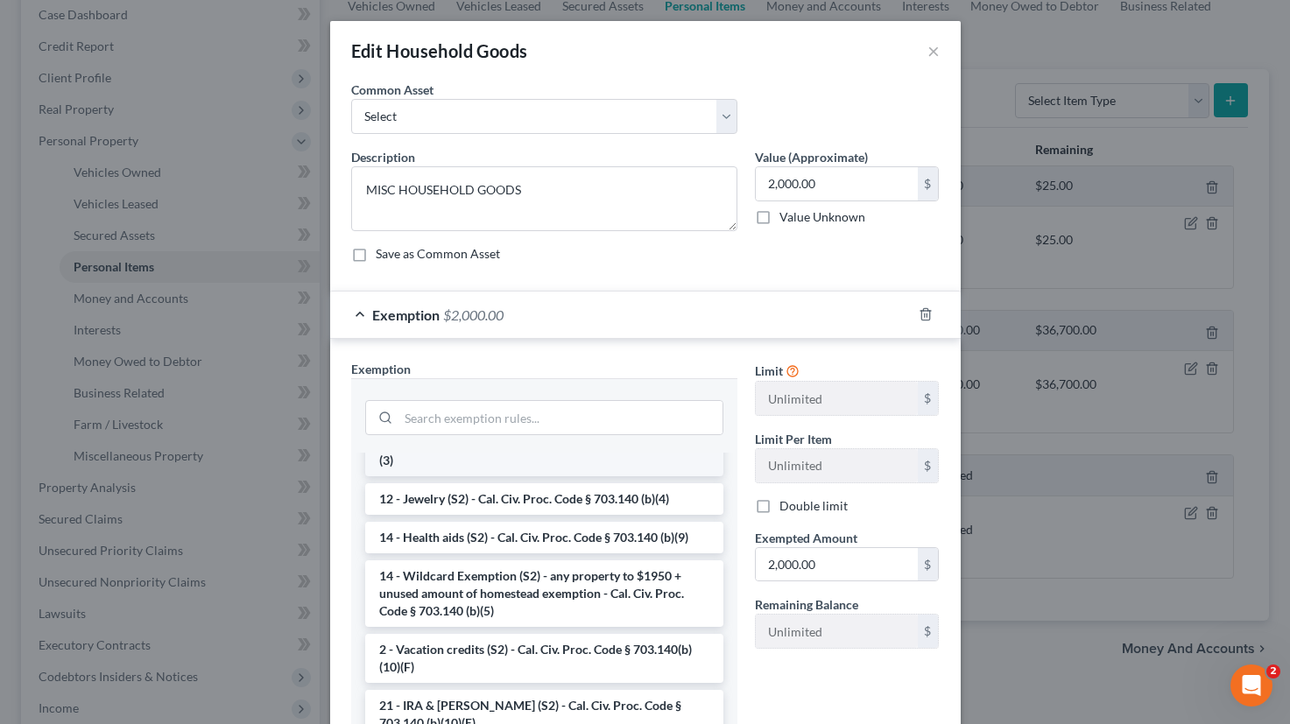
scroll to position [461, 0]
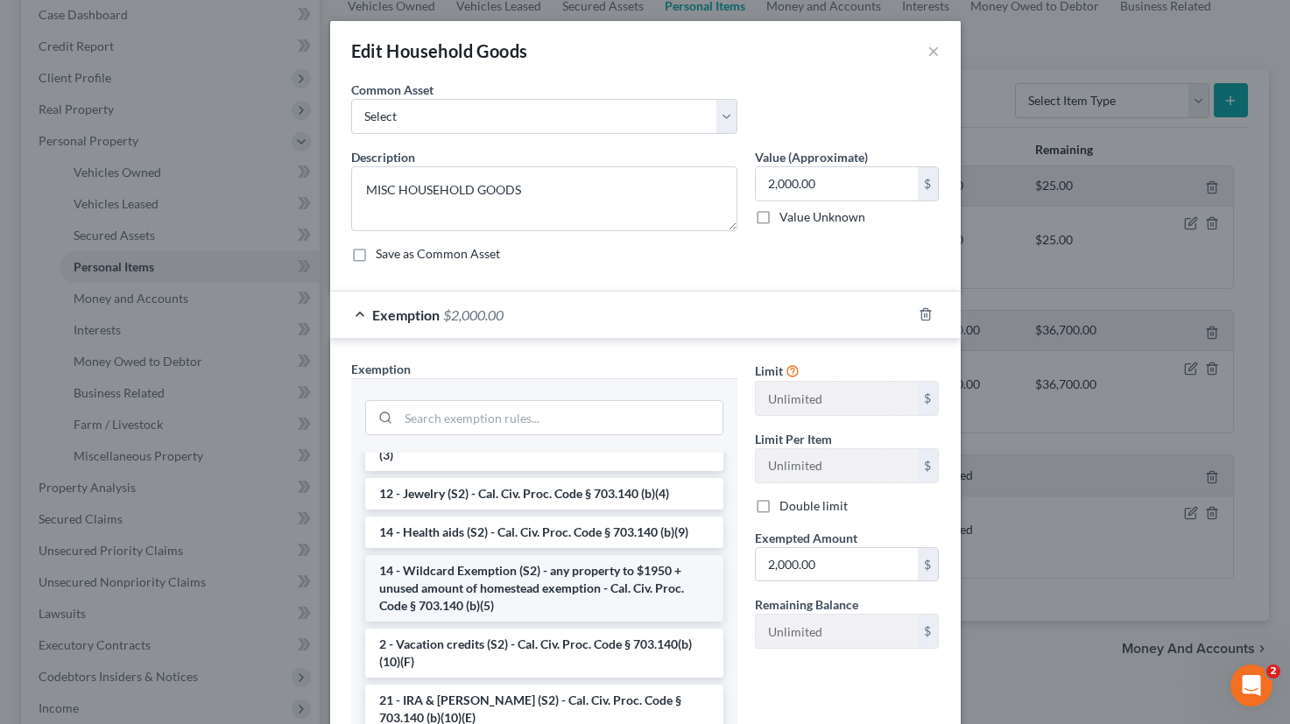
click at [597, 582] on li "14 - Wildcard Exemption (S2) - any property to $1950 + unused amount of homeste…" at bounding box center [544, 588] width 358 height 67
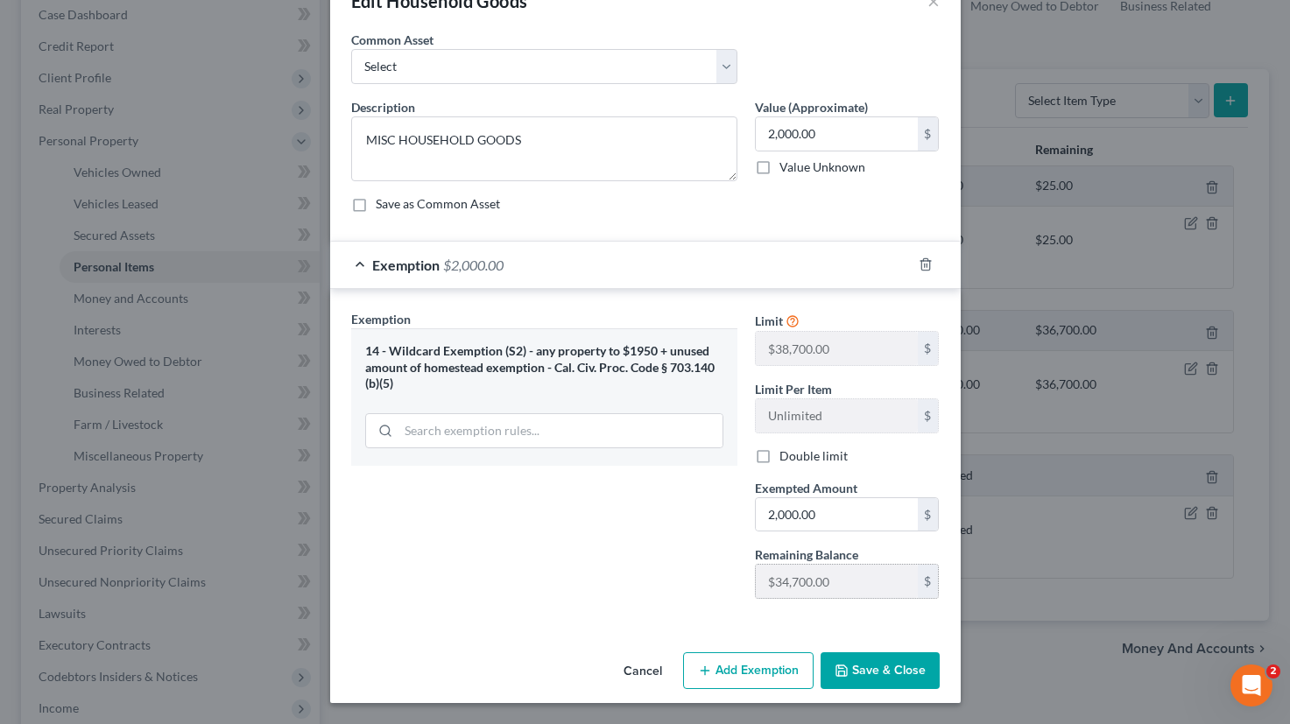
scroll to position [50, 0]
click at [871, 664] on button "Save & Close" at bounding box center [879, 670] width 119 height 37
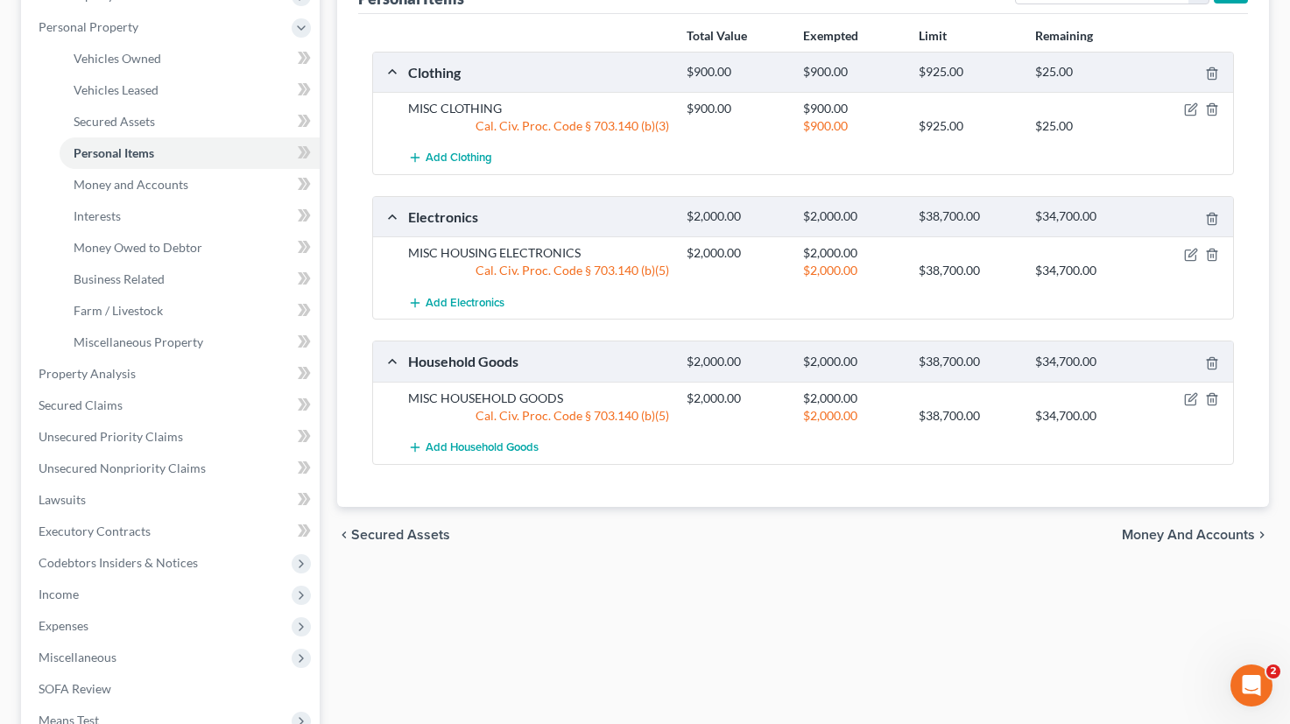
click at [1162, 530] on span "Money and Accounts" at bounding box center [1188, 535] width 133 height 14
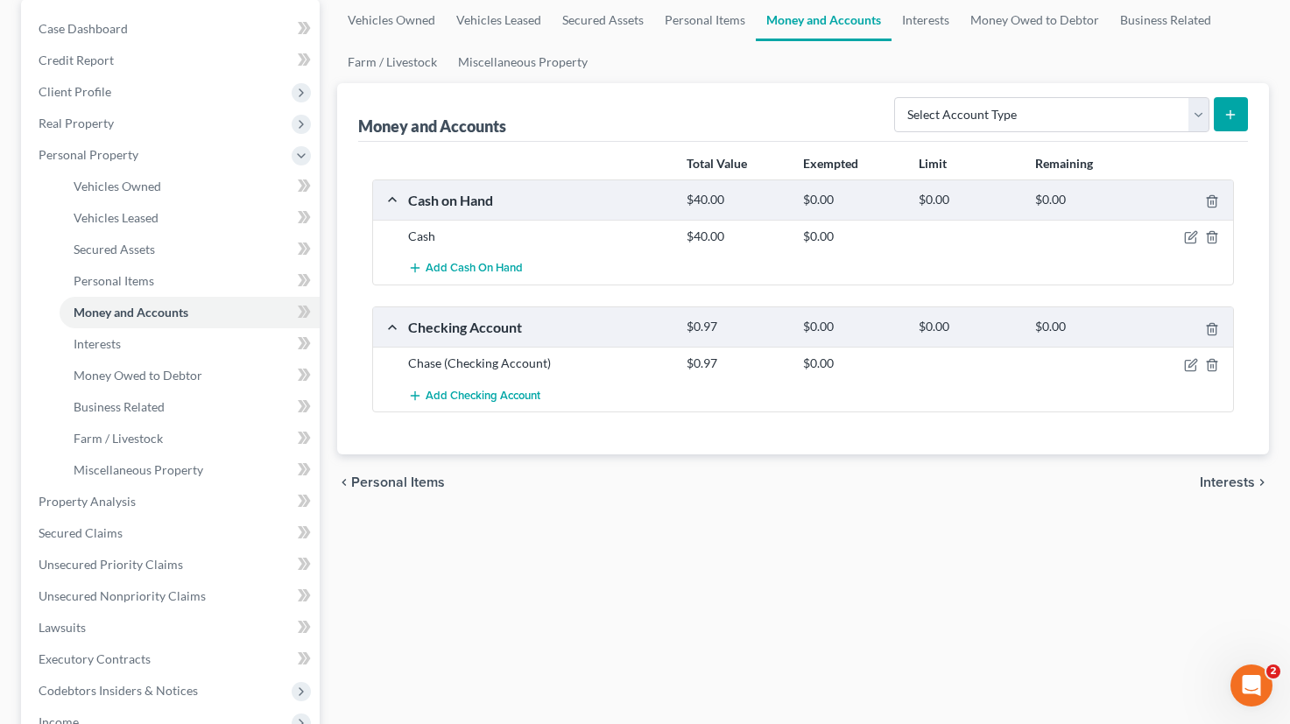
scroll to position [184, 0]
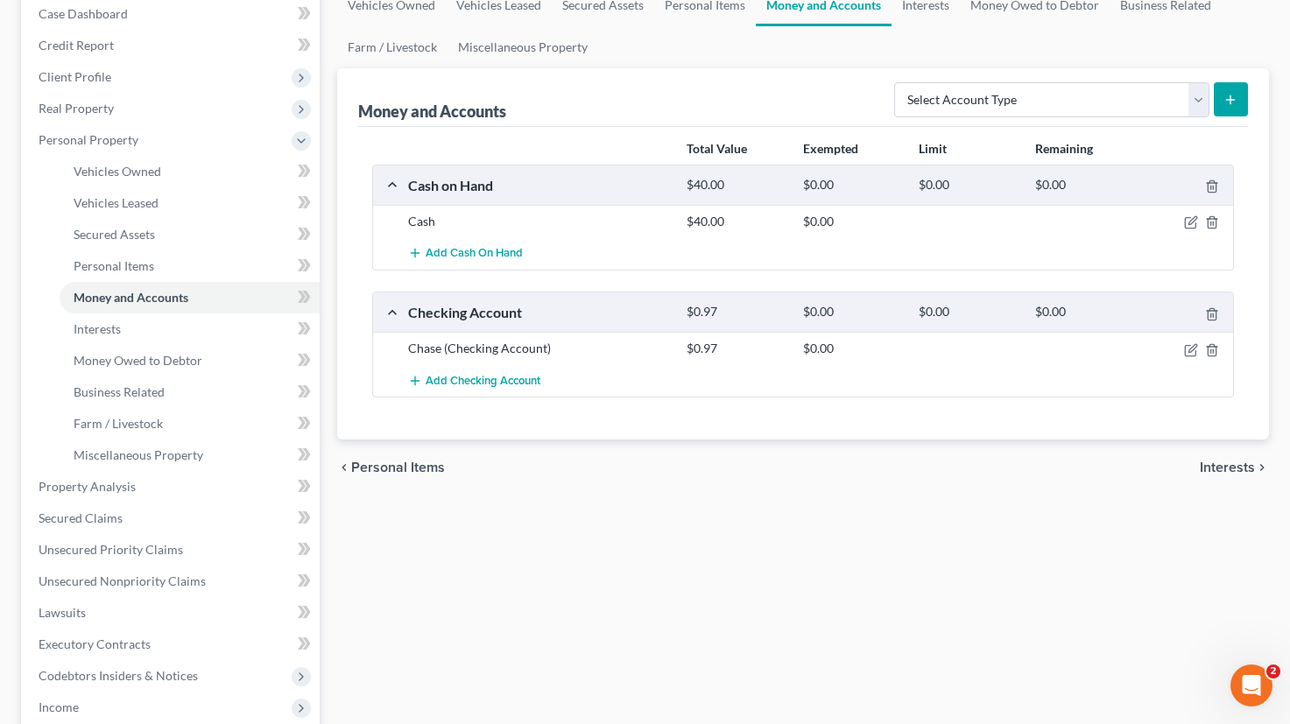
click at [1233, 468] on span "Interests" at bounding box center [1226, 468] width 55 height 14
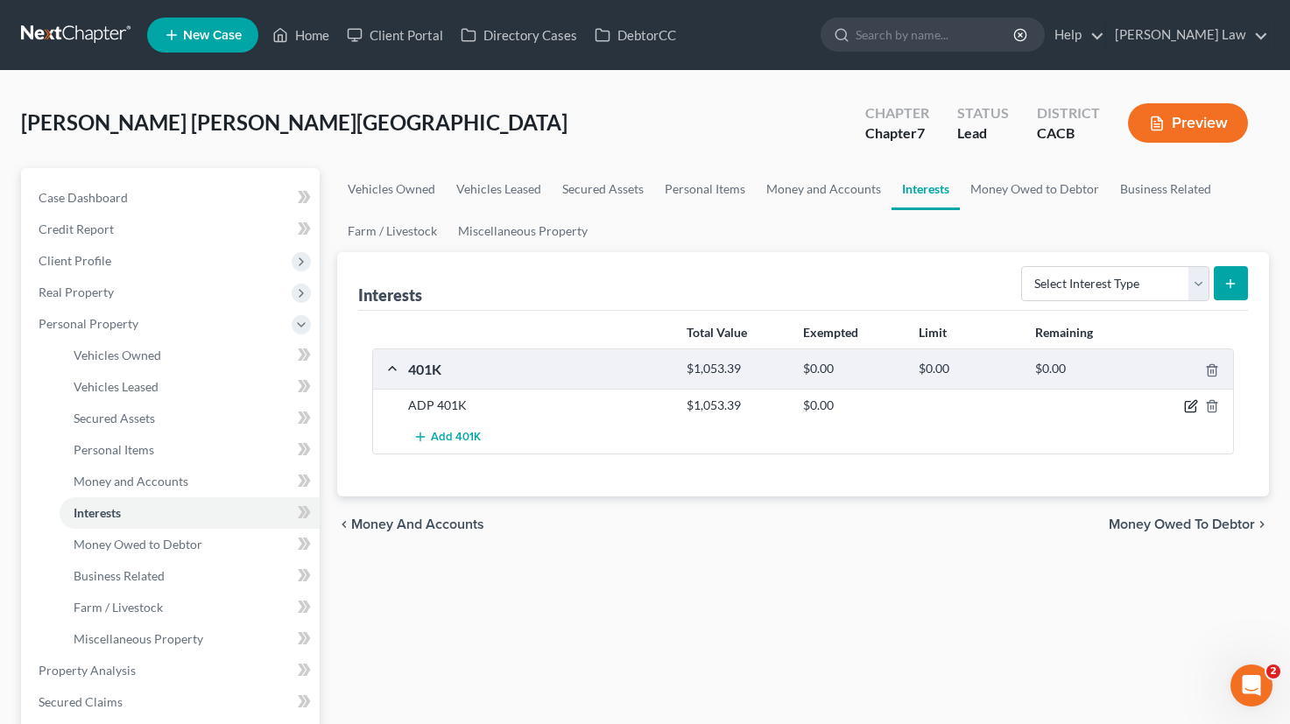
click at [1186, 407] on icon "button" at bounding box center [1191, 406] width 14 height 14
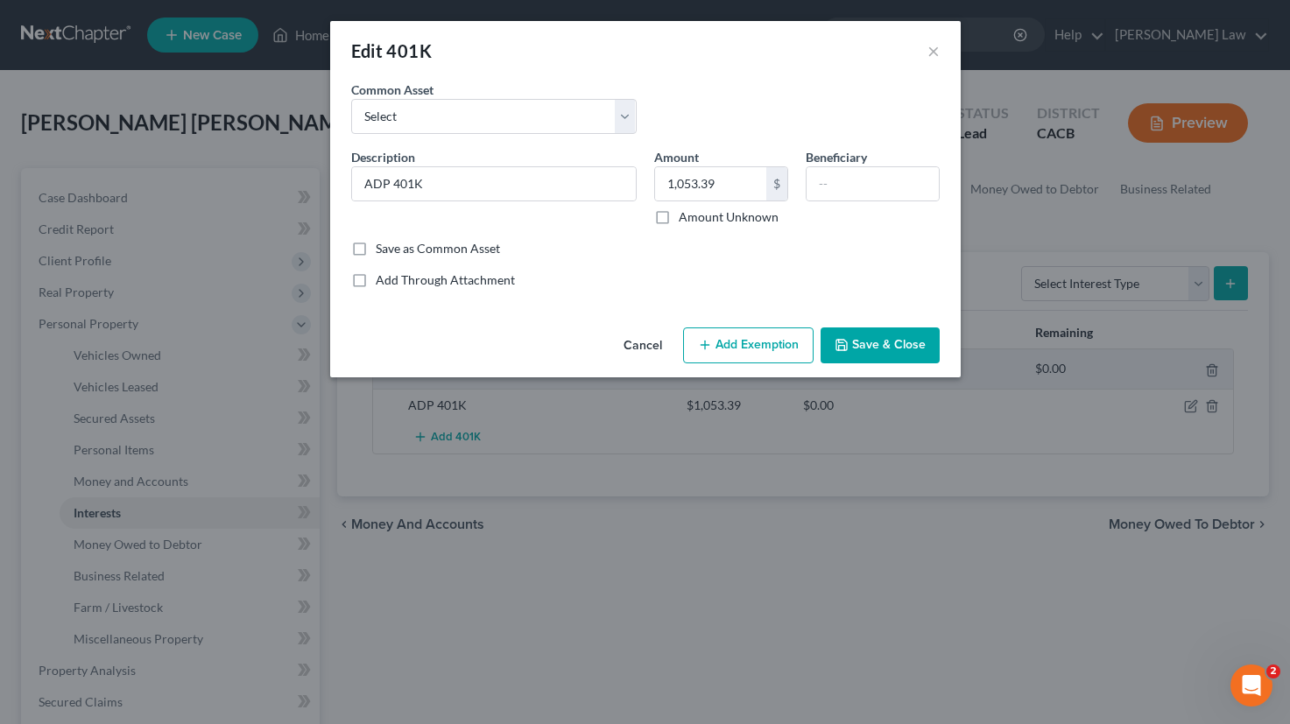
click at [747, 341] on button "Add Exemption" at bounding box center [748, 345] width 130 height 37
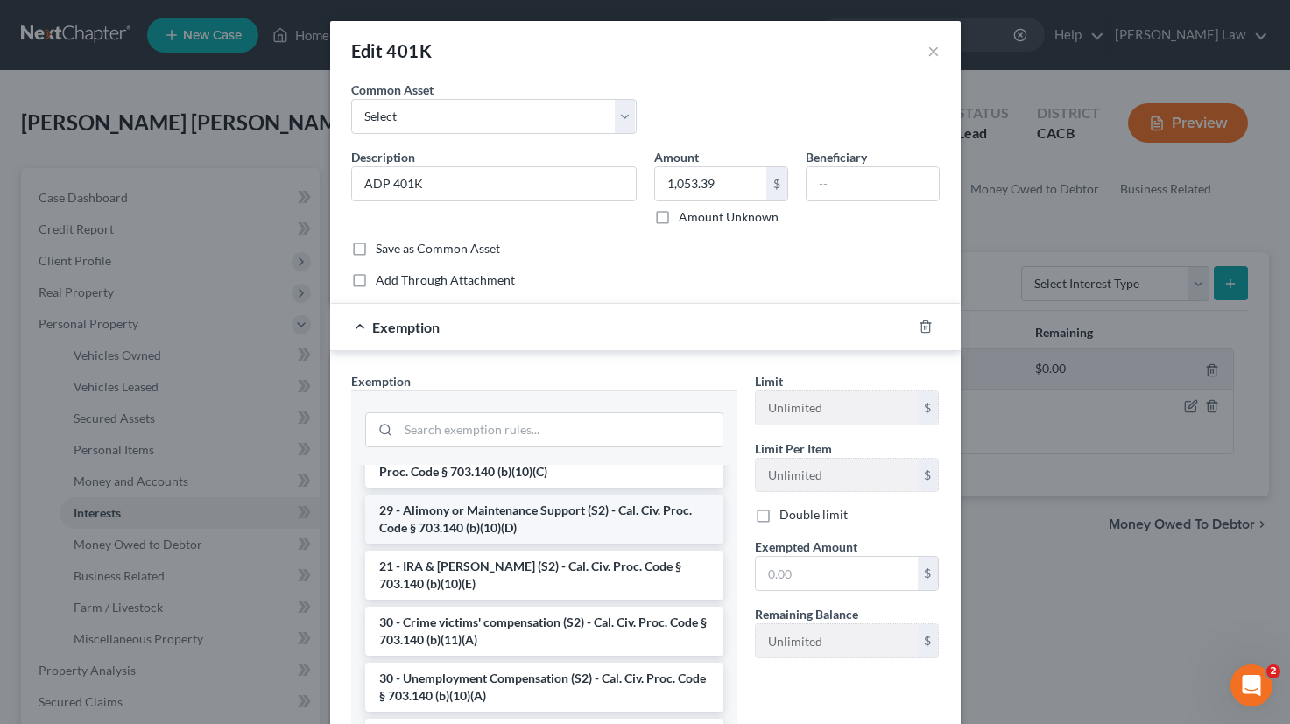
scroll to position [400, 0]
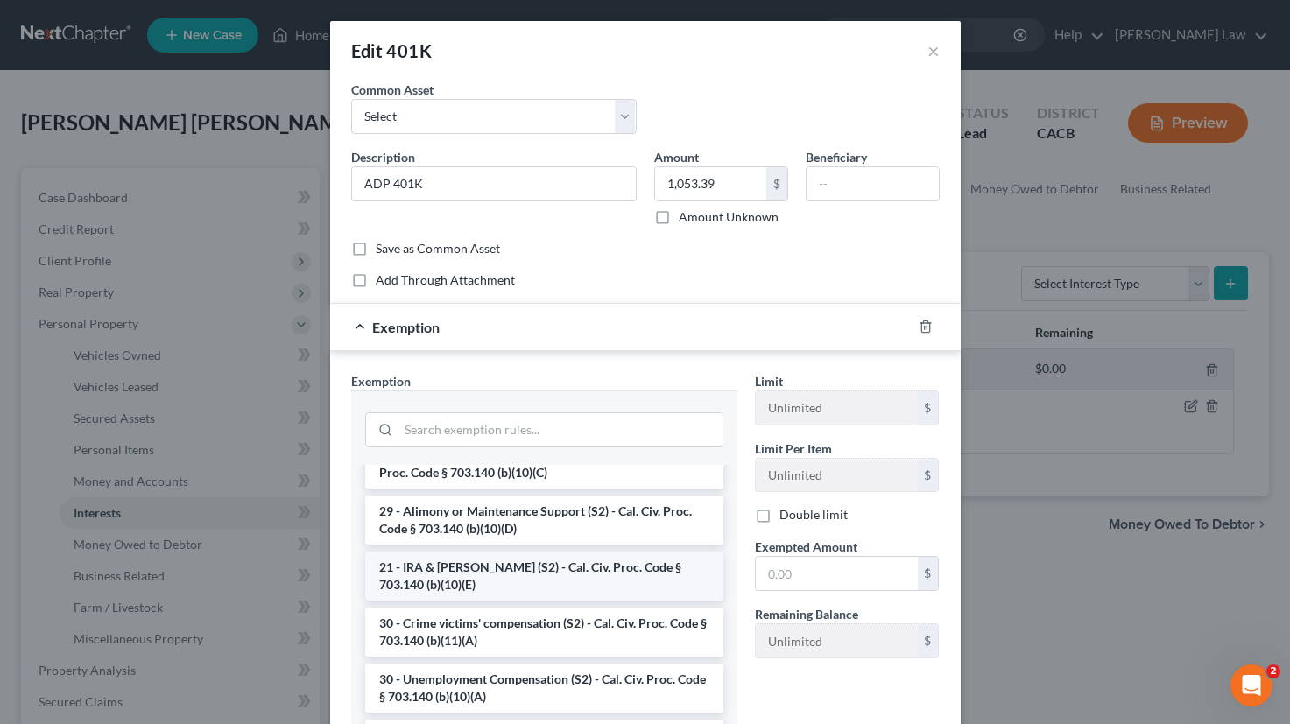
click at [682, 576] on li "21 - IRA & Roth IRA (S2) - Cal. Civ. Proc. Code § 703.140 (b)(10)(E)" at bounding box center [544, 576] width 358 height 49
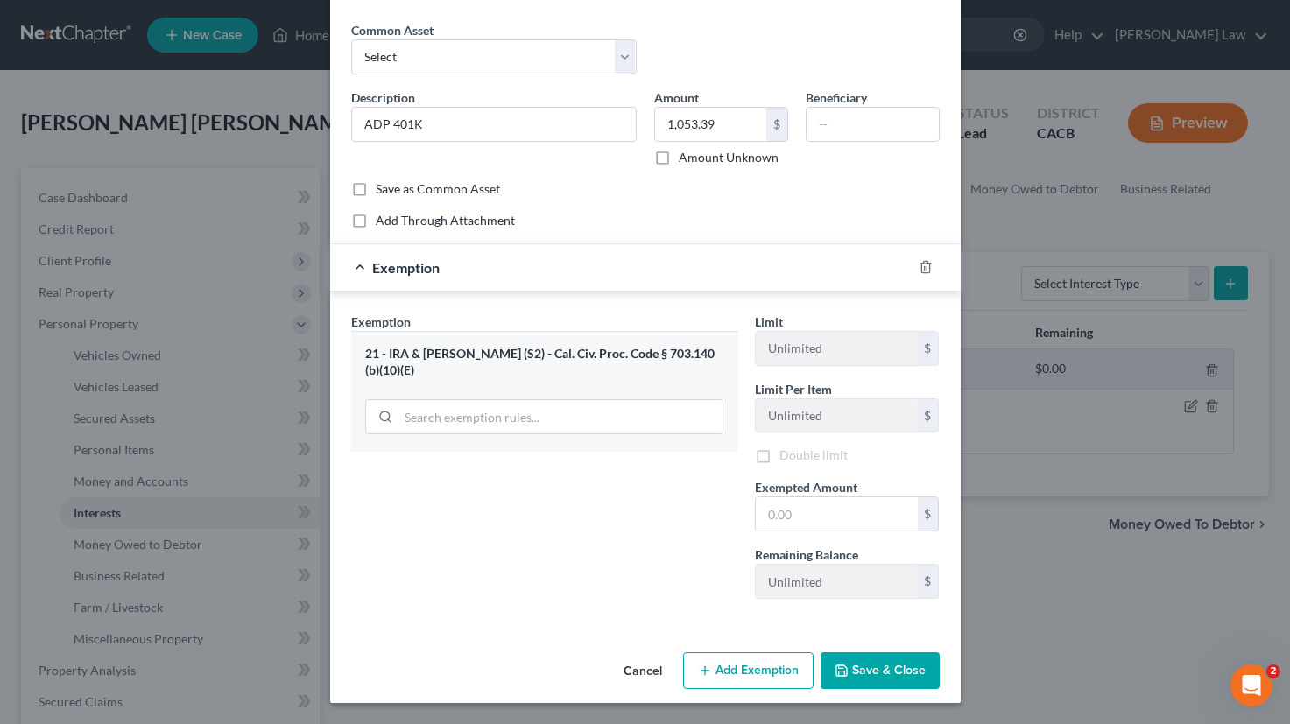
scroll to position [59, 0]
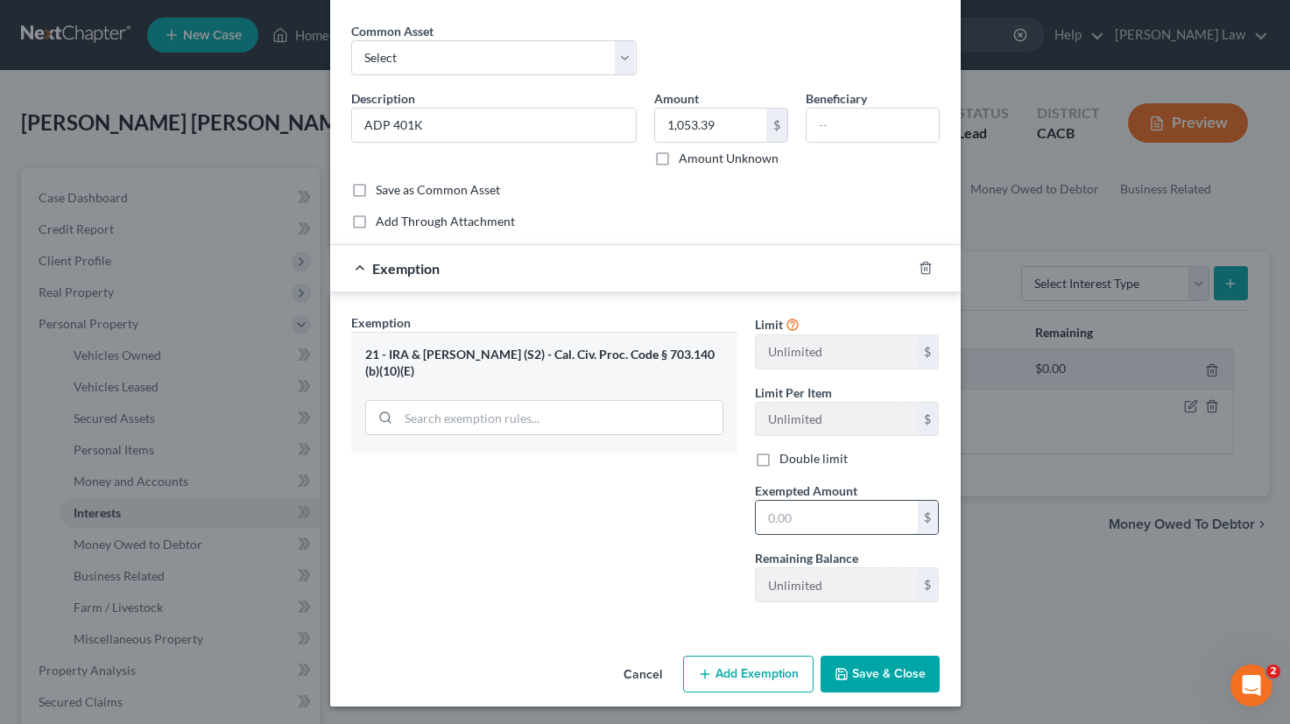
drag, startPoint x: 878, startPoint y: 520, endPoint x: 824, endPoint y: 532, distance: 55.6
click at [825, 533] on input "text" at bounding box center [837, 517] width 162 height 33
type input "1,054"
click at [907, 667] on button "Save & Close" at bounding box center [879, 674] width 119 height 37
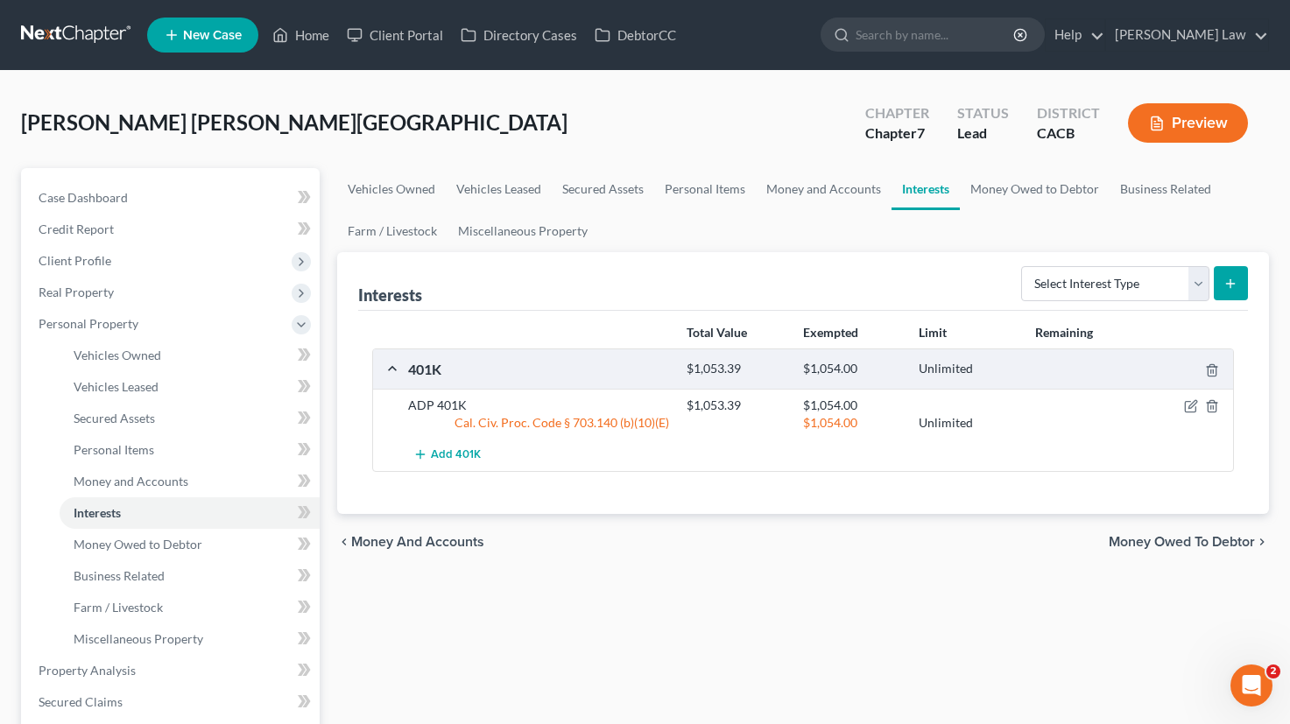
click at [1163, 542] on span "Money Owed to Debtor" at bounding box center [1181, 542] width 146 height 14
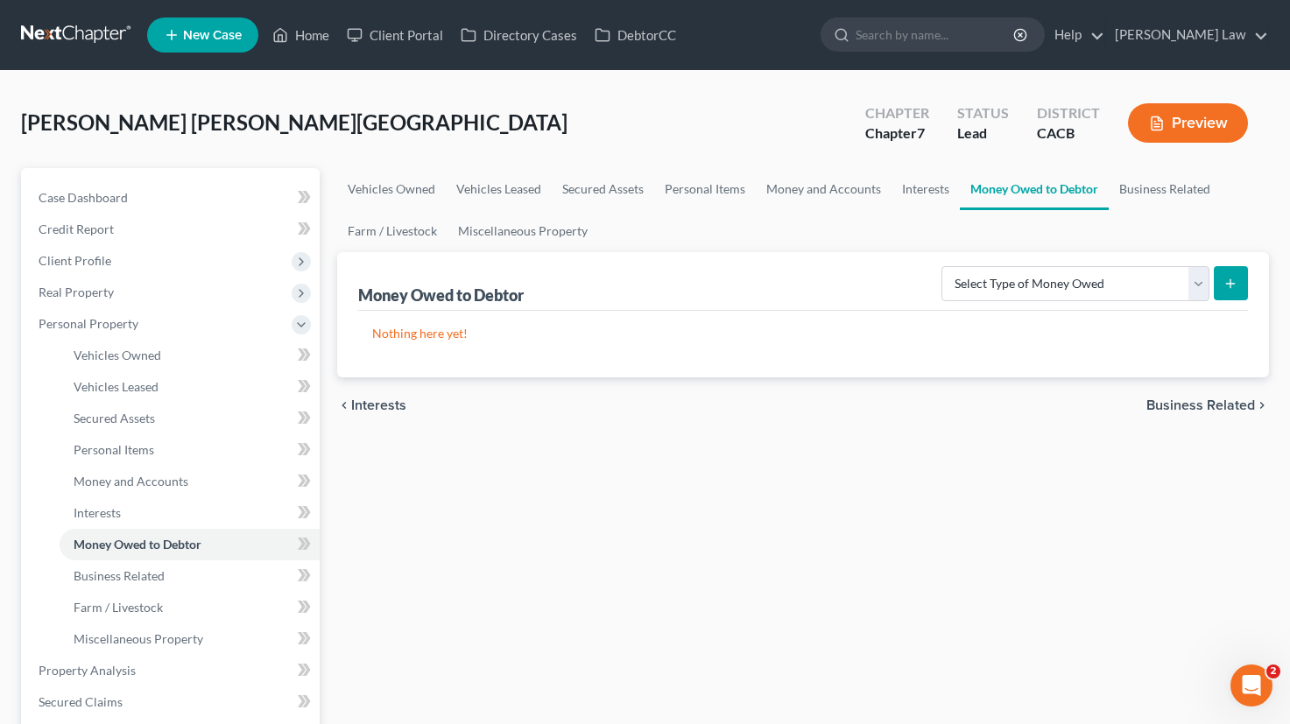
click at [1200, 392] on div "chevron_left Interests Business Related chevron_right" at bounding box center [803, 405] width 932 height 56
click at [1199, 404] on span "Business Related" at bounding box center [1200, 405] width 109 height 14
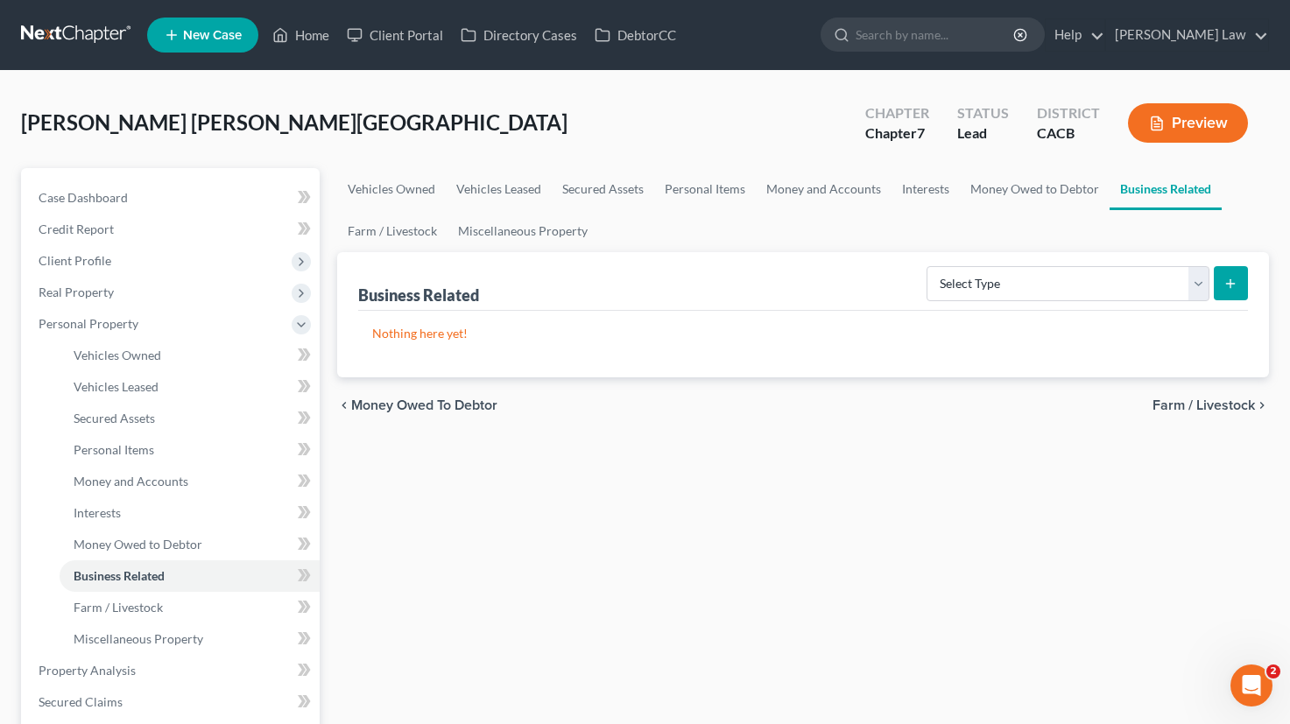
click at [1207, 398] on span "Farm / Livestock" at bounding box center [1203, 405] width 102 height 14
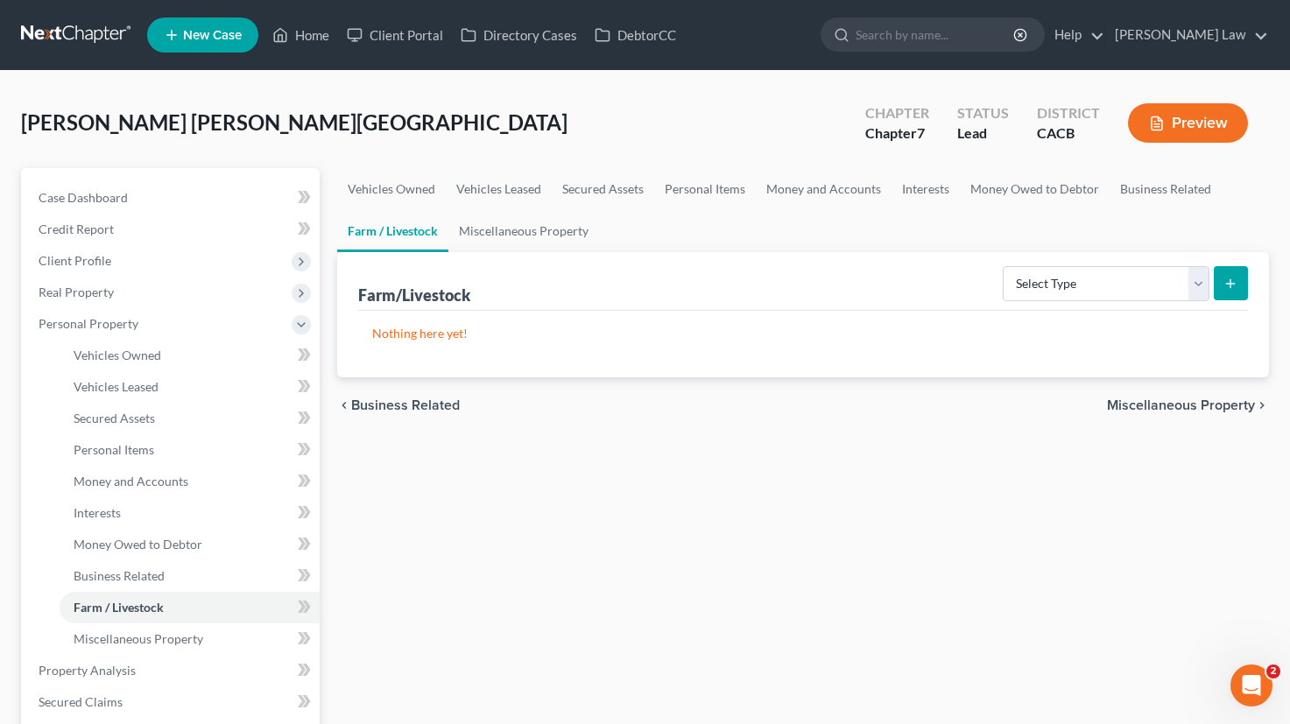
click at [1192, 399] on span "Miscellaneous Property" at bounding box center [1181, 405] width 148 height 14
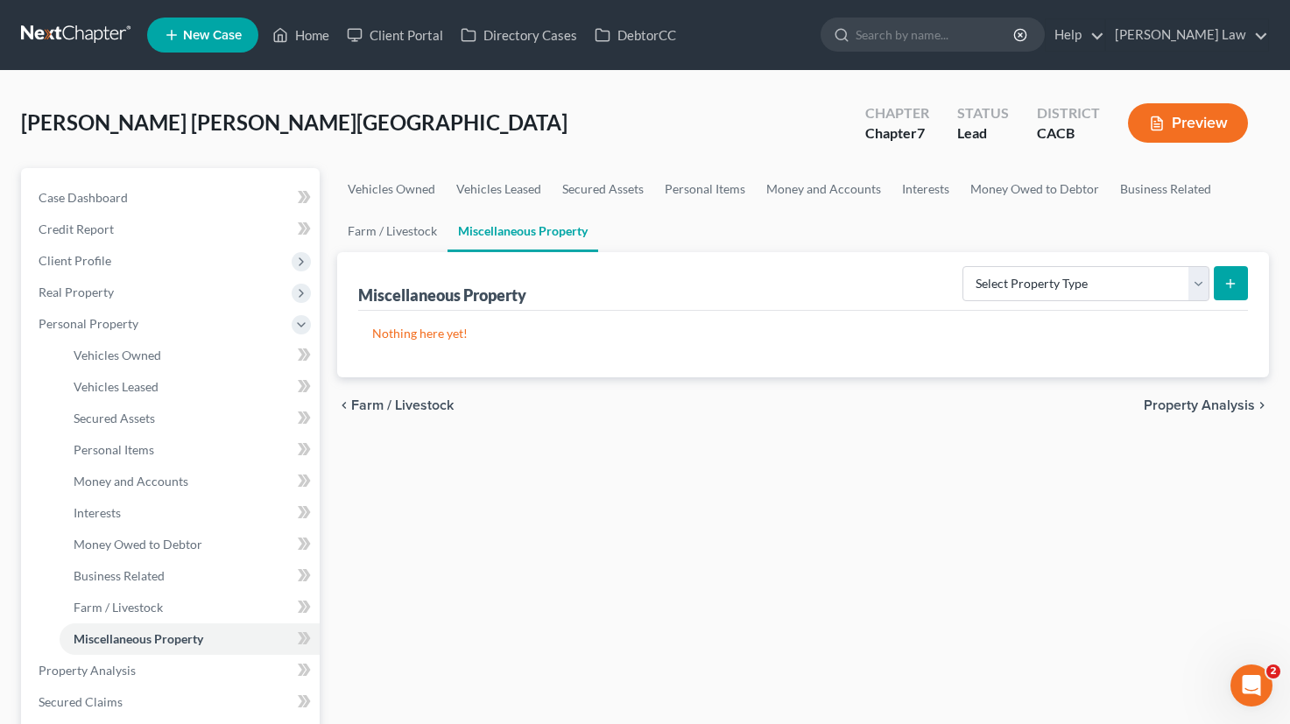
click at [1186, 407] on span "Property Analysis" at bounding box center [1198, 405] width 111 height 14
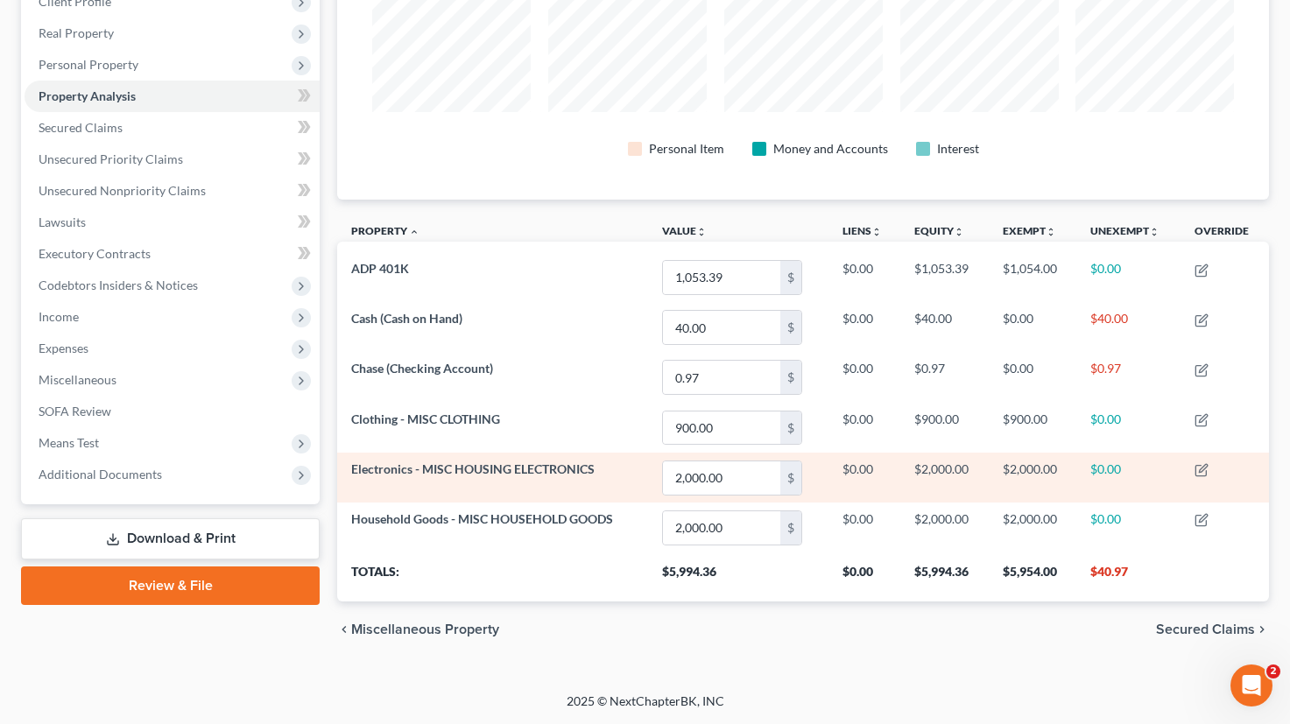
scroll to position [259, 0]
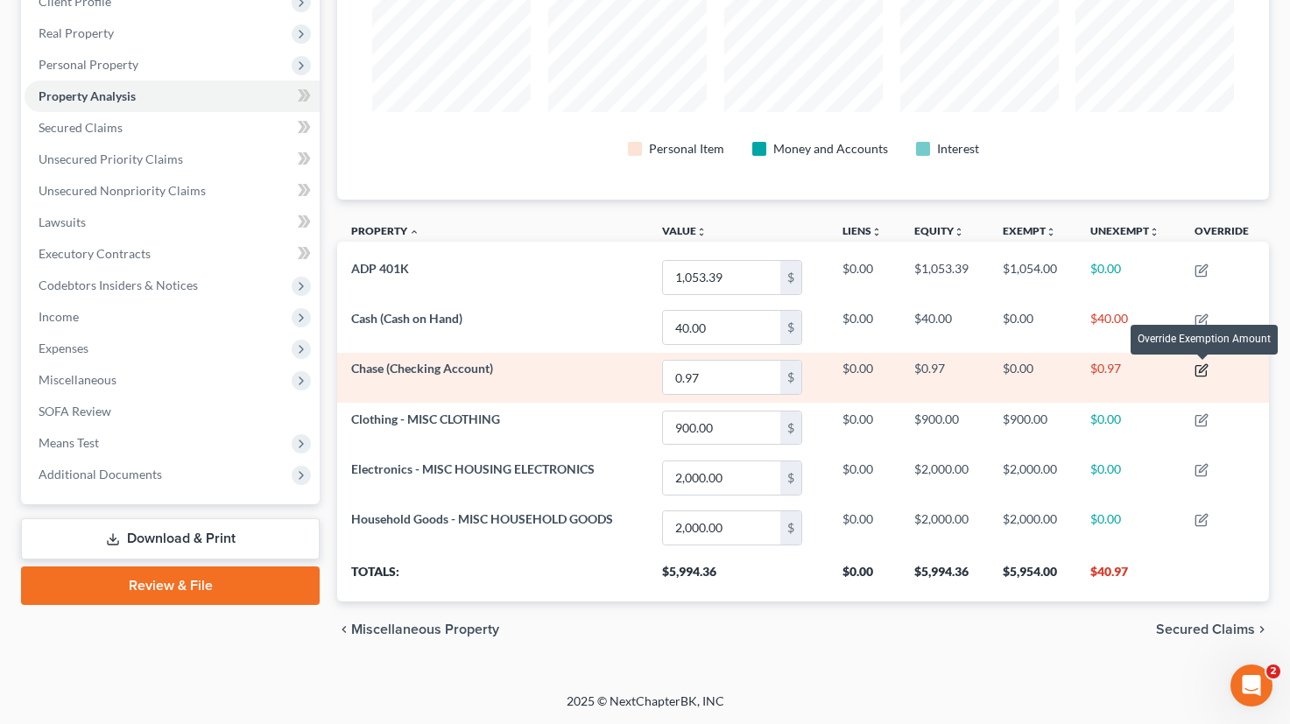
click at [1208, 369] on icon "button" at bounding box center [1201, 370] width 14 height 14
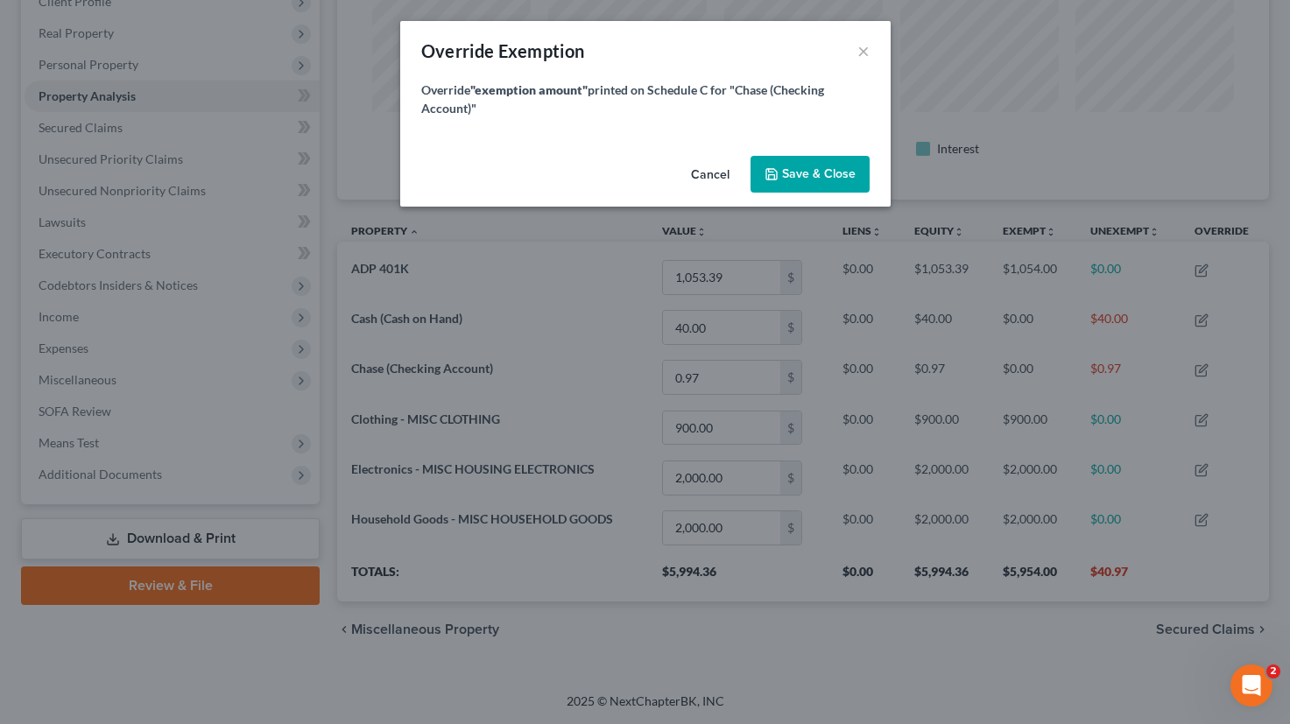
click at [708, 165] on button "Cancel" at bounding box center [710, 175] width 67 height 35
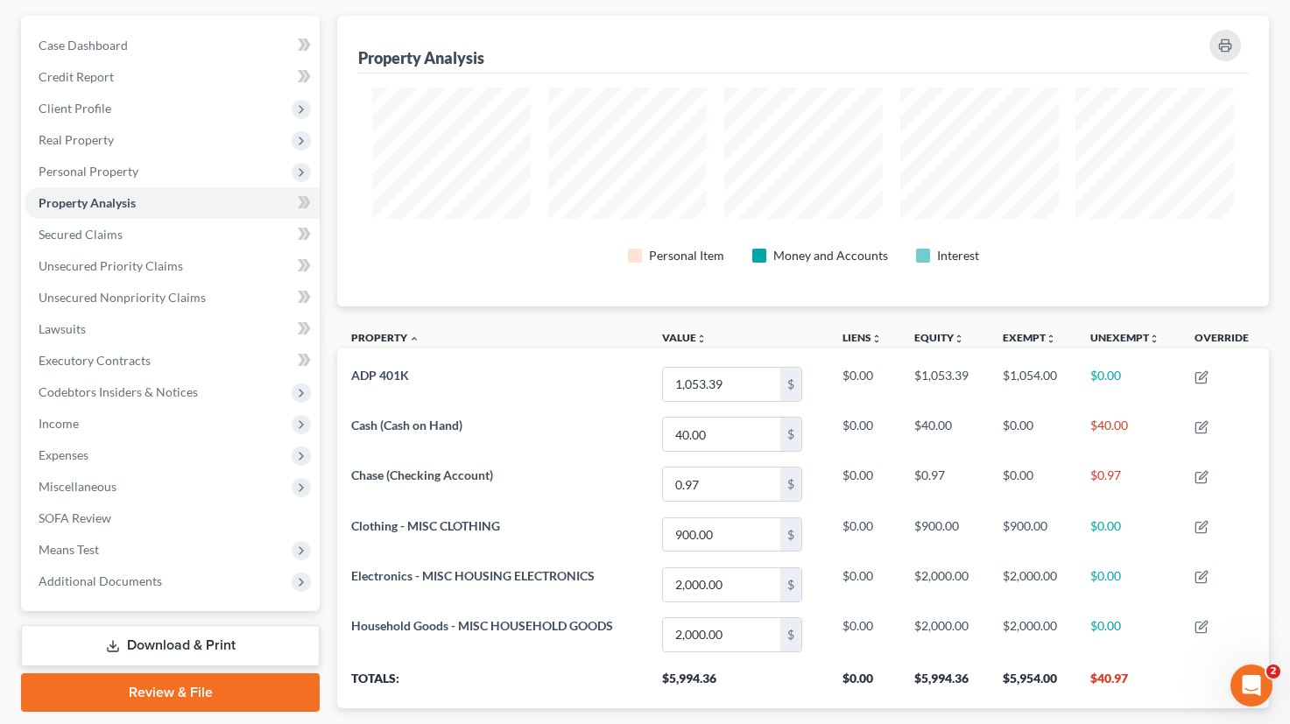
scroll to position [45, 0]
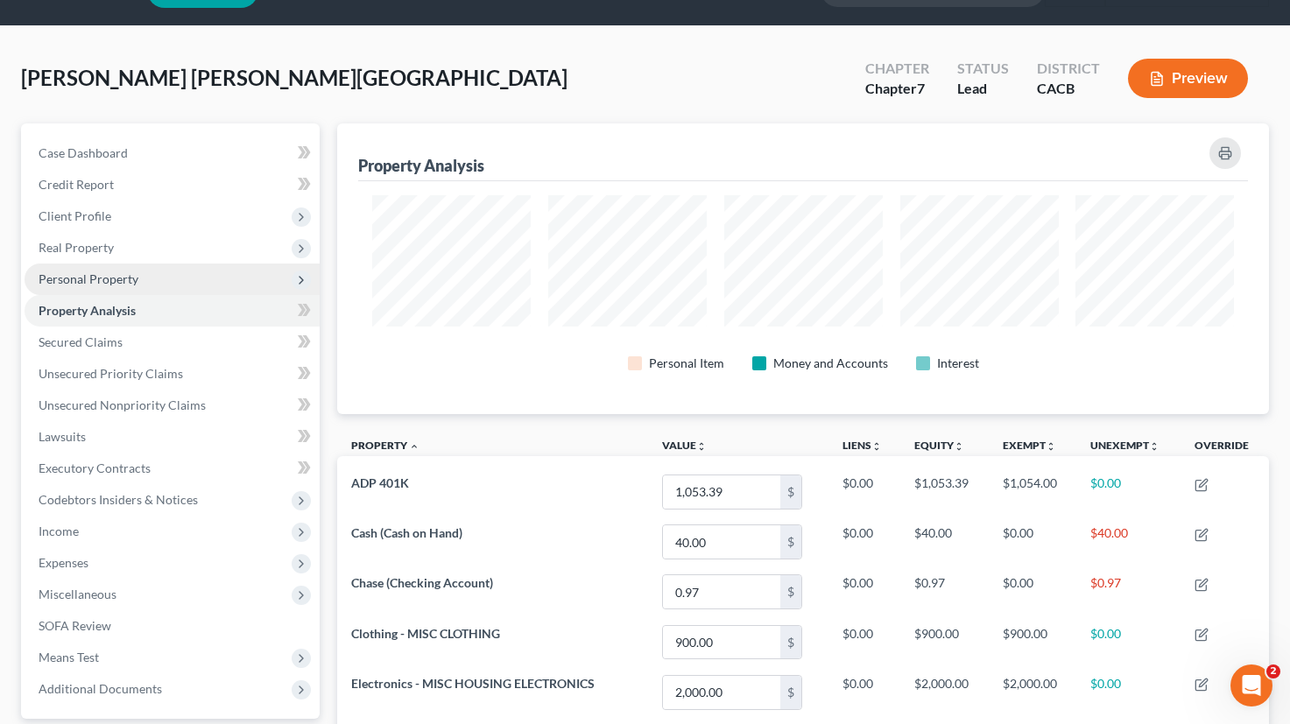
click at [128, 281] on span "Personal Property" at bounding box center [89, 278] width 100 height 15
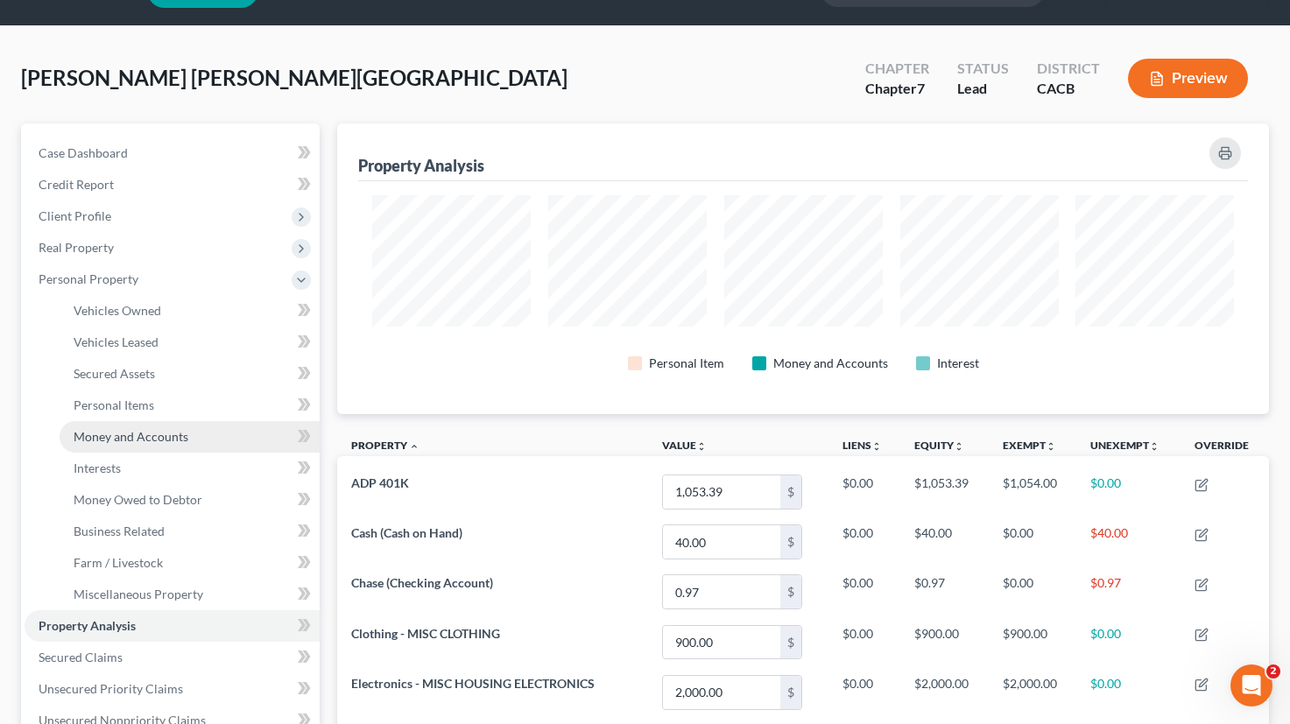
click at [148, 441] on span "Money and Accounts" at bounding box center [131, 436] width 115 height 15
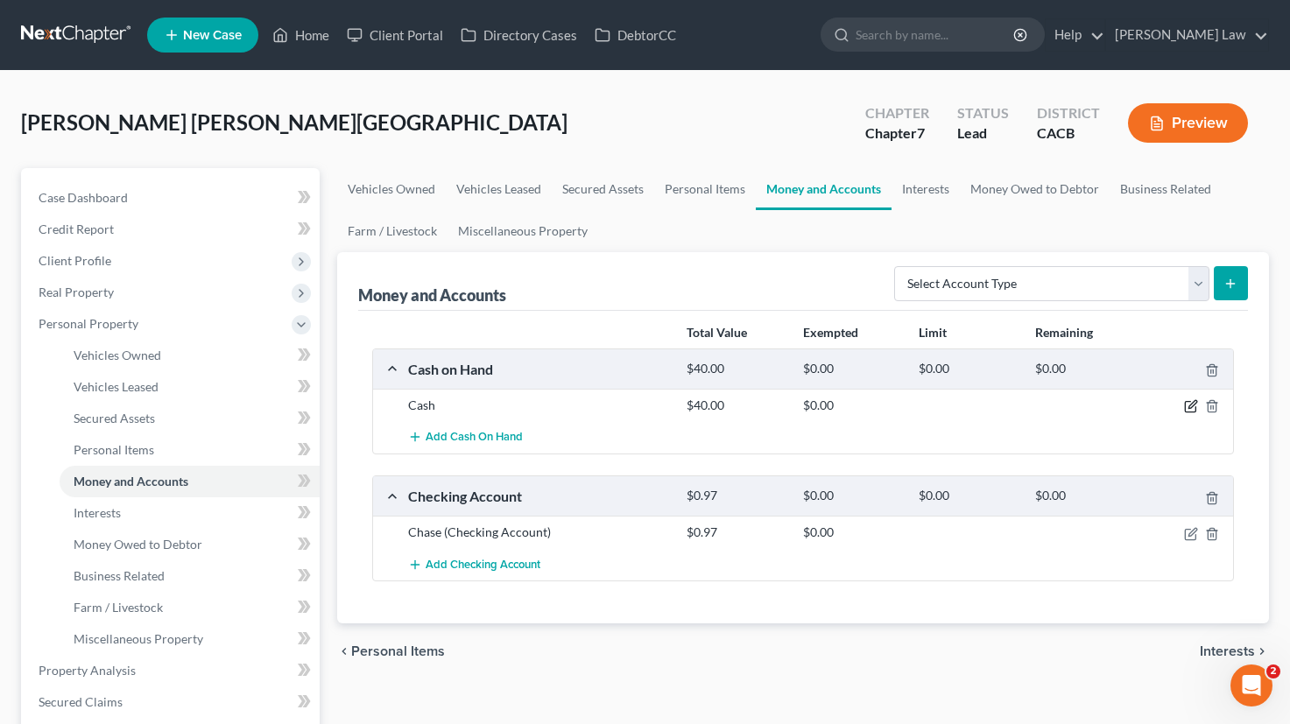
click at [1192, 409] on icon "button" at bounding box center [1191, 406] width 14 height 14
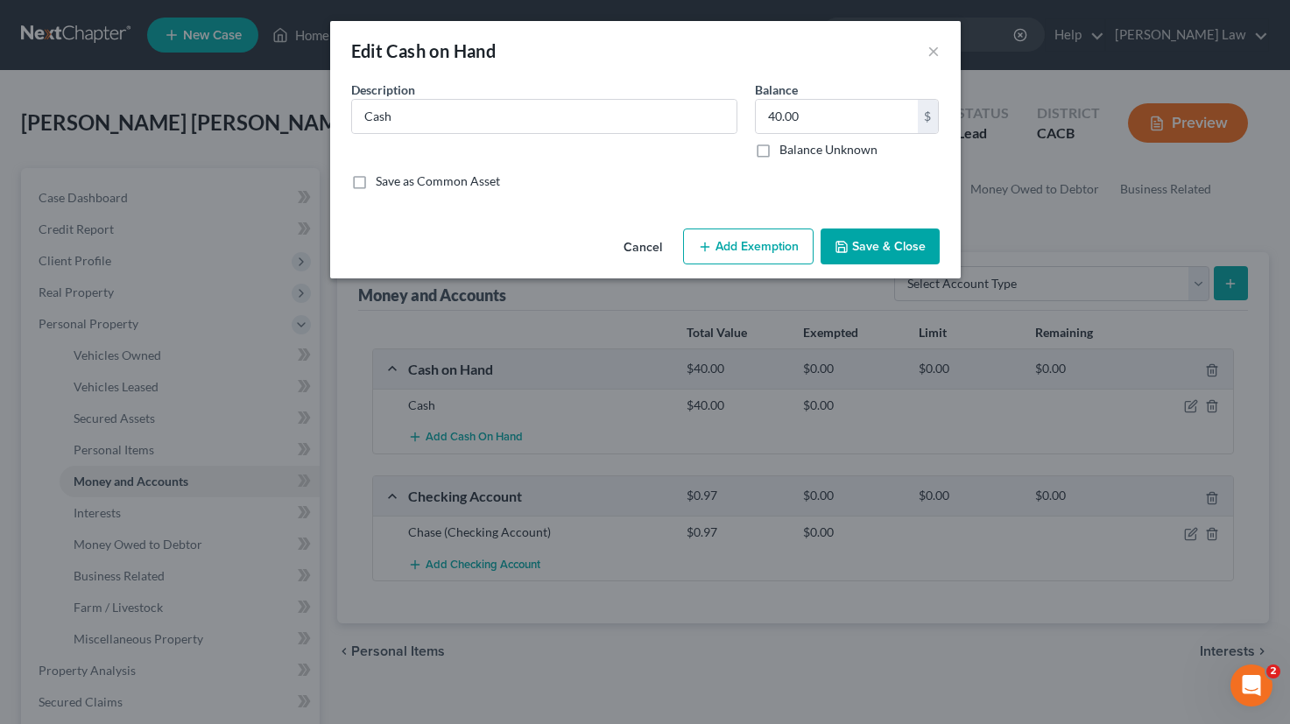
click at [756, 254] on button "Add Exemption" at bounding box center [748, 247] width 130 height 37
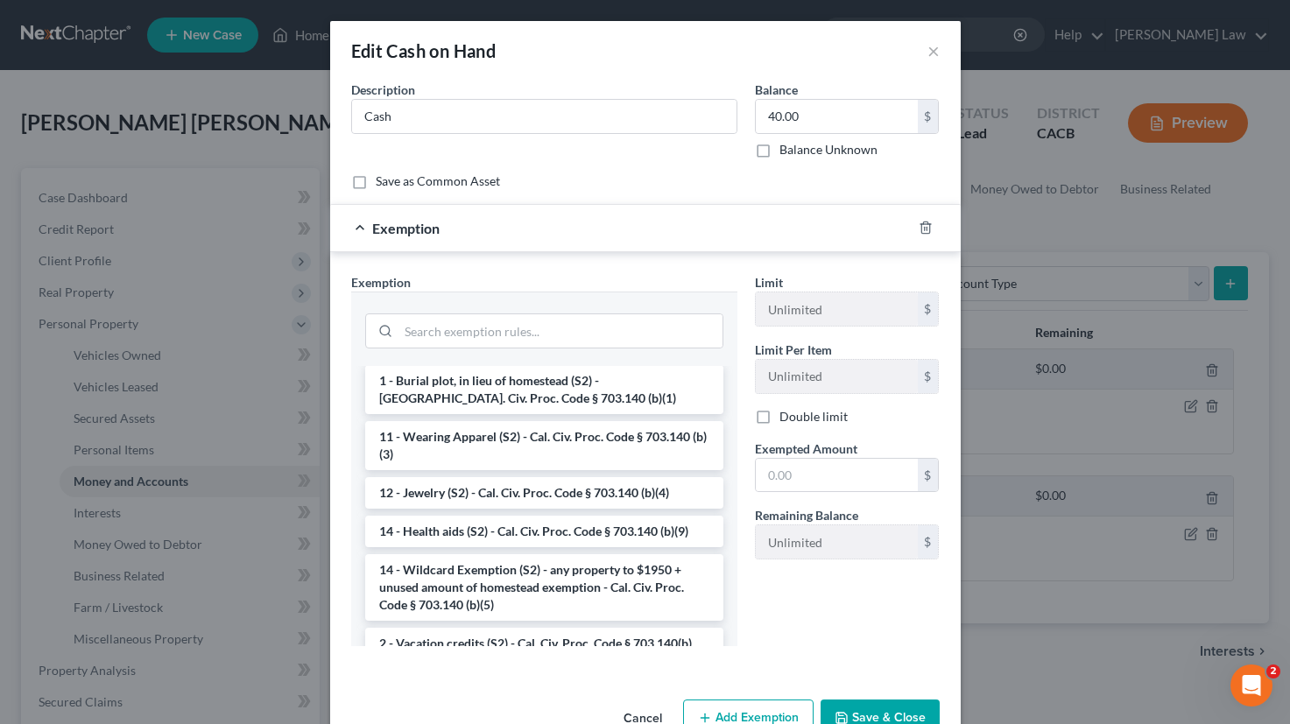
scroll to position [207, 0]
click at [563, 582] on li "14 - Wildcard Exemption (S2) - any property to $1950 + unused amount of homeste…" at bounding box center [544, 587] width 358 height 67
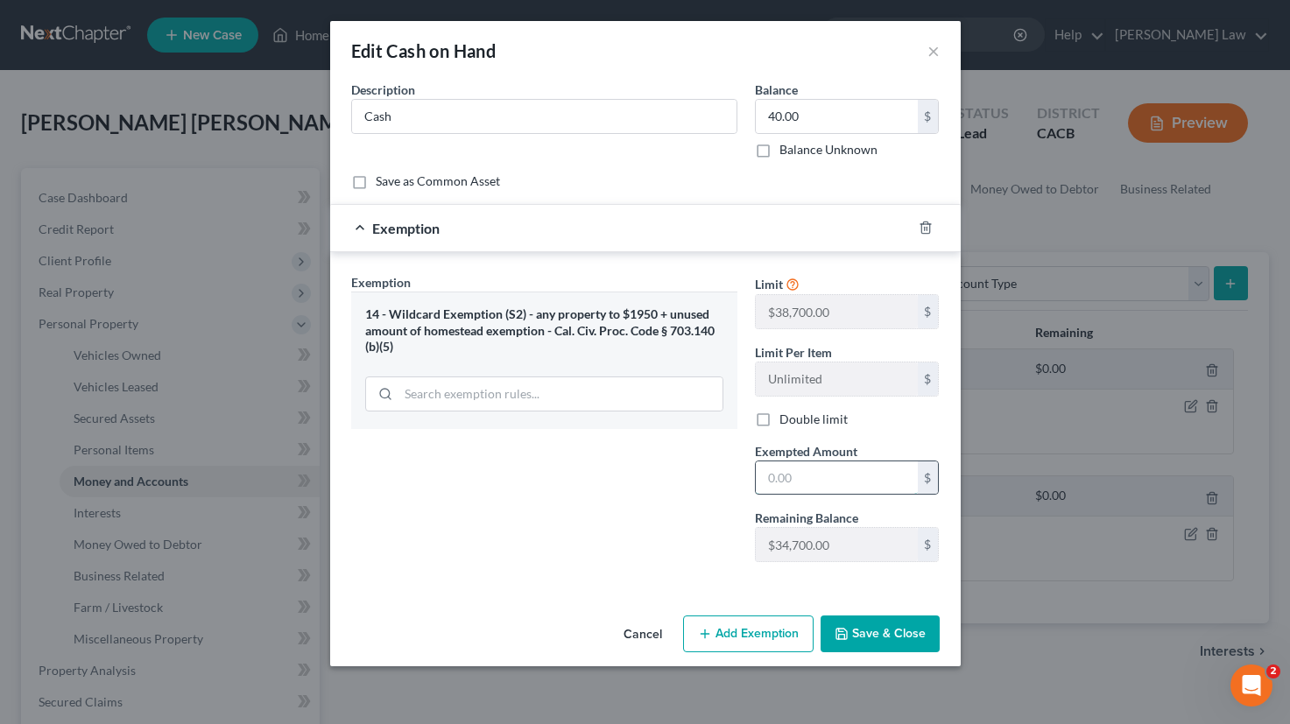
click at [885, 485] on input "text" at bounding box center [837, 477] width 162 height 33
type input "40"
click at [899, 634] on button "Save & Close" at bounding box center [879, 633] width 119 height 37
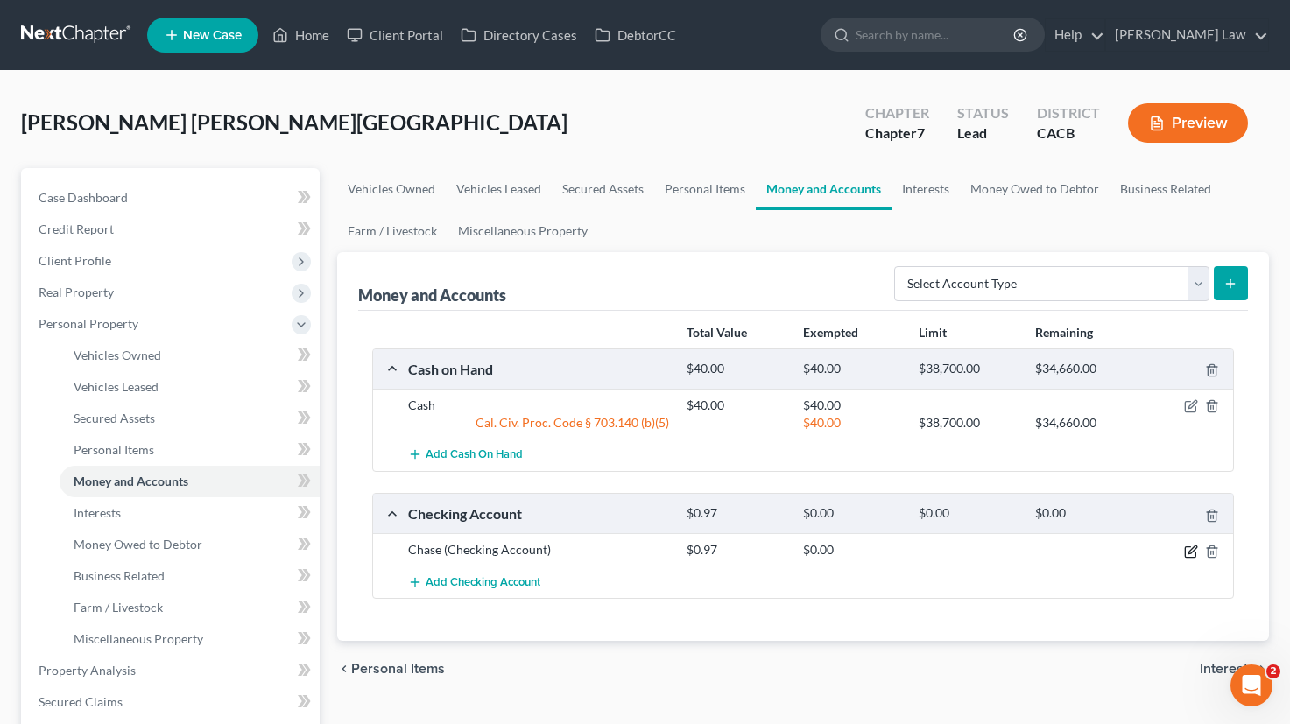
click at [1193, 551] on icon "button" at bounding box center [1191, 552] width 14 height 14
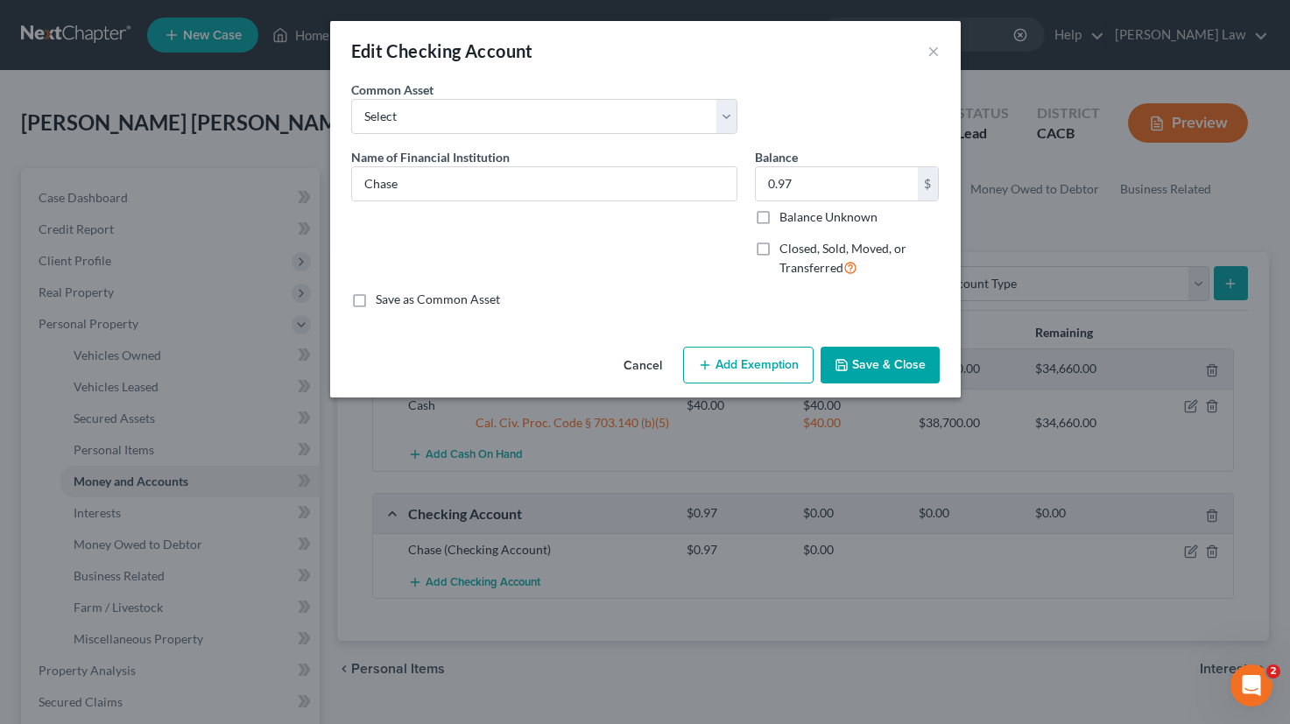
click at [767, 355] on button "Add Exemption" at bounding box center [748, 365] width 130 height 37
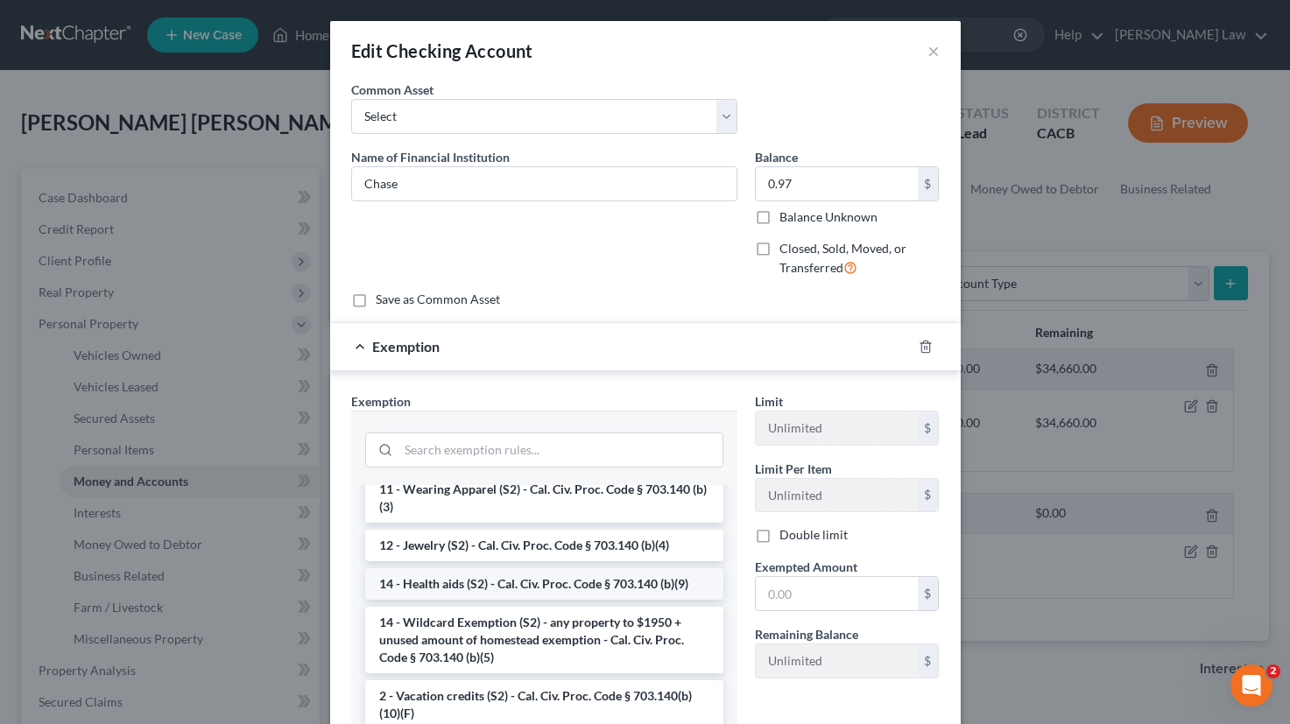
scroll to position [276, 0]
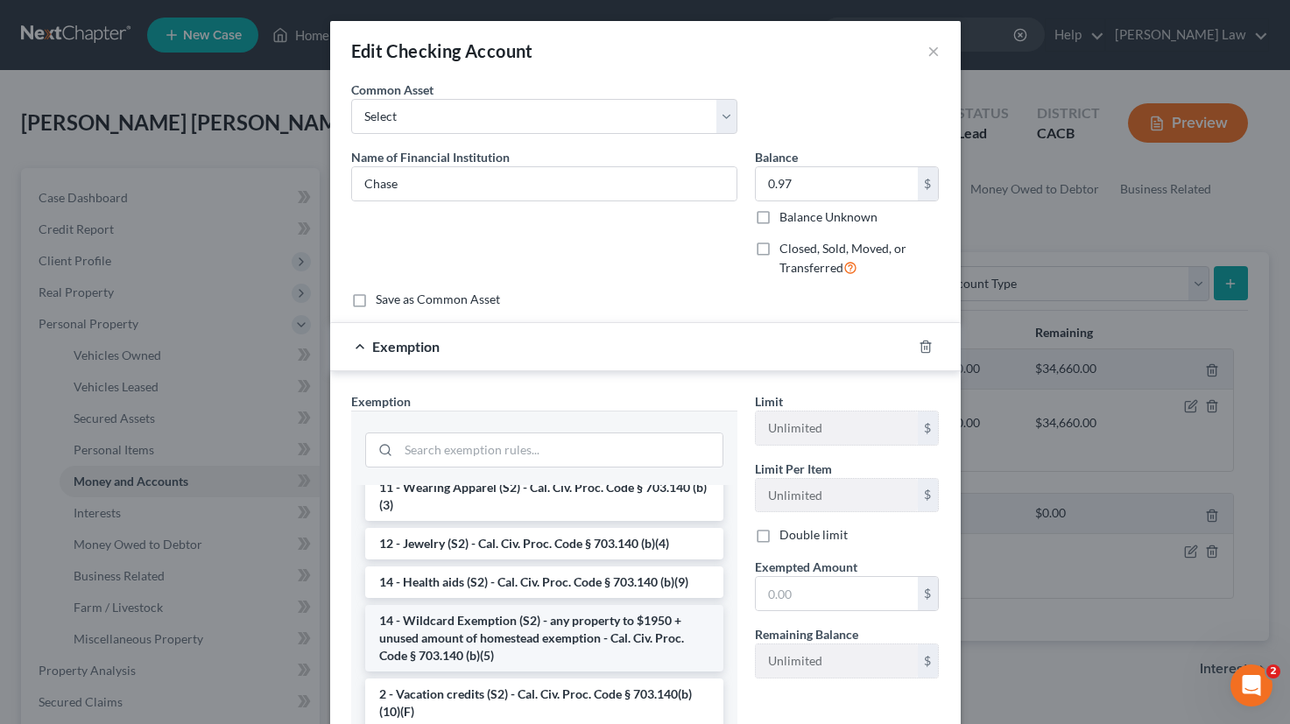
click at [575, 637] on li "14 - Wildcard Exemption (S2) - any property to $1950 + unused amount of homeste…" at bounding box center [544, 638] width 358 height 67
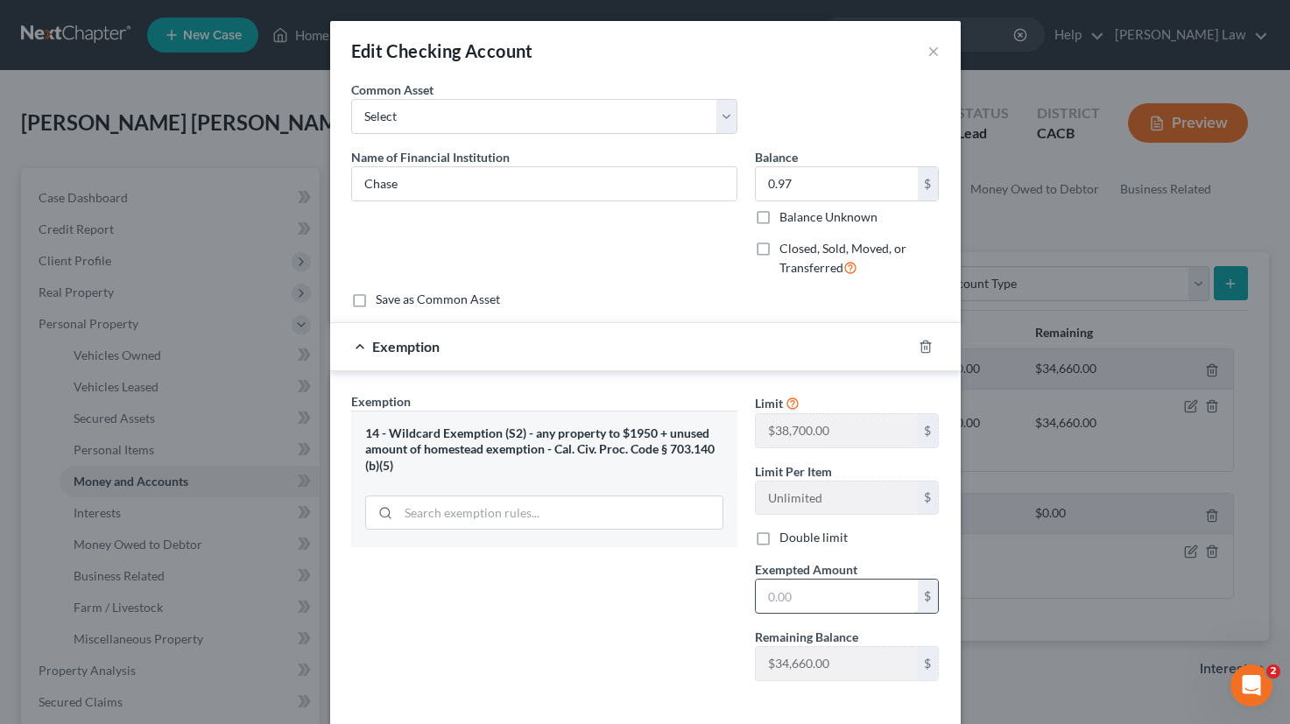
click at [831, 594] on input "text" at bounding box center [837, 596] width 162 height 33
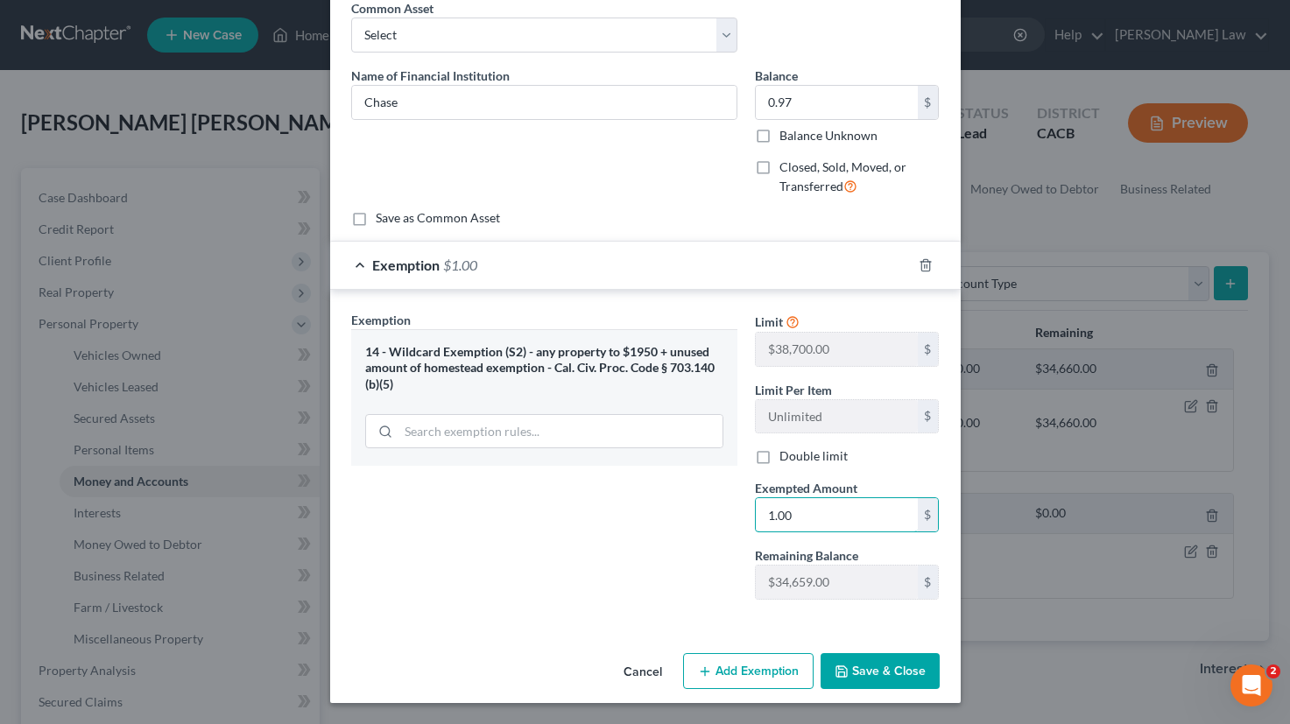
scroll to position [81, 0]
type input "1.00"
click at [882, 682] on button "Save & Close" at bounding box center [879, 672] width 119 height 37
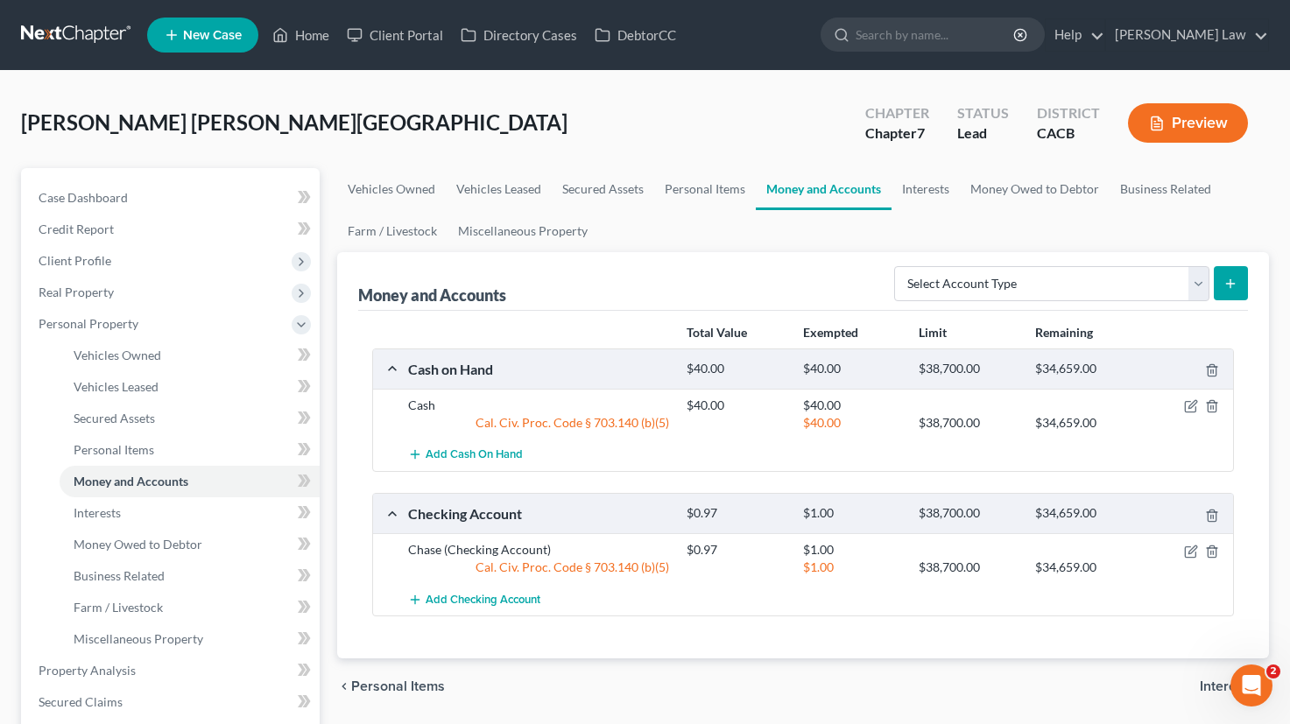
click at [1199, 129] on button "Preview" at bounding box center [1188, 122] width 120 height 39
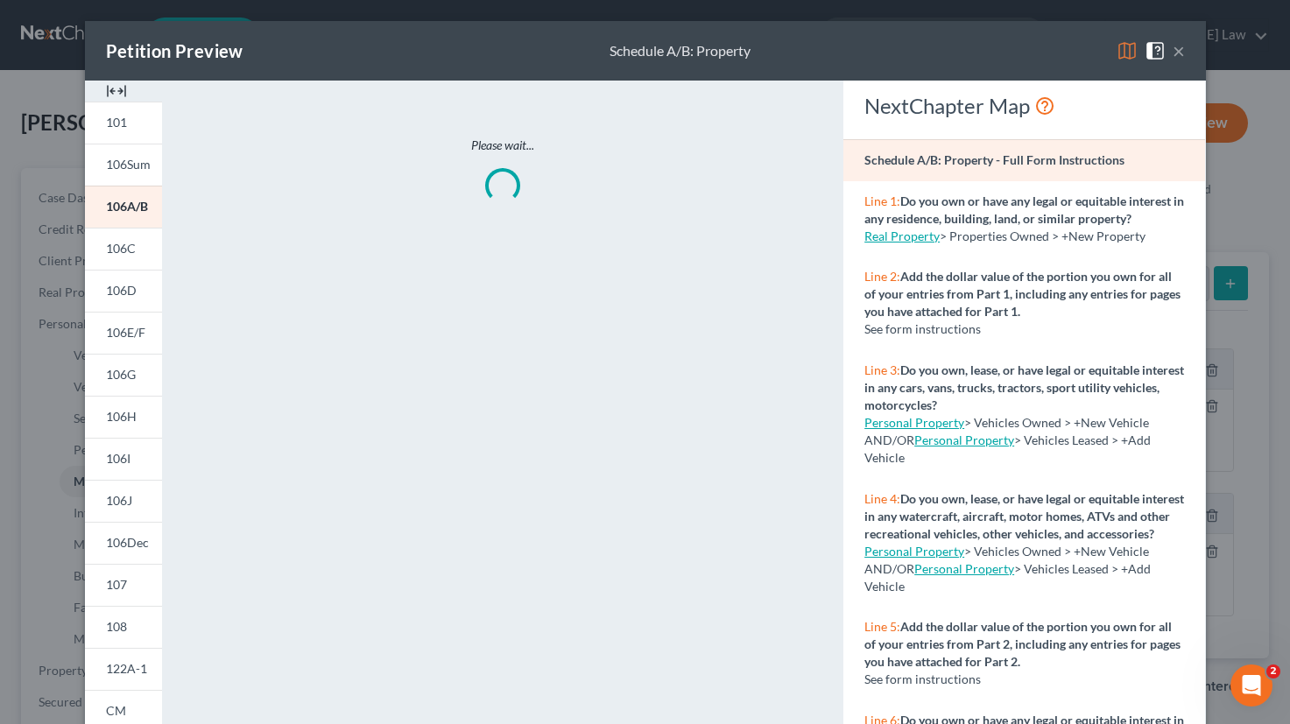
click at [1178, 55] on button "×" at bounding box center [1178, 50] width 12 height 21
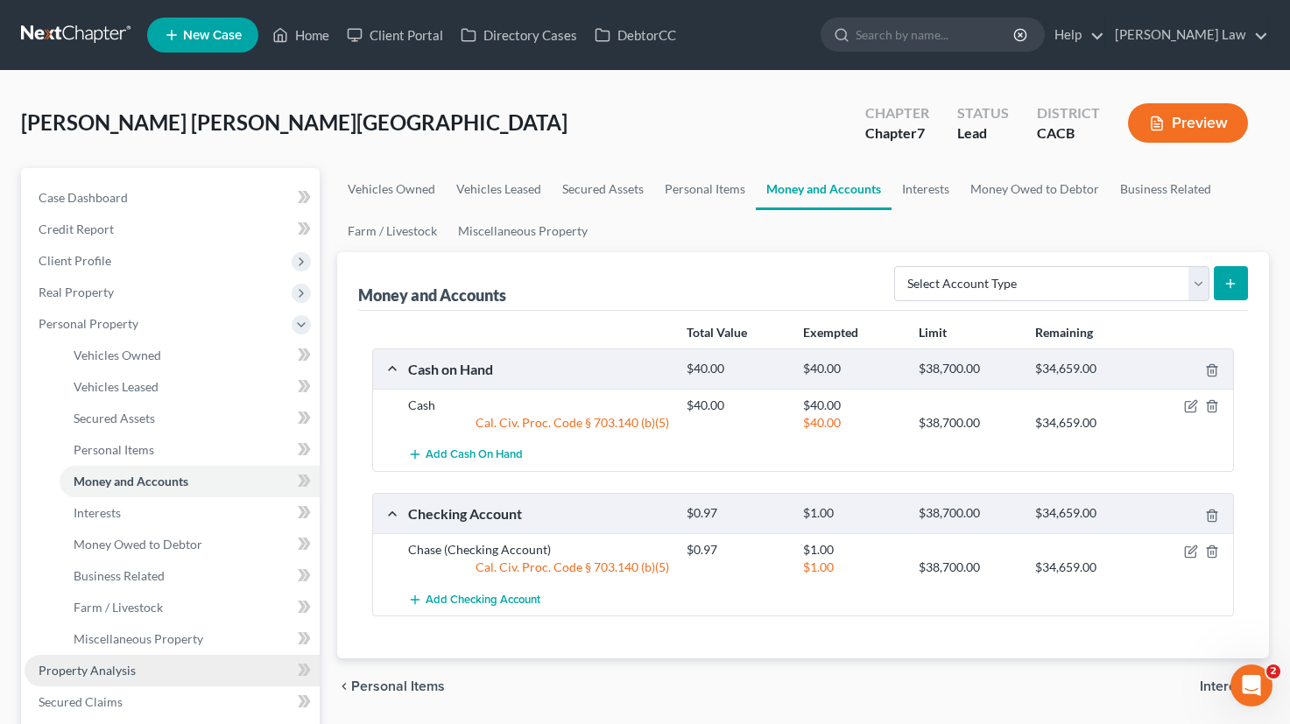
click at [85, 663] on span "Property Analysis" at bounding box center [87, 670] width 97 height 15
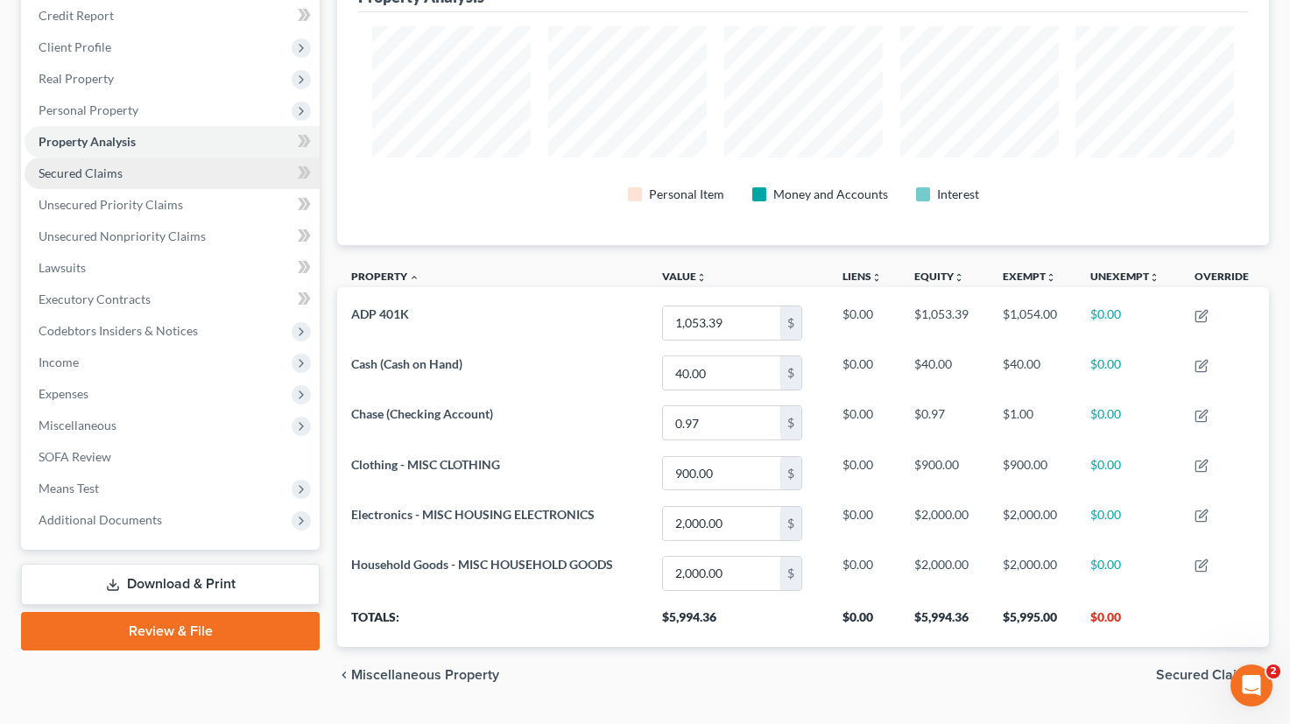
click at [185, 158] on link "Secured Claims" at bounding box center [172, 174] width 295 height 32
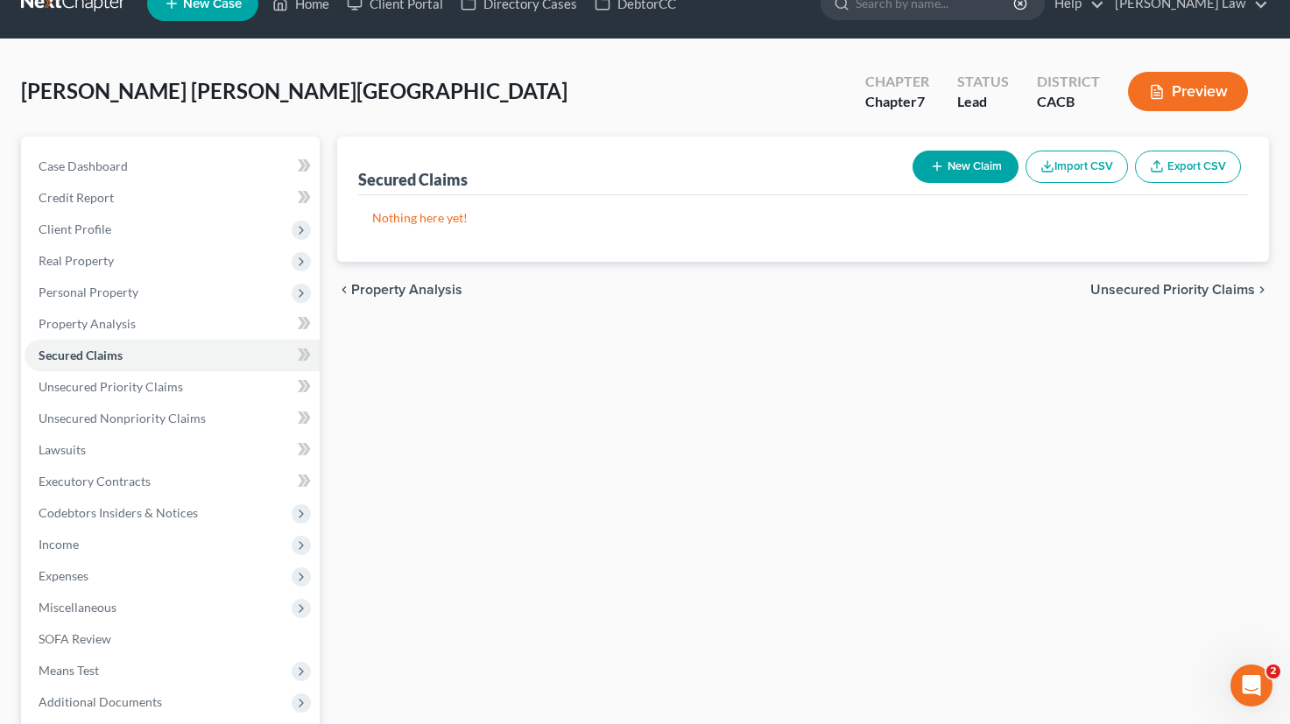
scroll to position [17, 0]
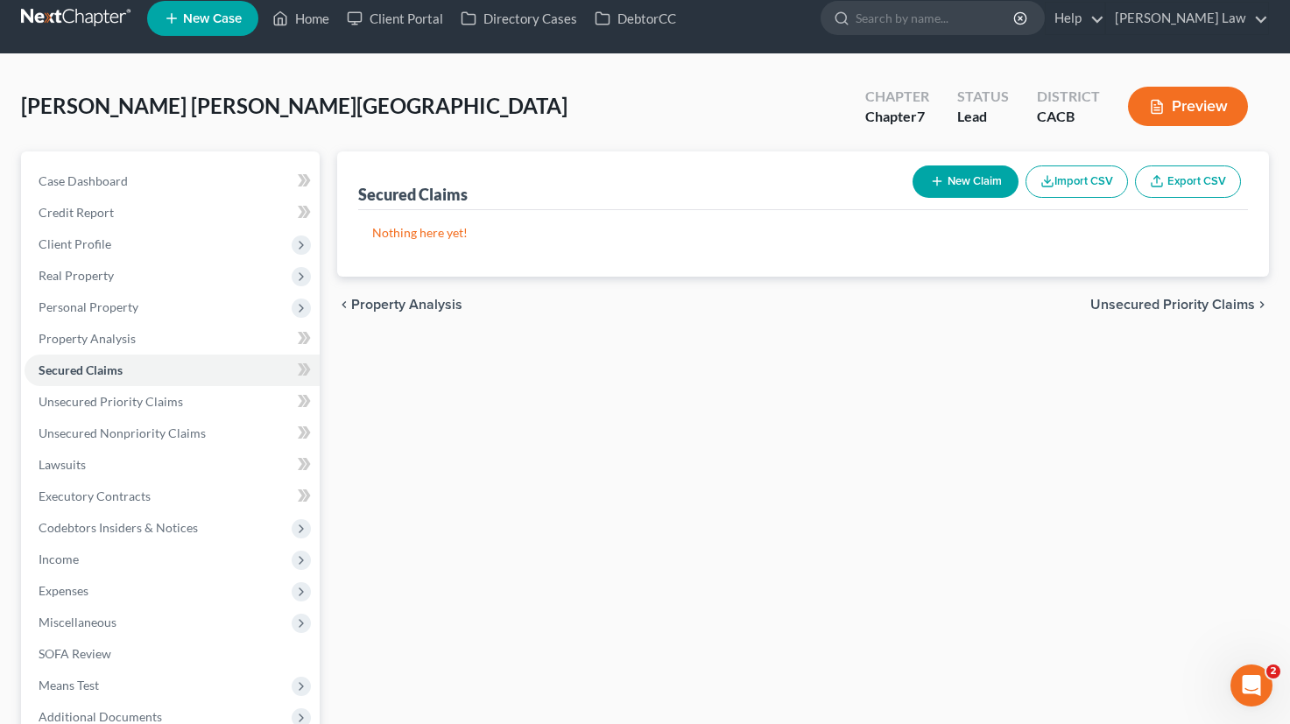
click at [1161, 299] on span "Unsecured Priority Claims" at bounding box center [1172, 305] width 165 height 14
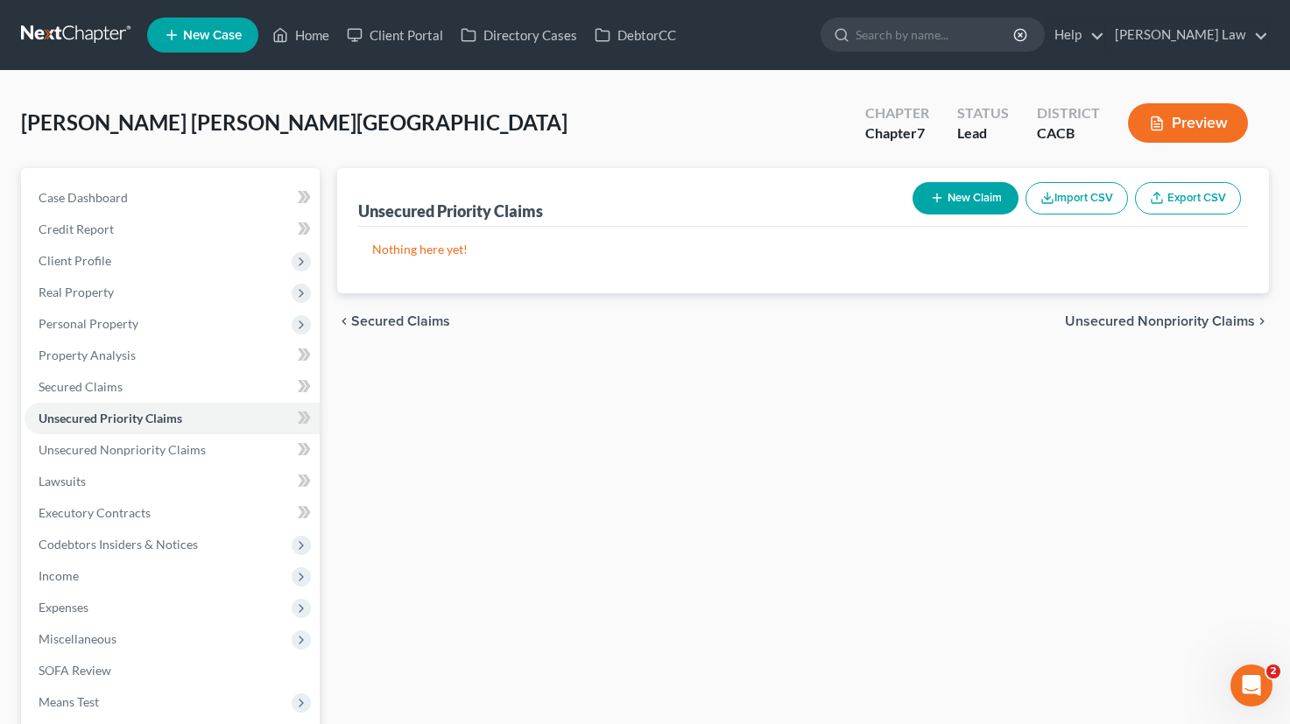
click at [1154, 322] on span "Unsecured Nonpriority Claims" at bounding box center [1160, 321] width 190 height 14
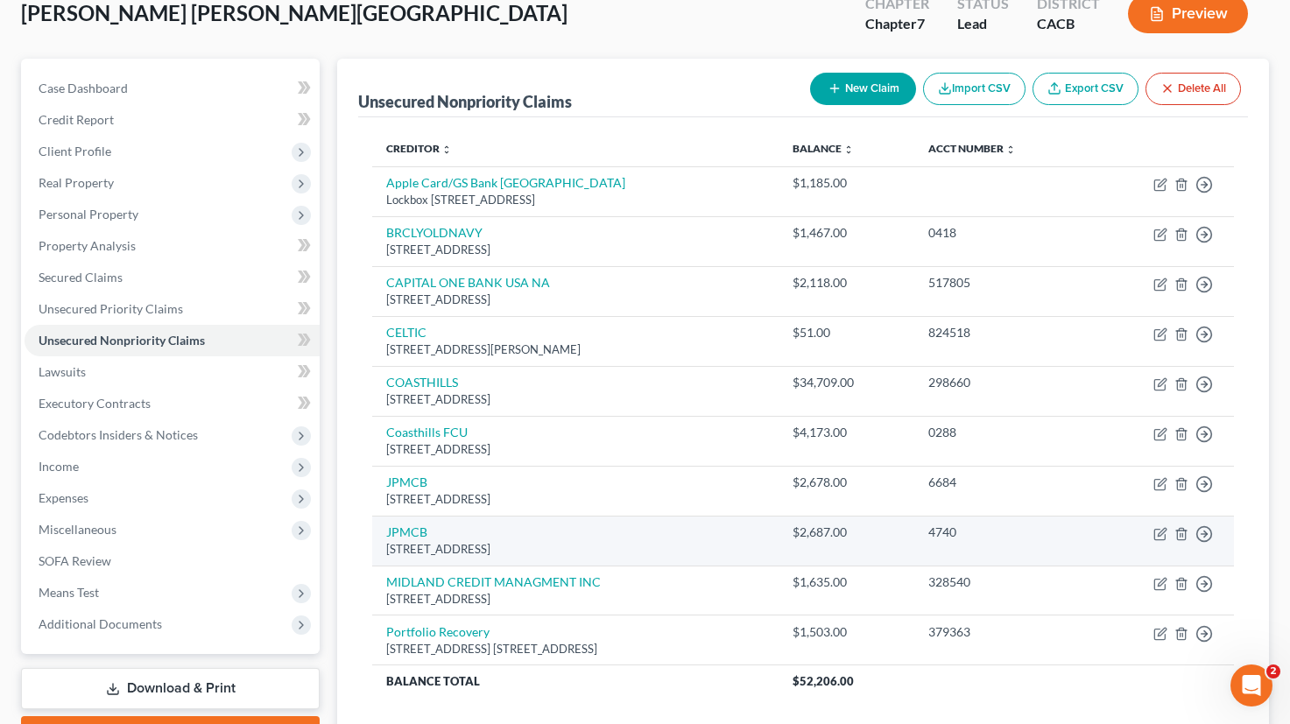
scroll to position [109, 0]
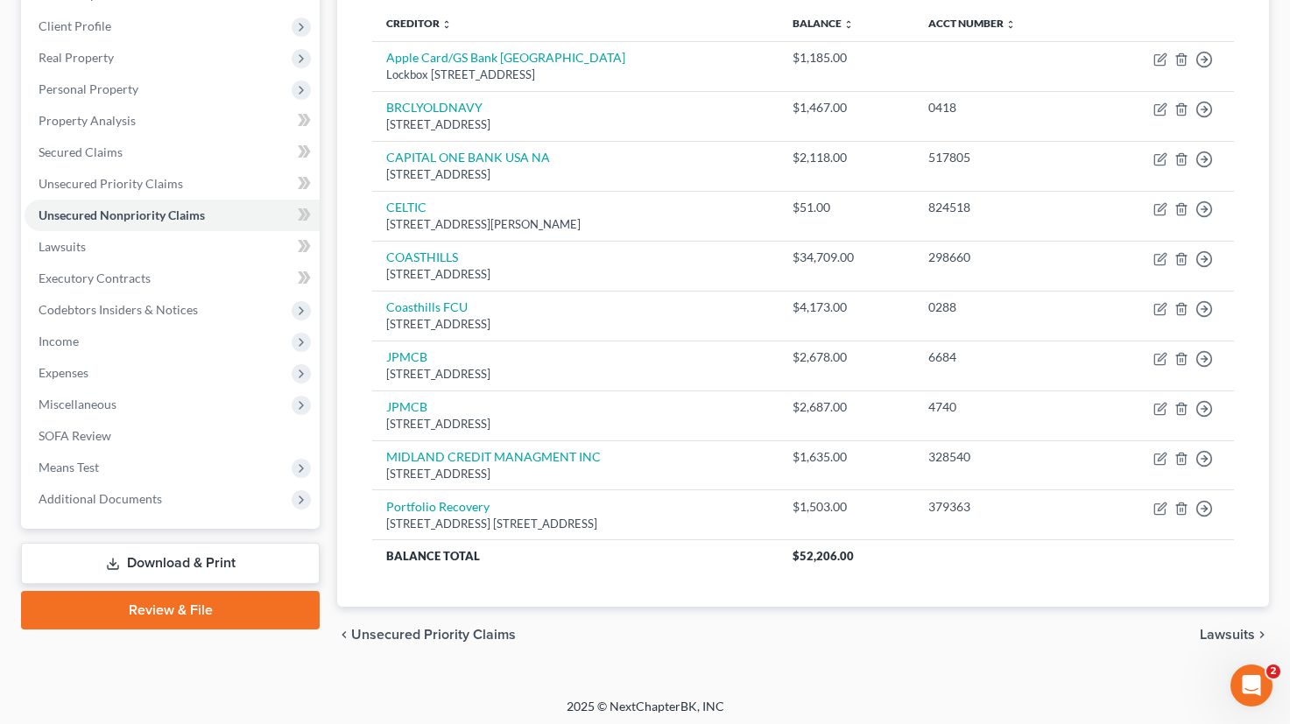
click at [1229, 632] on span "Lawsuits" at bounding box center [1226, 635] width 55 height 14
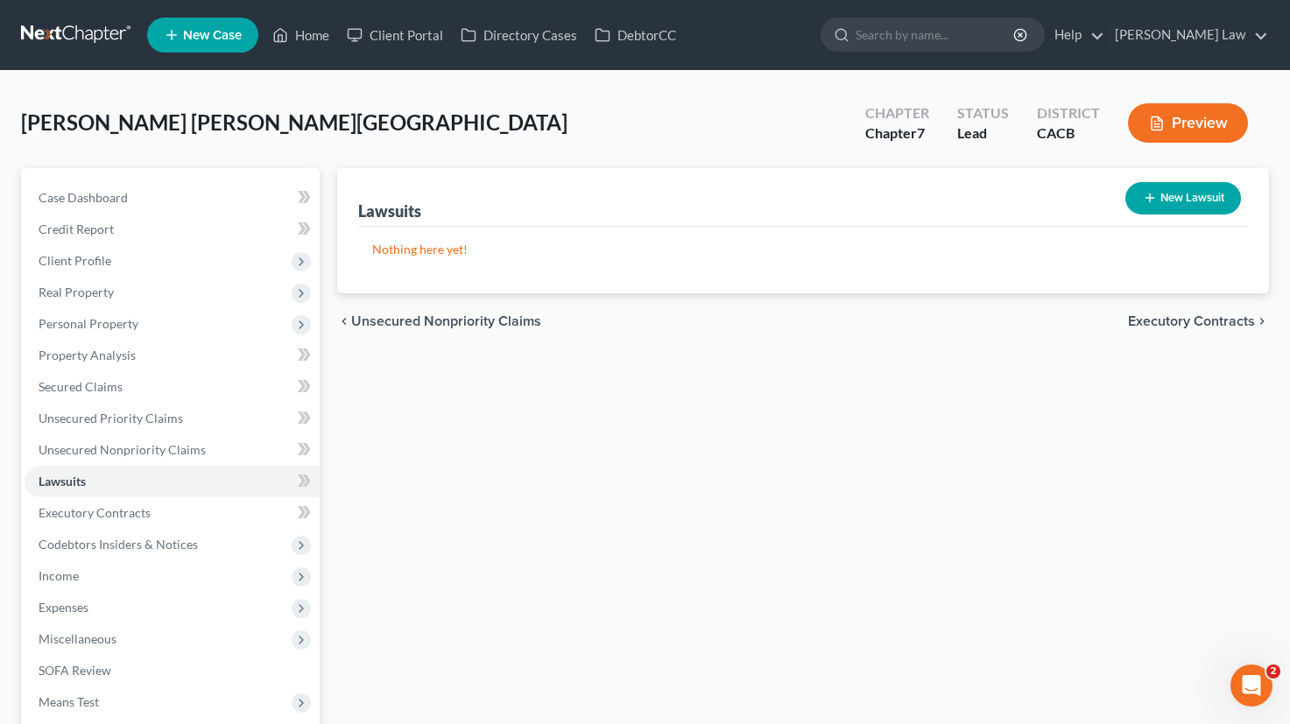
click at [1204, 317] on span "Executory Contracts" at bounding box center [1191, 321] width 127 height 14
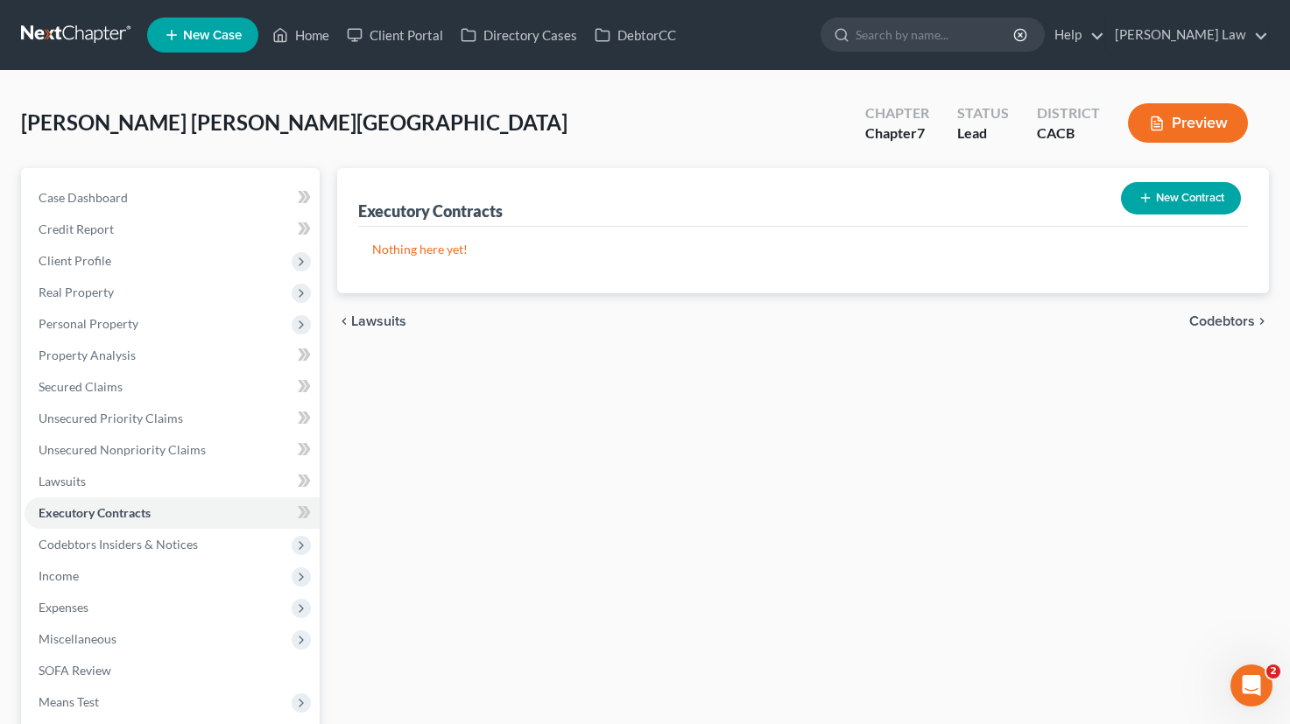
click at [1205, 317] on span "Codebtors" at bounding box center [1222, 321] width 66 height 14
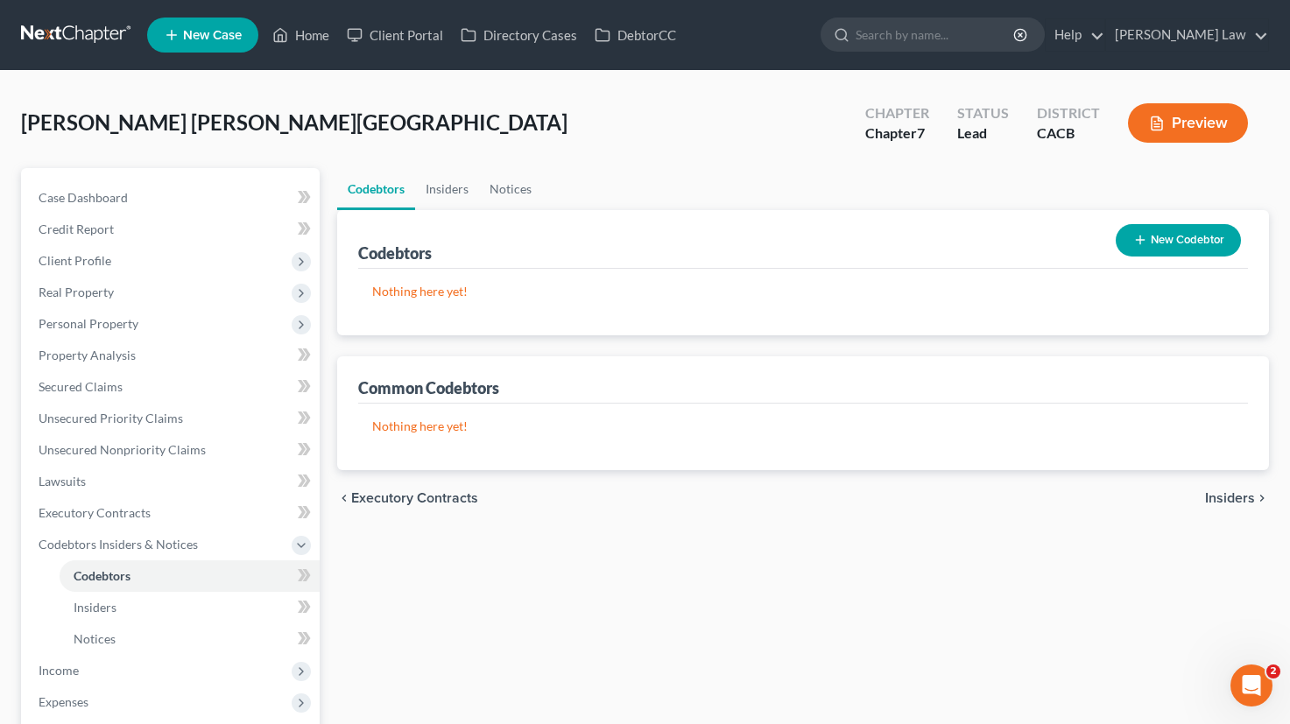
click at [1236, 491] on span "Insiders" at bounding box center [1230, 498] width 50 height 14
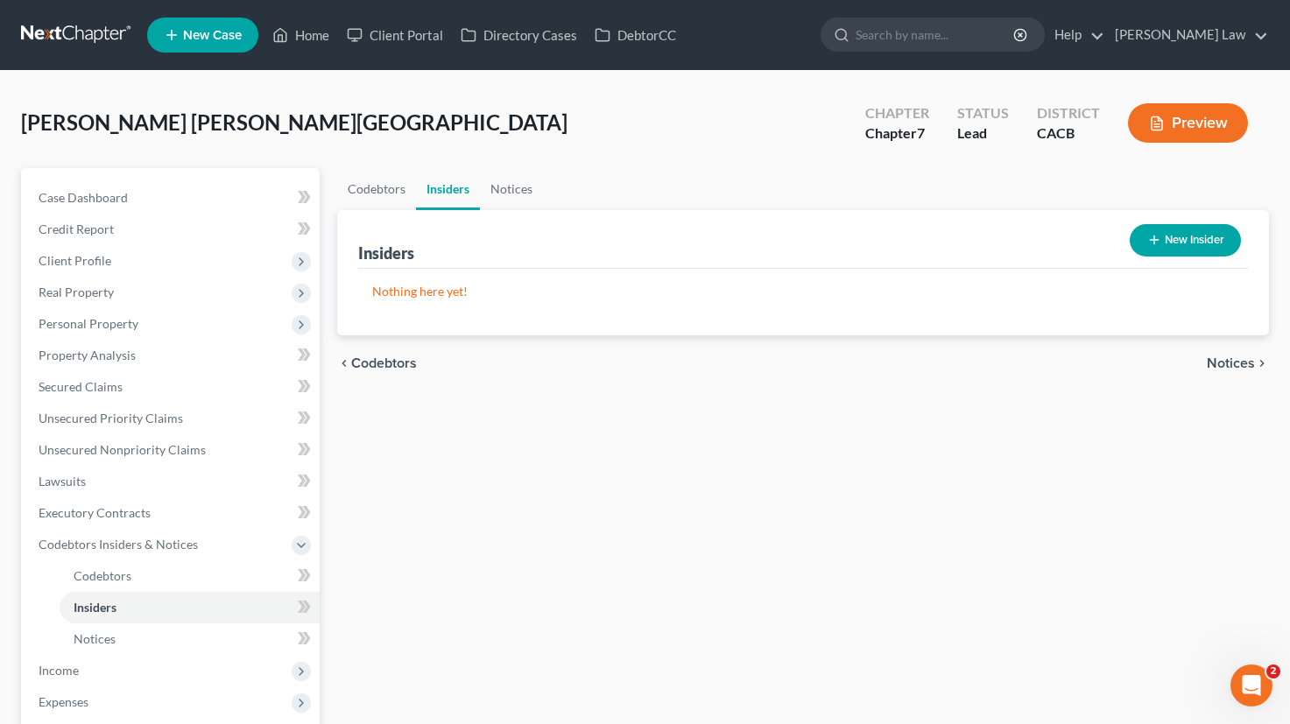
click at [1240, 356] on span "Notices" at bounding box center [1230, 363] width 48 height 14
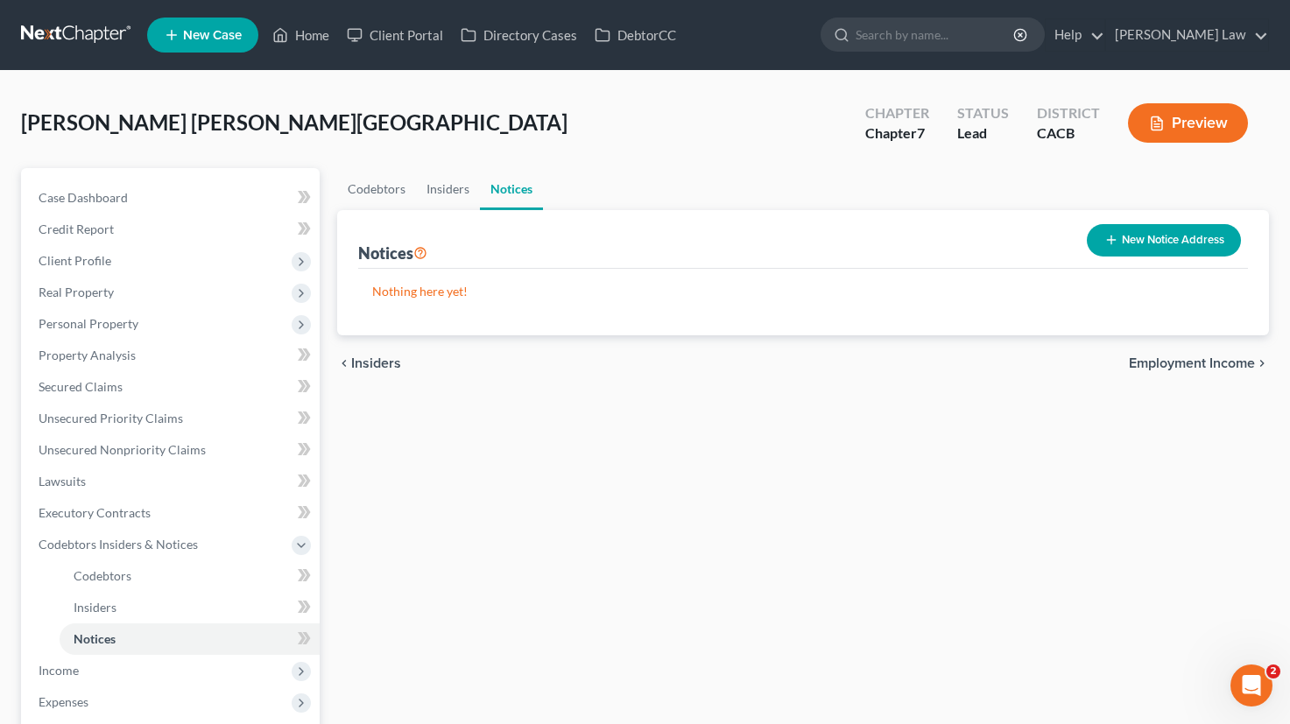
click at [1240, 356] on span "Employment Income" at bounding box center [1192, 363] width 126 height 14
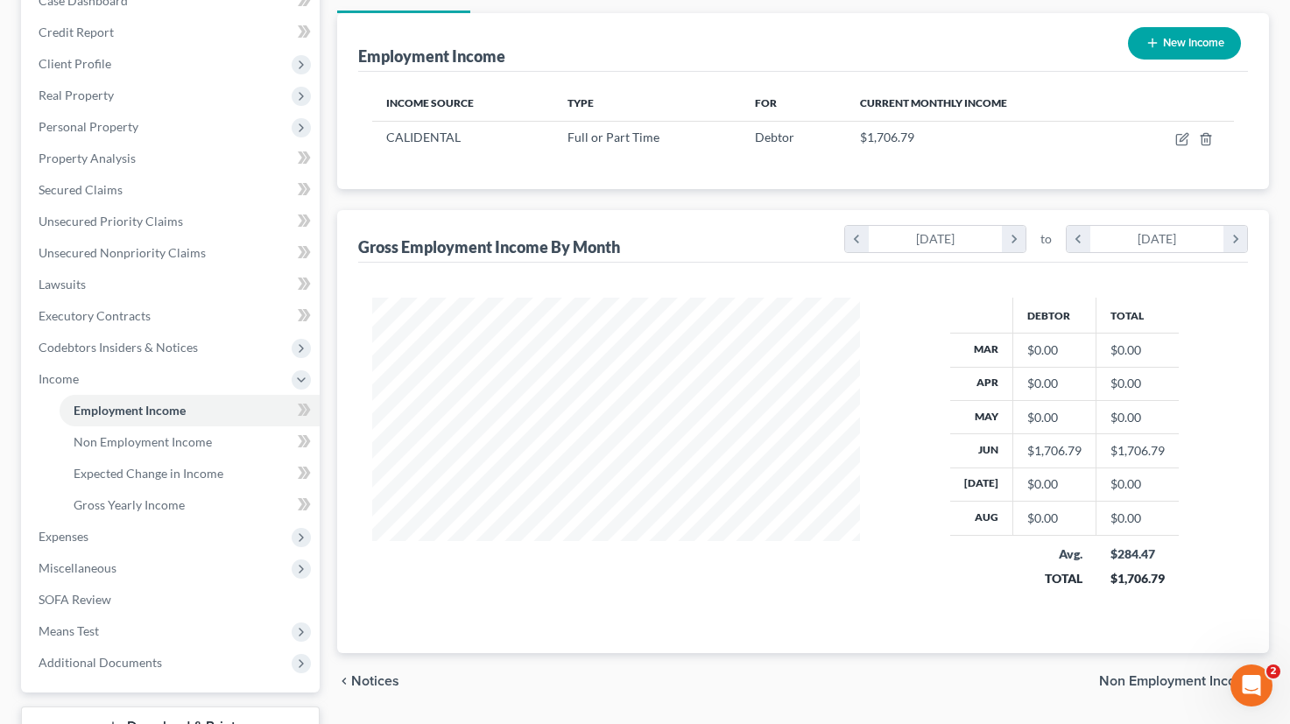
scroll to position [201, 0]
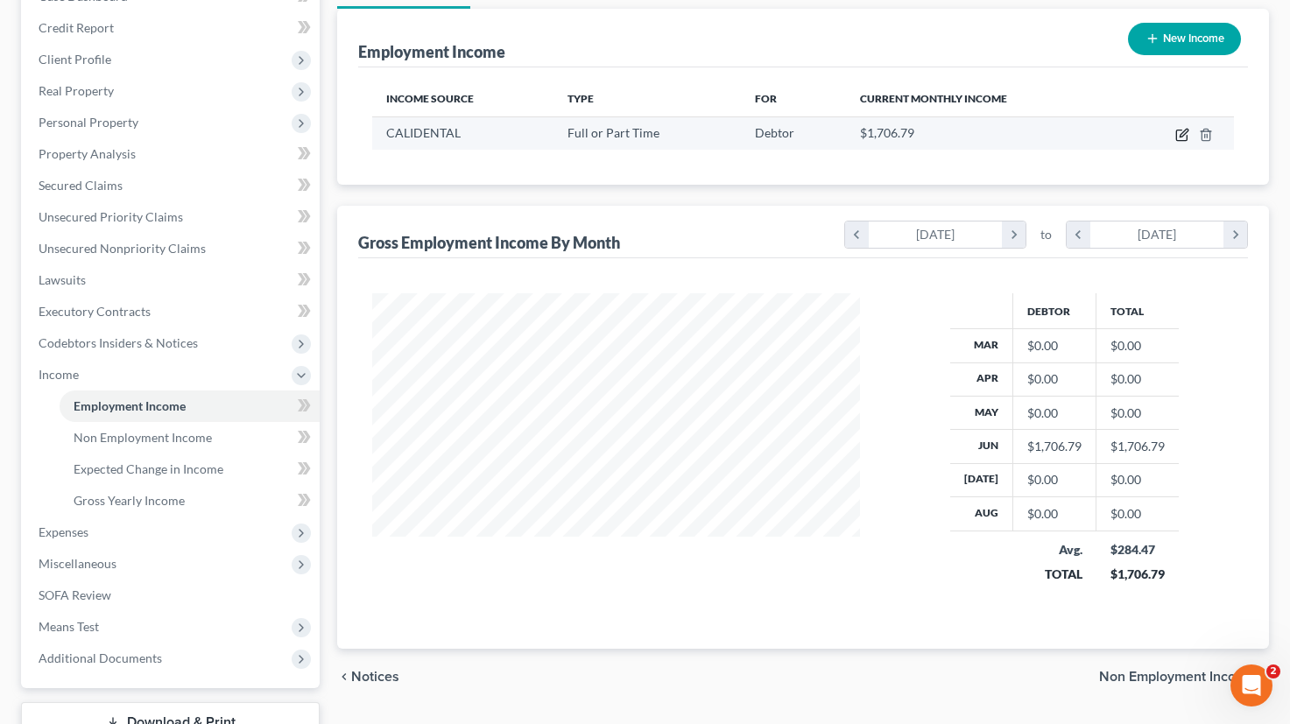
click at [1185, 133] on icon "button" at bounding box center [1182, 135] width 14 height 14
select select "0"
select select "4"
select select "0"
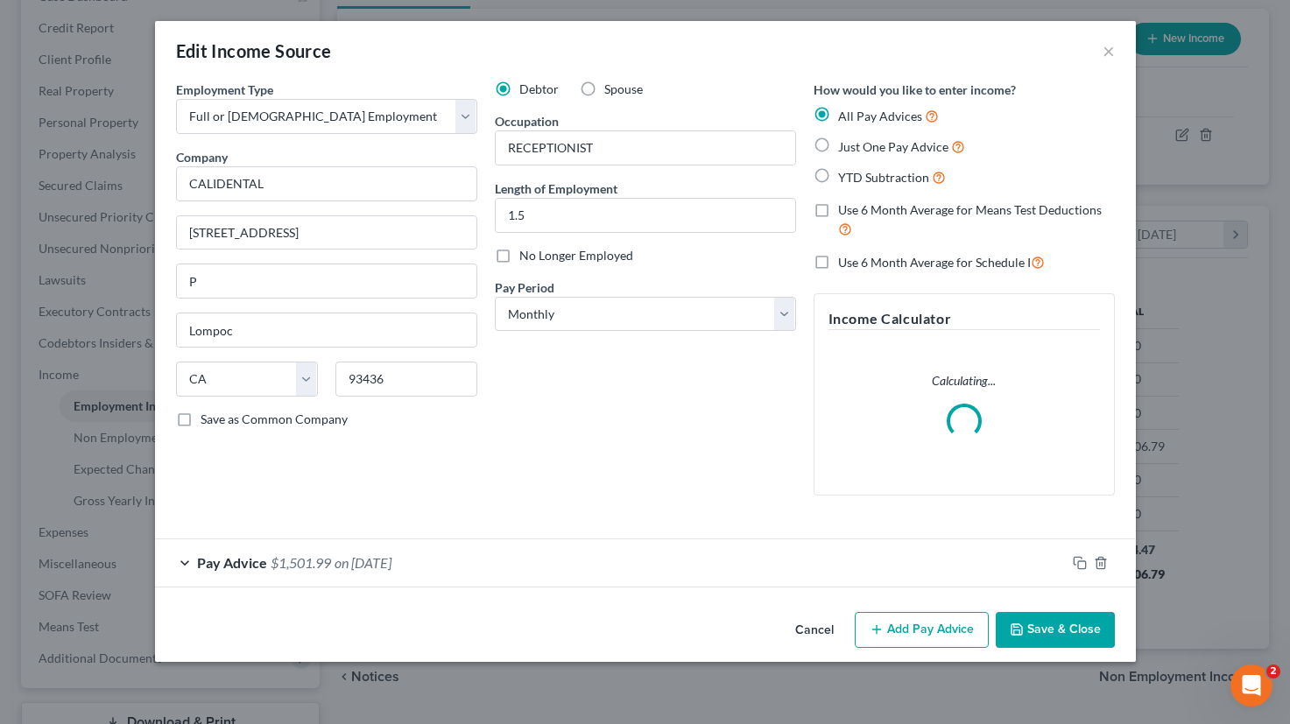
click at [838, 144] on label "Just One Pay Advice" at bounding box center [901, 147] width 127 height 20
click at [845, 144] on input "Just One Pay Advice" at bounding box center [850, 142] width 11 height 11
radio input "true"
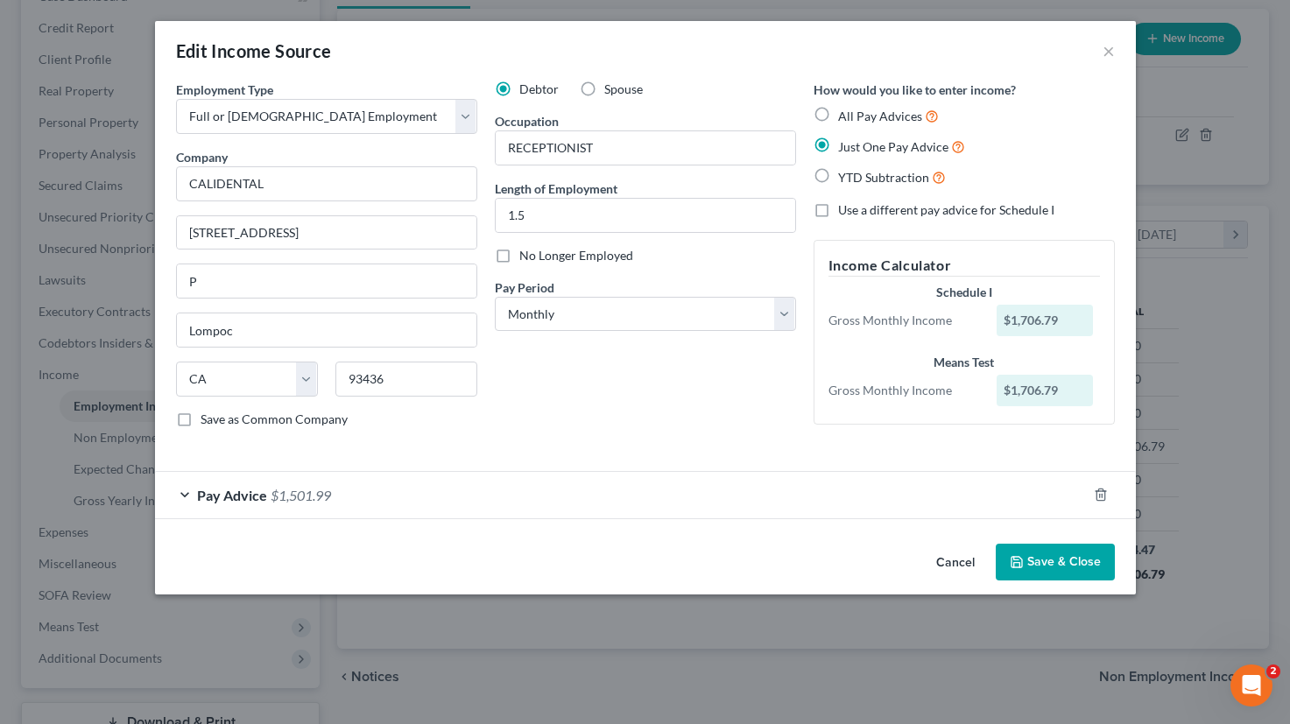
click at [371, 497] on div "Pay Advice $1,501.99" at bounding box center [621, 495] width 932 height 46
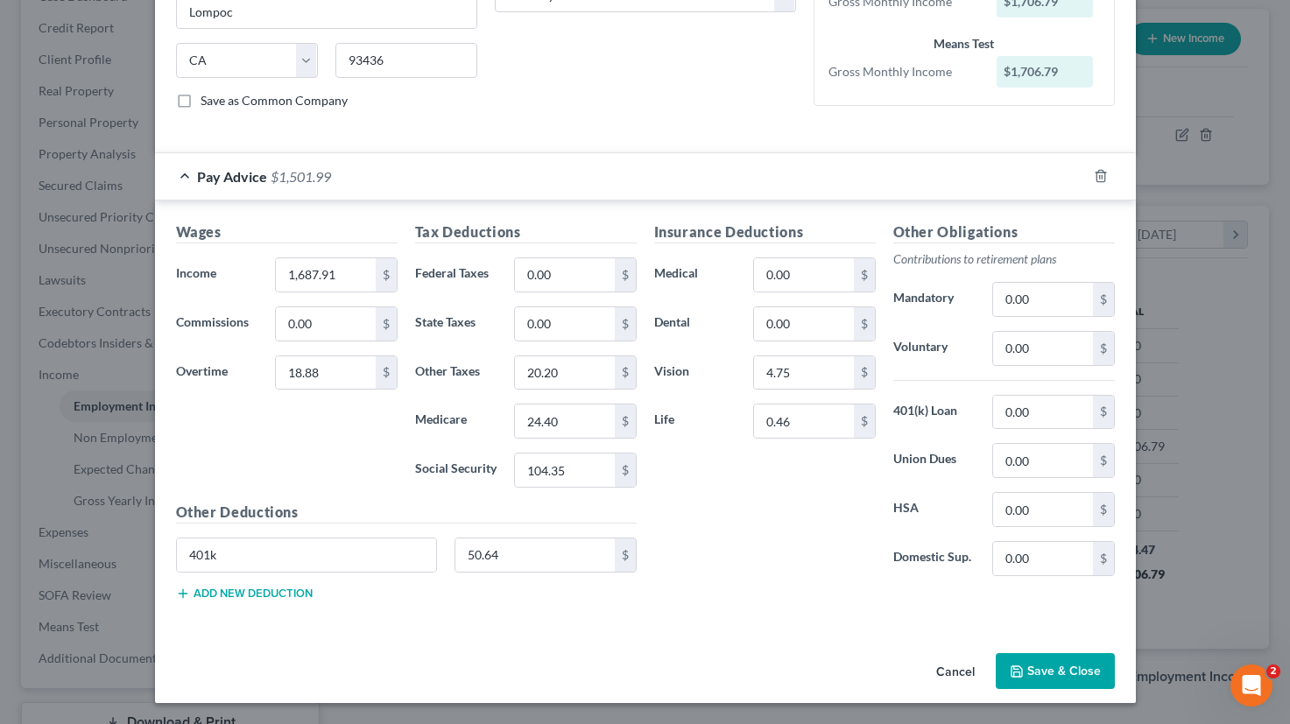
scroll to position [319, 0]
click at [1095, 663] on button "Save & Close" at bounding box center [1054, 671] width 119 height 37
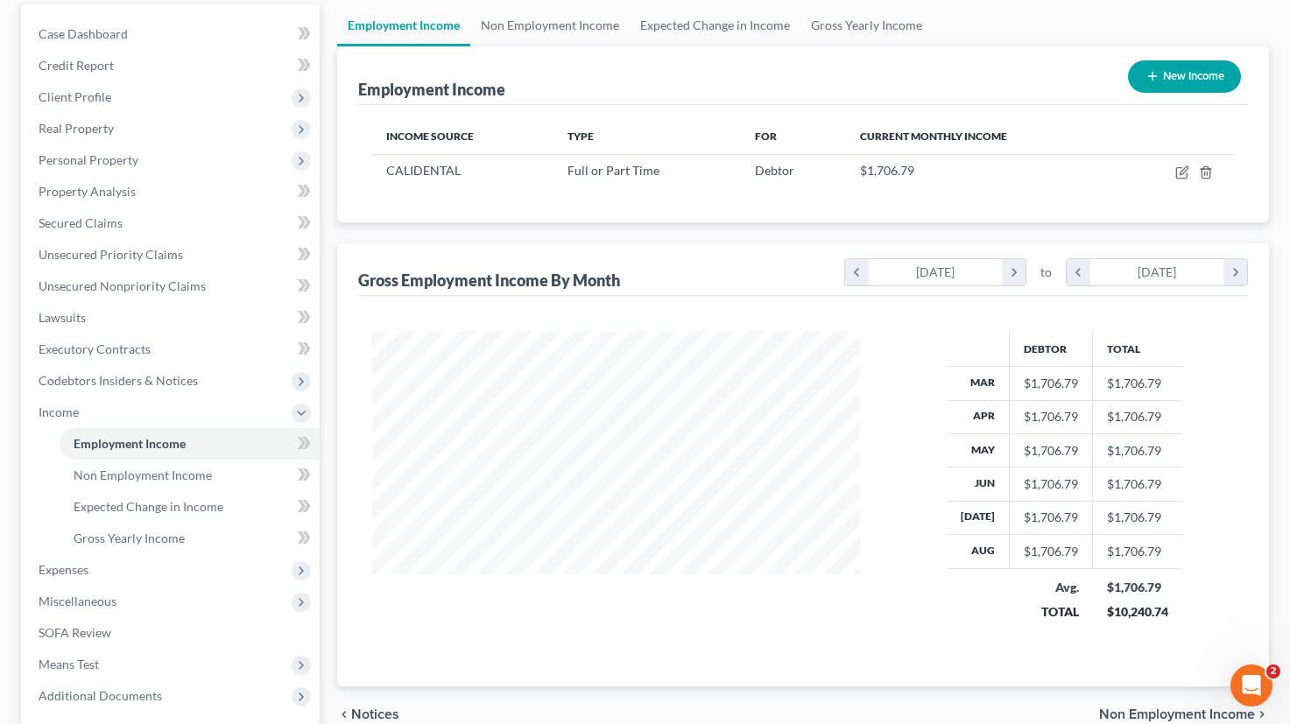
scroll to position [127, 0]
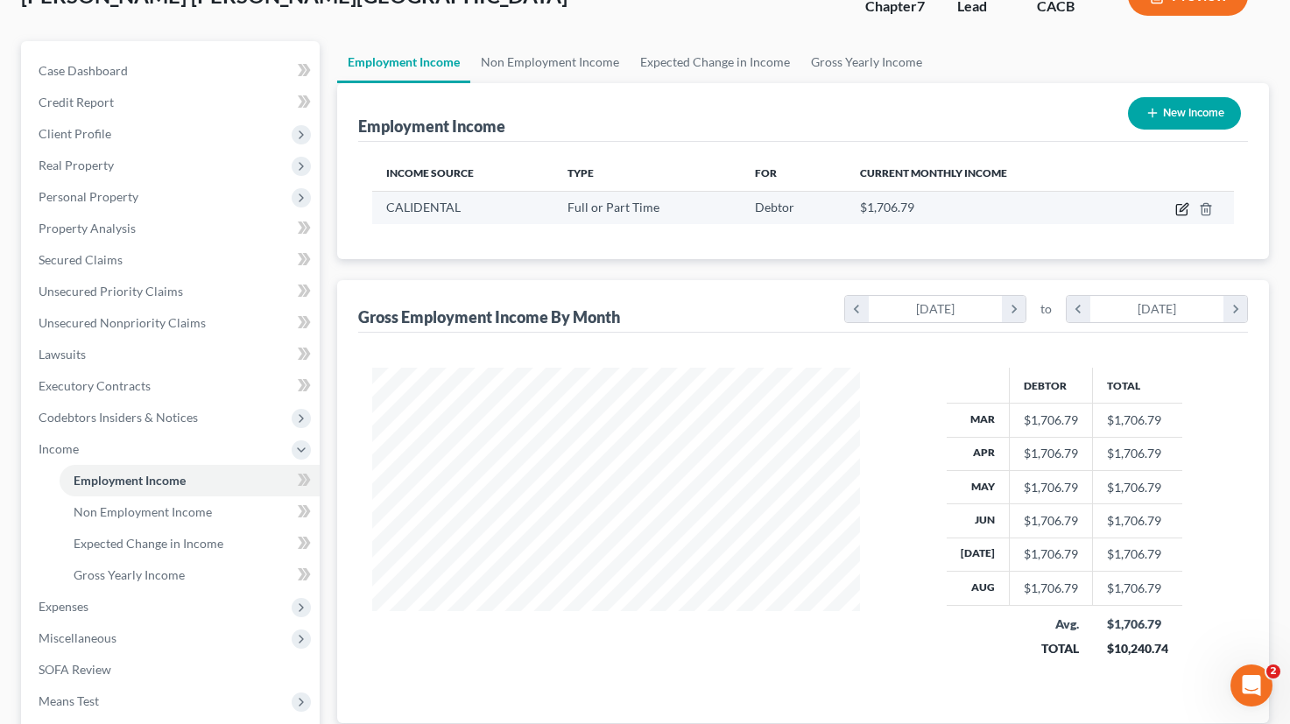
click at [1185, 204] on icon "button" at bounding box center [1183, 207] width 8 height 8
select select "0"
select select "4"
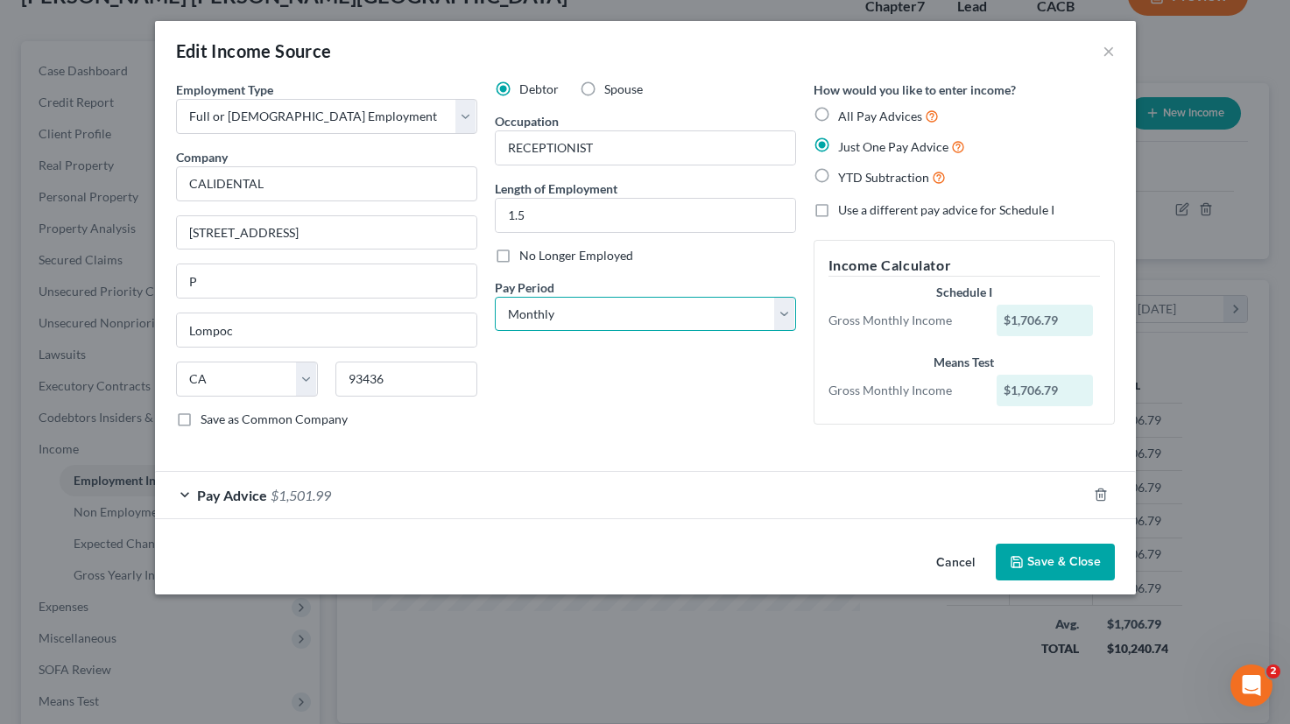
select select "2"
click at [1058, 553] on button "Save & Close" at bounding box center [1054, 562] width 119 height 37
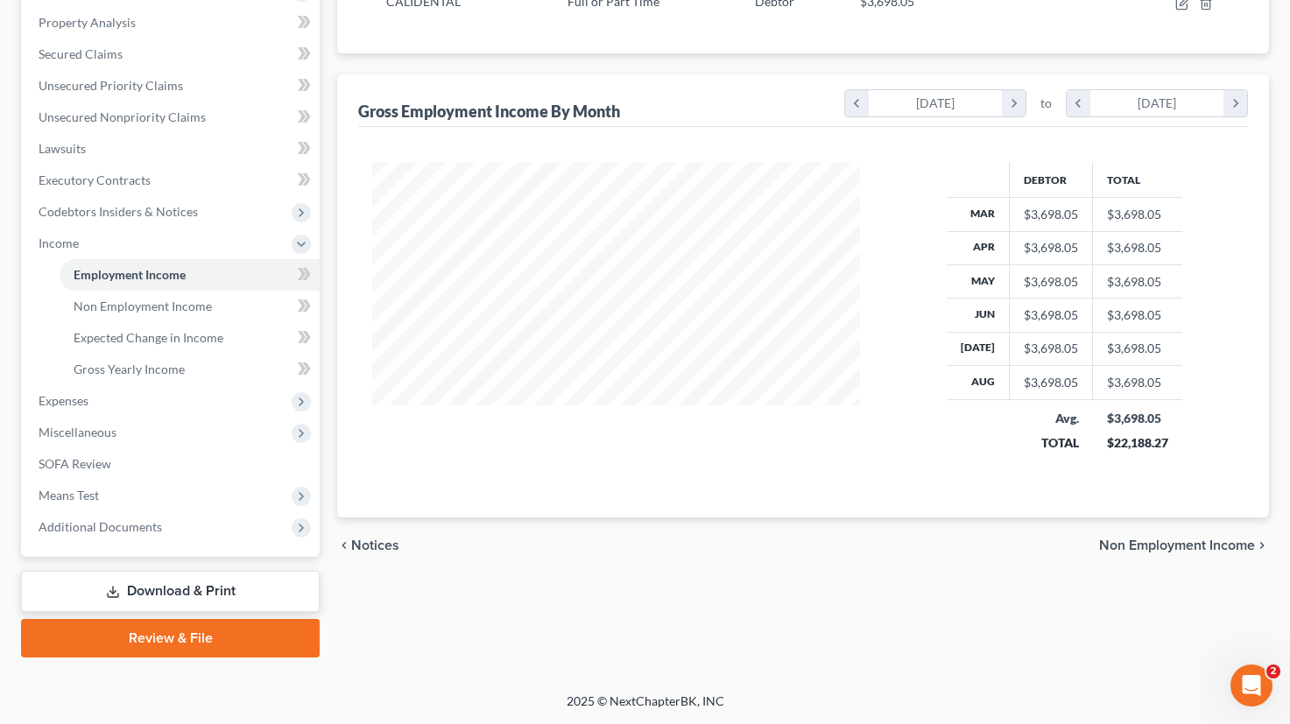
scroll to position [333, 0]
click at [242, 306] on link "Non Employment Income" at bounding box center [190, 307] width 260 height 32
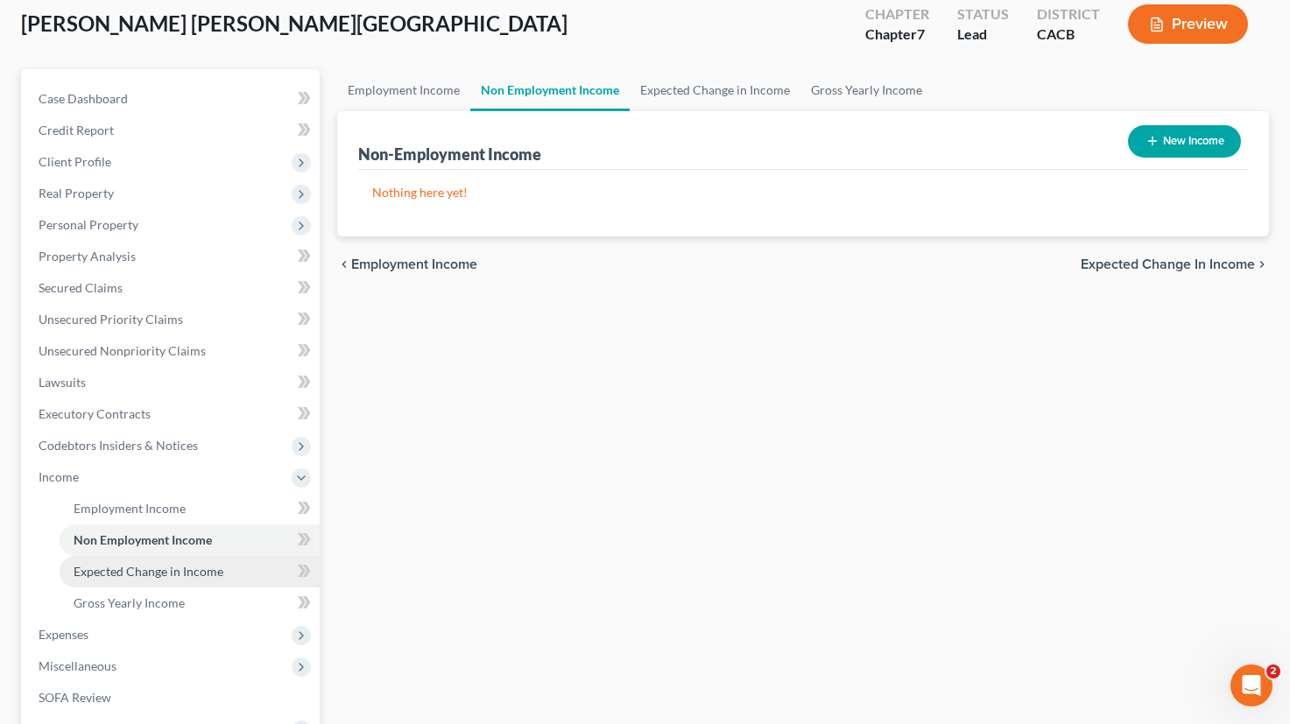
click at [156, 558] on link "Expected Change in Income" at bounding box center [190, 572] width 260 height 32
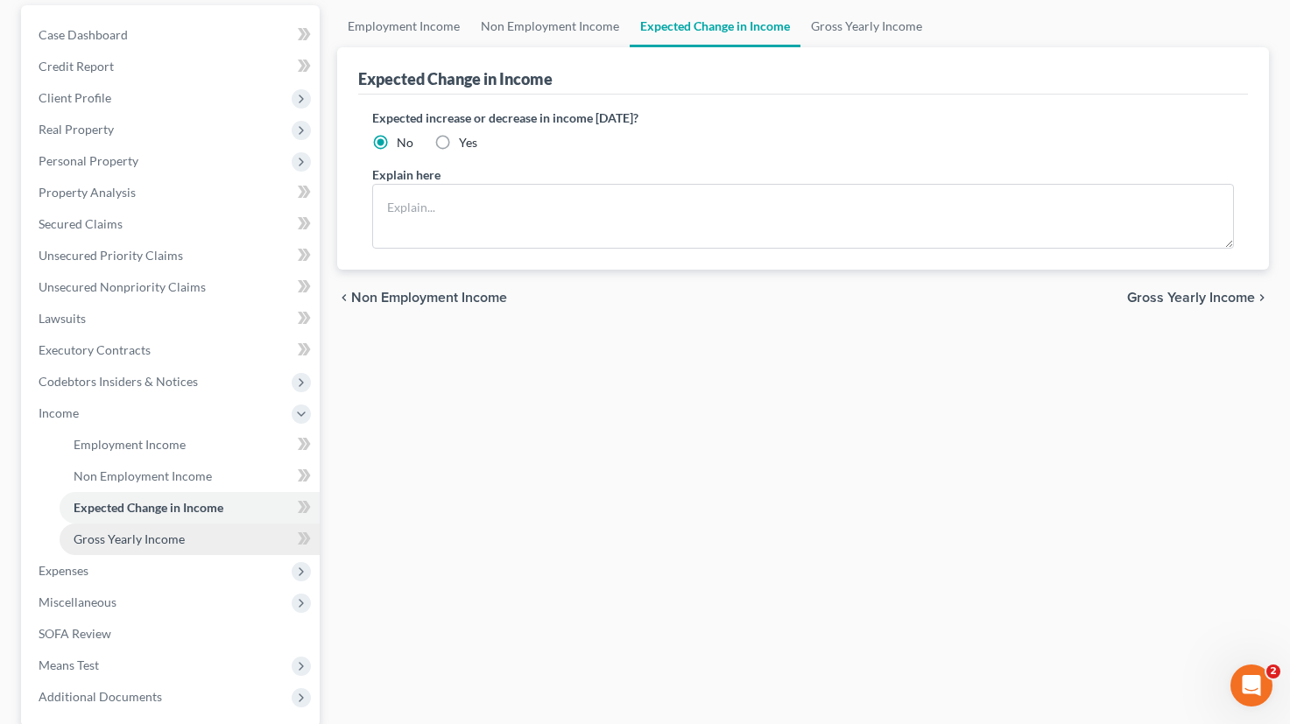
click at [174, 535] on span "Gross Yearly Income" at bounding box center [129, 538] width 111 height 15
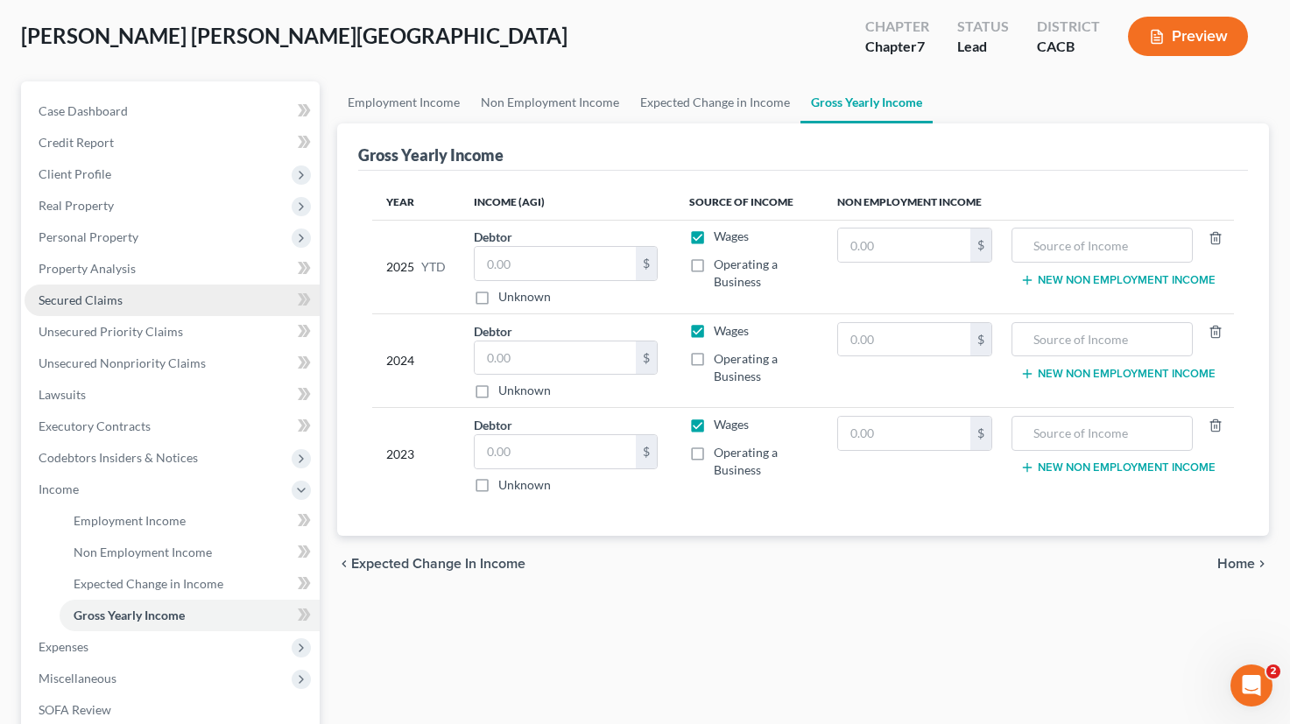
scroll to position [88, 0]
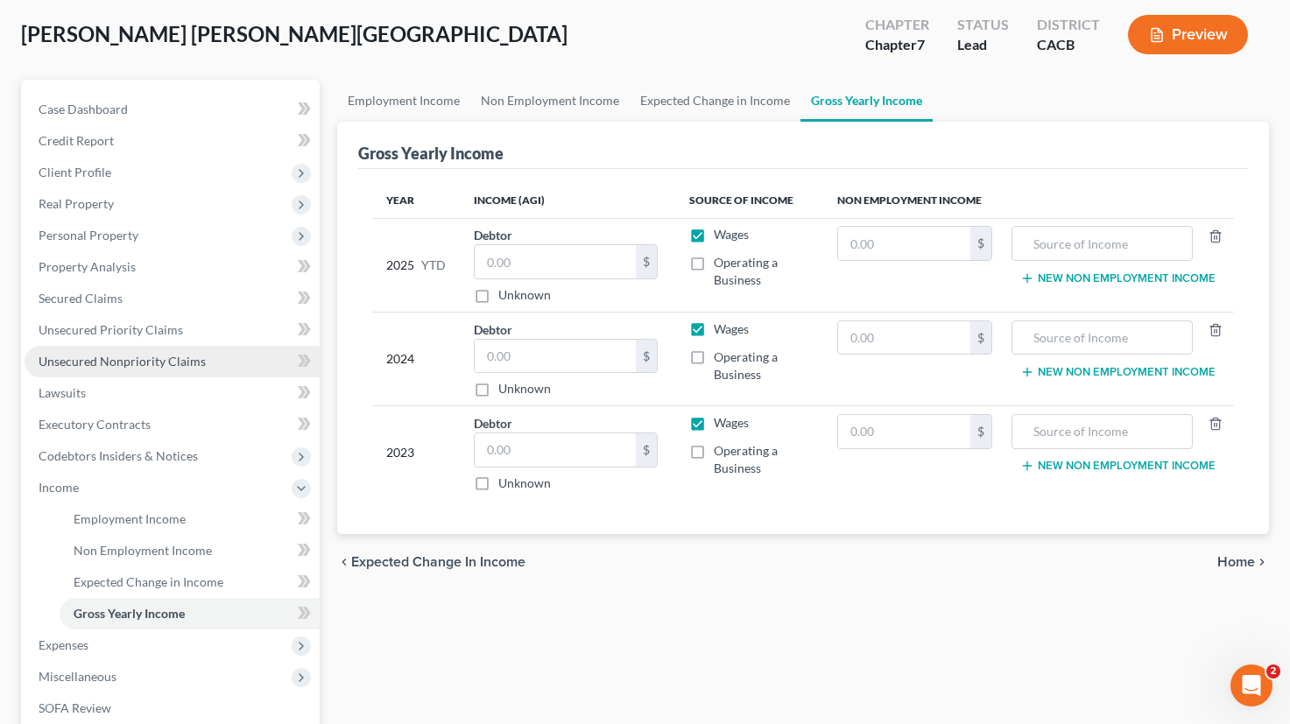
click at [111, 363] on span "Unsecured Nonpriority Claims" at bounding box center [122, 361] width 167 height 15
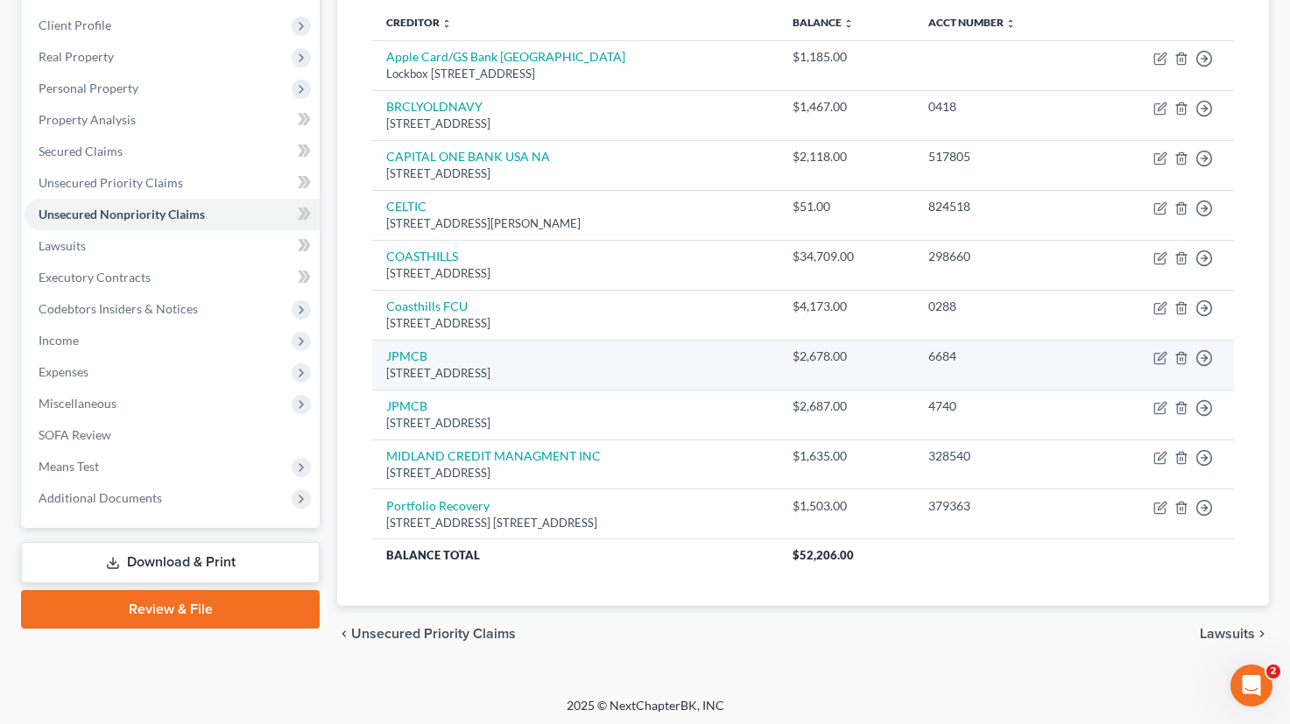
scroll to position [235, 0]
